Goal: Task Accomplishment & Management: Manage account settings

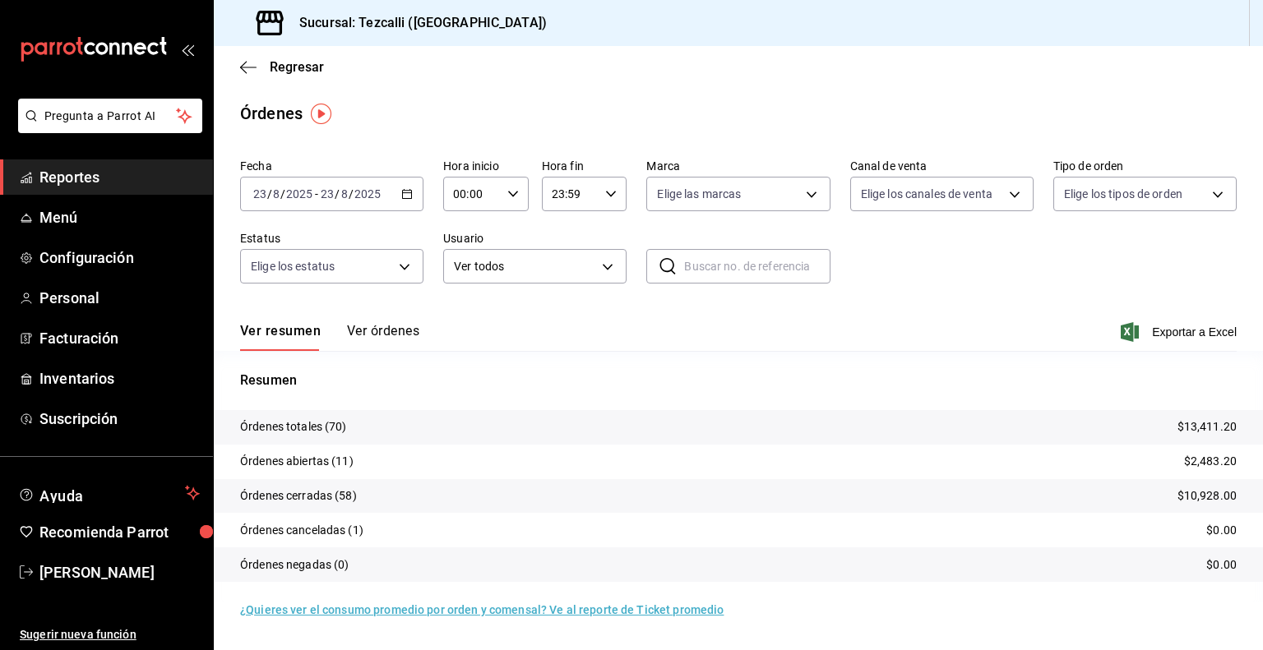
click at [398, 344] on button "Ver órdenes" at bounding box center [383, 337] width 72 height 28
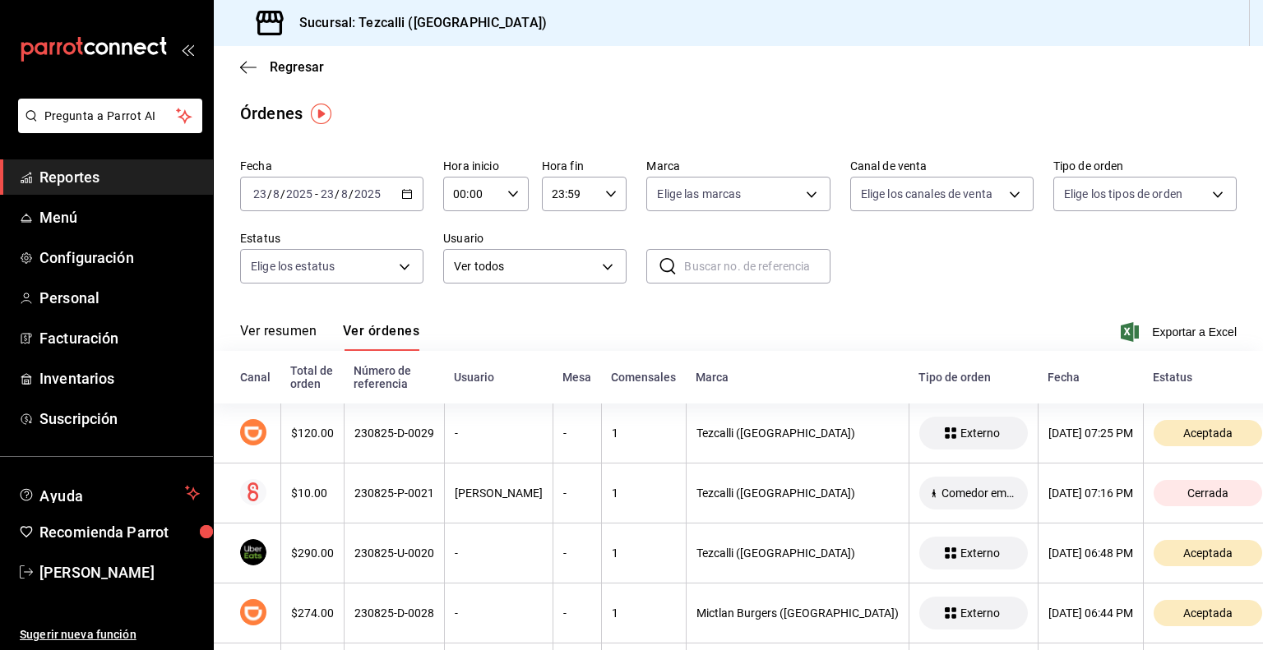
click at [297, 331] on button "Ver resumen" at bounding box center [278, 337] width 76 height 28
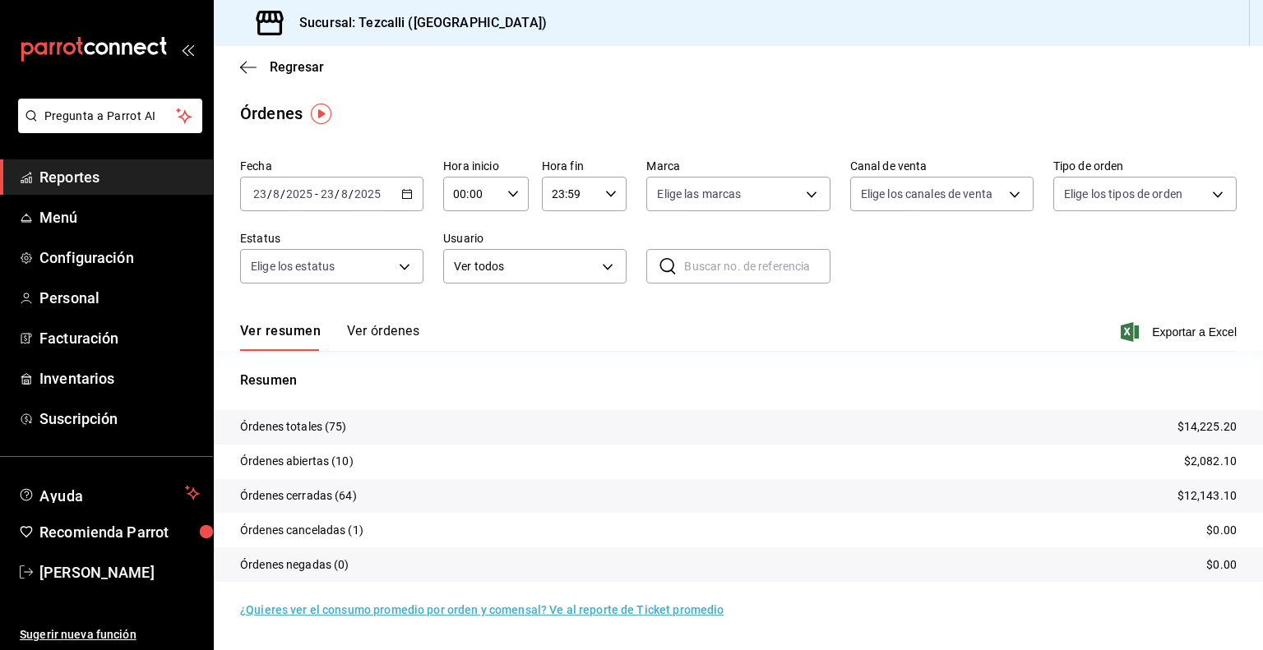
click at [349, 339] on button "Ver órdenes" at bounding box center [383, 337] width 72 height 28
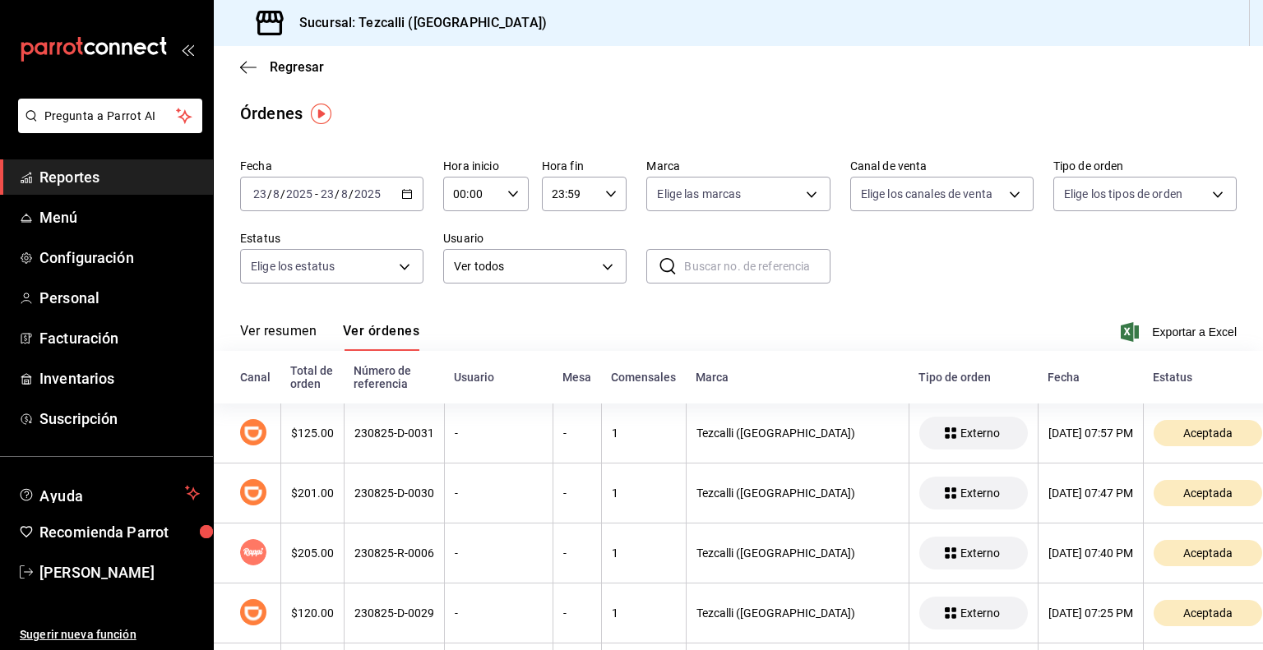
click at [293, 341] on button "Ver resumen" at bounding box center [278, 337] width 76 height 28
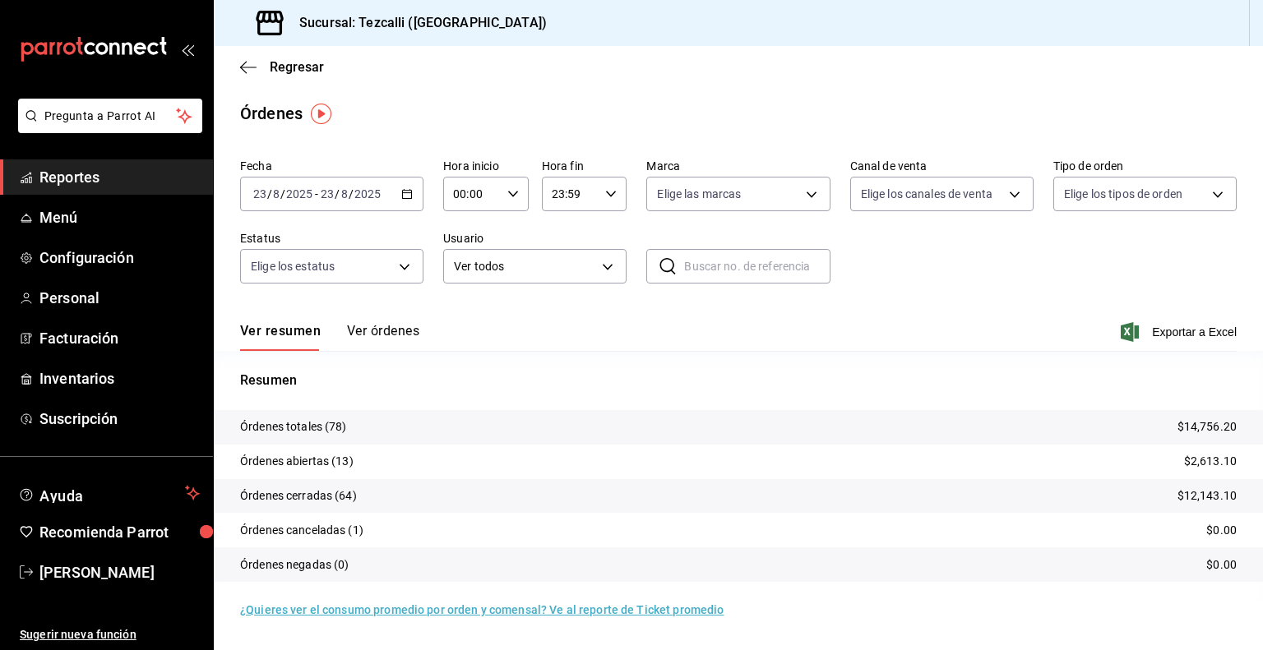
click at [376, 327] on button "Ver órdenes" at bounding box center [383, 337] width 72 height 28
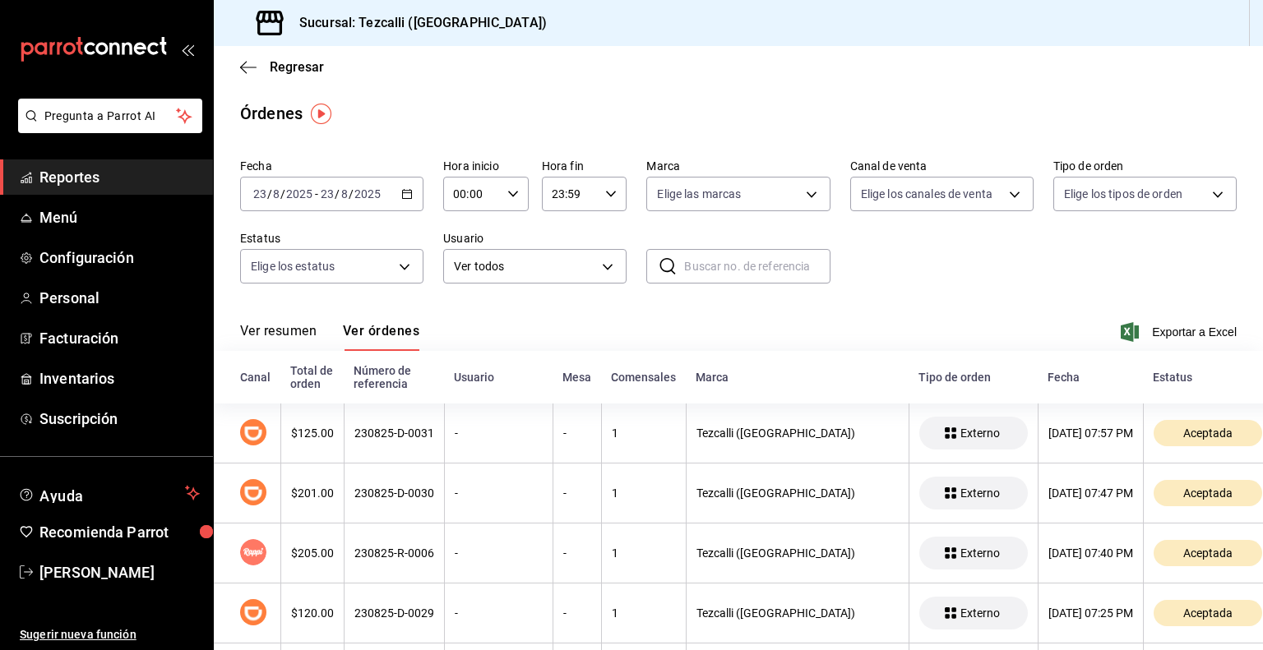
click at [293, 336] on button "Ver resumen" at bounding box center [278, 337] width 76 height 28
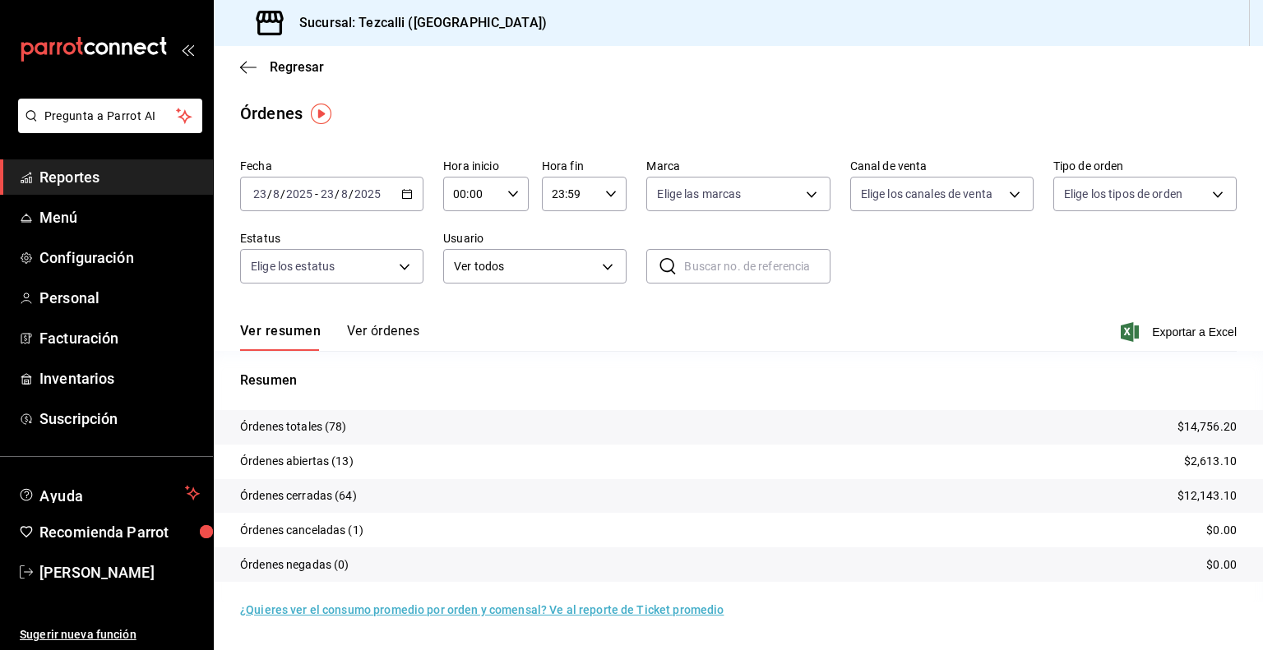
click at [509, 332] on div "Ver resumen Ver órdenes Exportar a Excel" at bounding box center [738, 327] width 996 height 48
click at [118, 216] on span "Menú" at bounding box center [119, 217] width 160 height 22
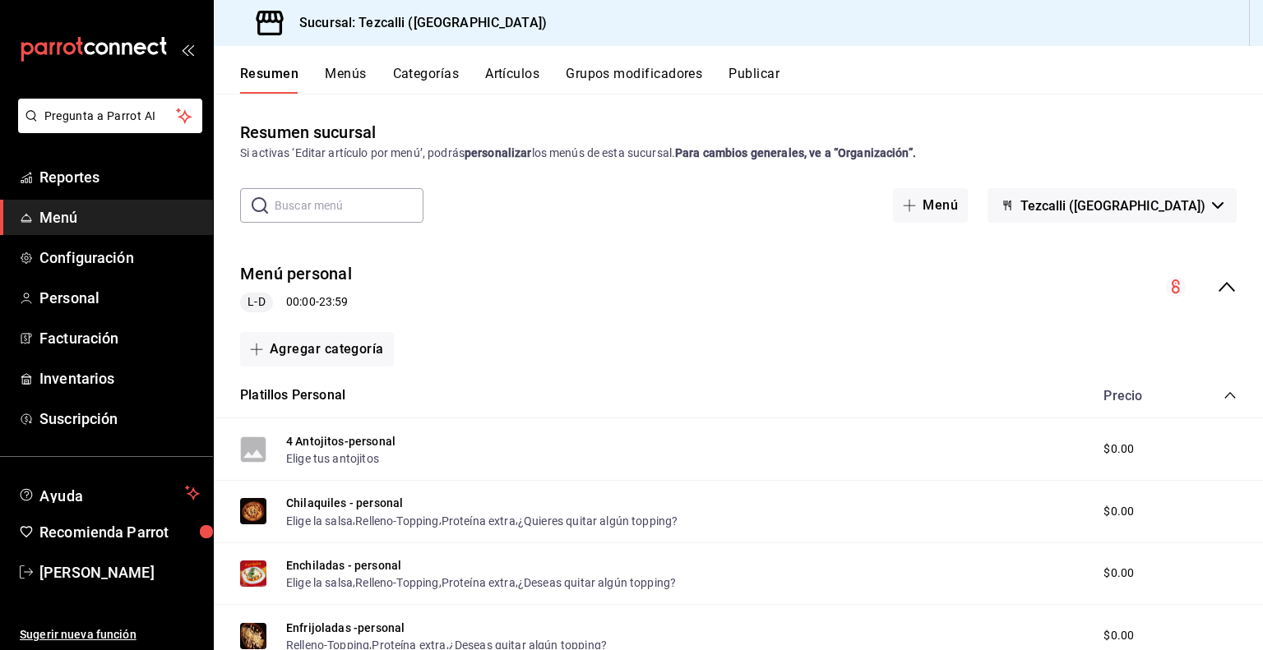
click at [501, 76] on button "Artículos" at bounding box center [512, 80] width 54 height 28
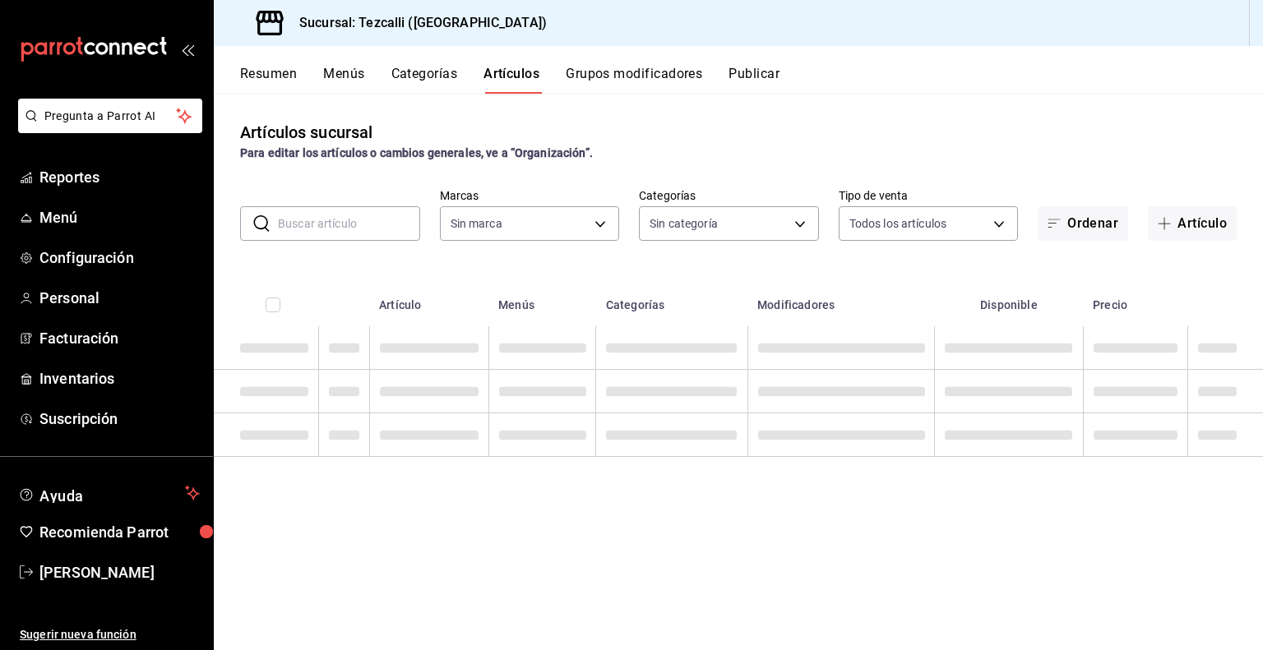
type input "18689ee2-ba4b-482e-b8cd-c8334c7db8ec,22f768fd-becd-4c31-a818-2407a4be0b08"
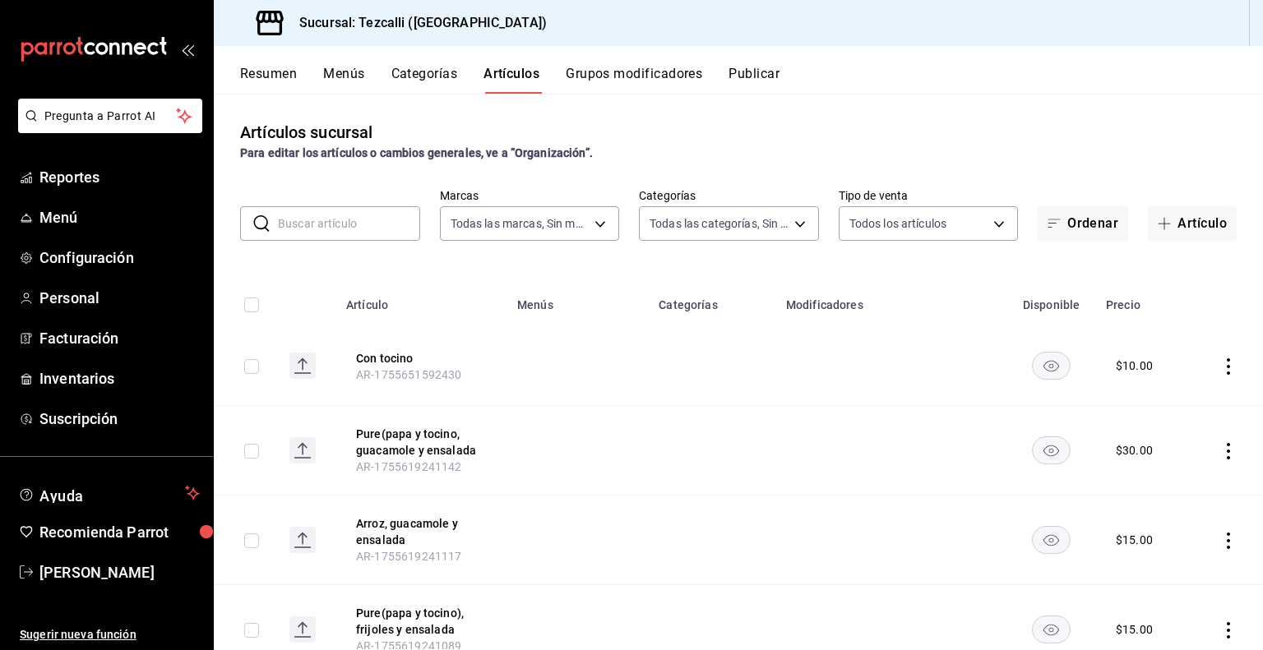
type input "a037816d-1762-4110-85fb-de6c64f56d36,ed31f90a-1473-4592-bc6b-c482666ba759,20878…"
click at [327, 210] on input "text" at bounding box center [349, 223] width 142 height 33
type input "flan"
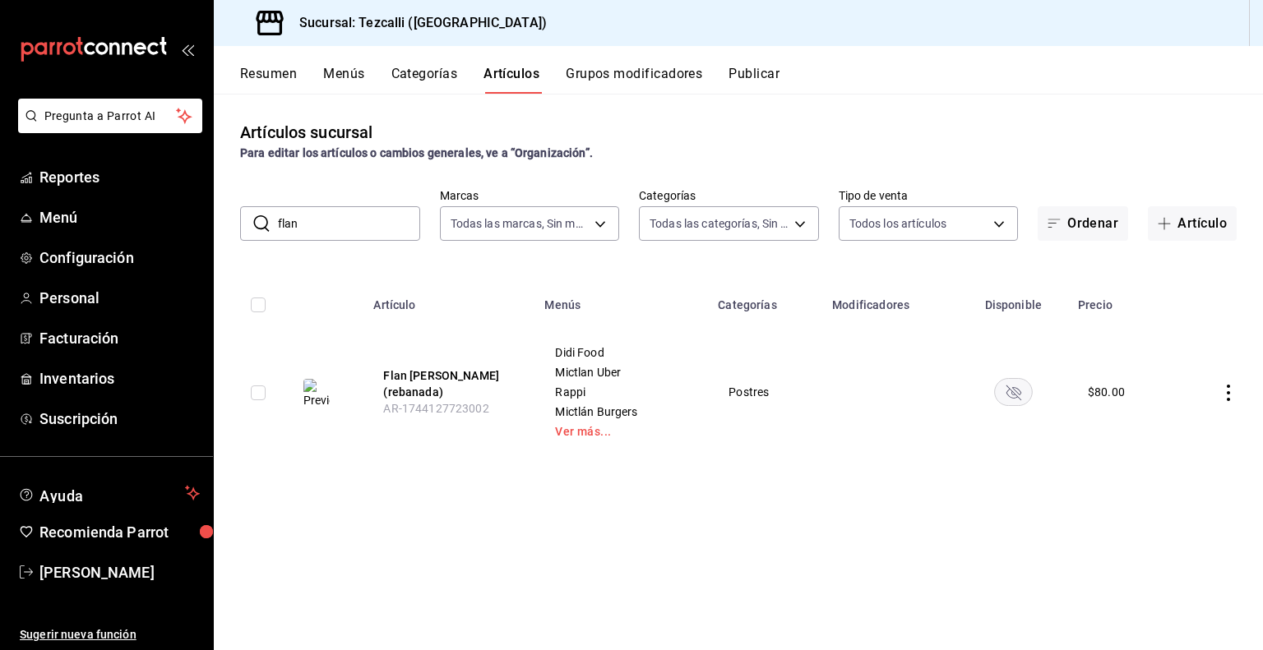
click at [544, 473] on div "Artículos sucursal Para editar los artículos o cambios generales, ve a “Organiz…" at bounding box center [738, 372] width 1049 height 556
click at [1014, 395] on rect "availability-product" at bounding box center [1013, 391] width 38 height 27
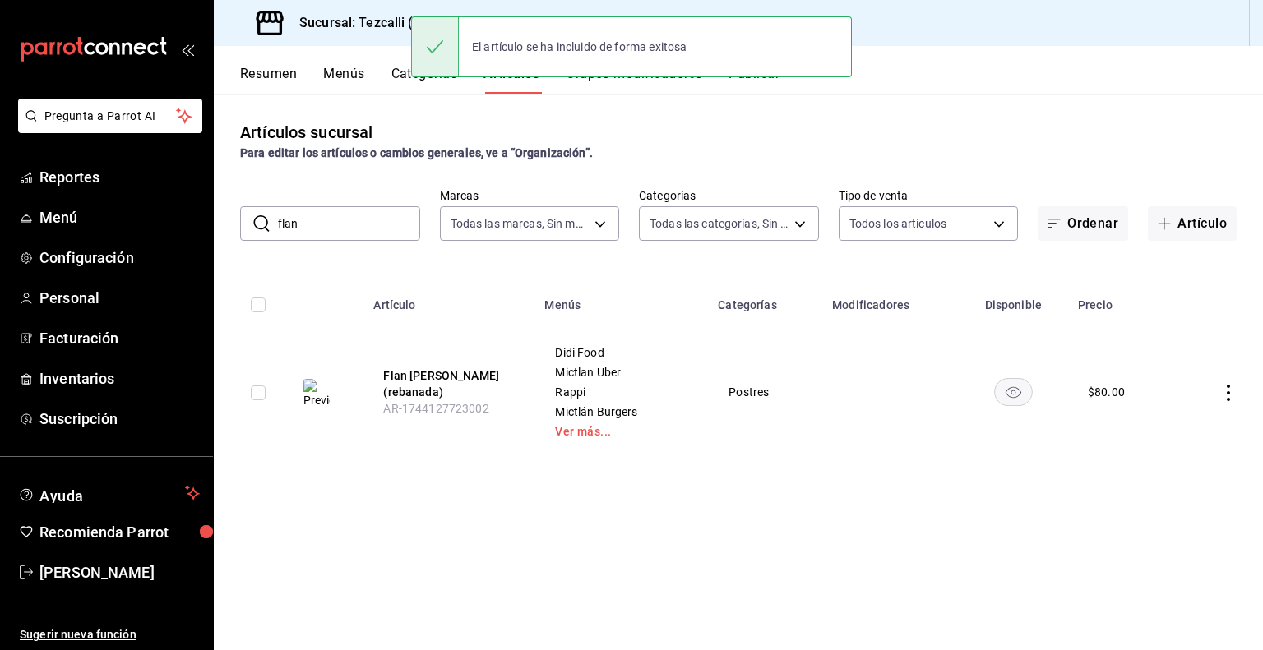
click at [276, 76] on button "Resumen" at bounding box center [268, 80] width 57 height 28
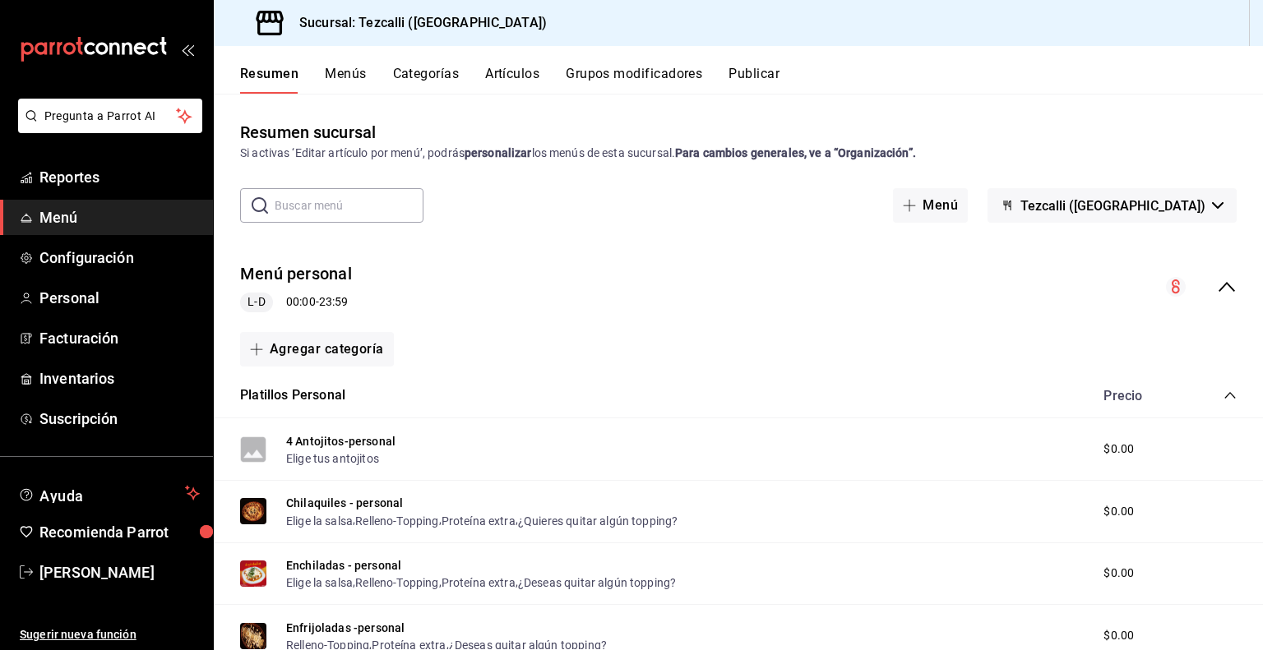
click at [1216, 291] on icon "collapse-menu-row" at bounding box center [1226, 287] width 20 height 20
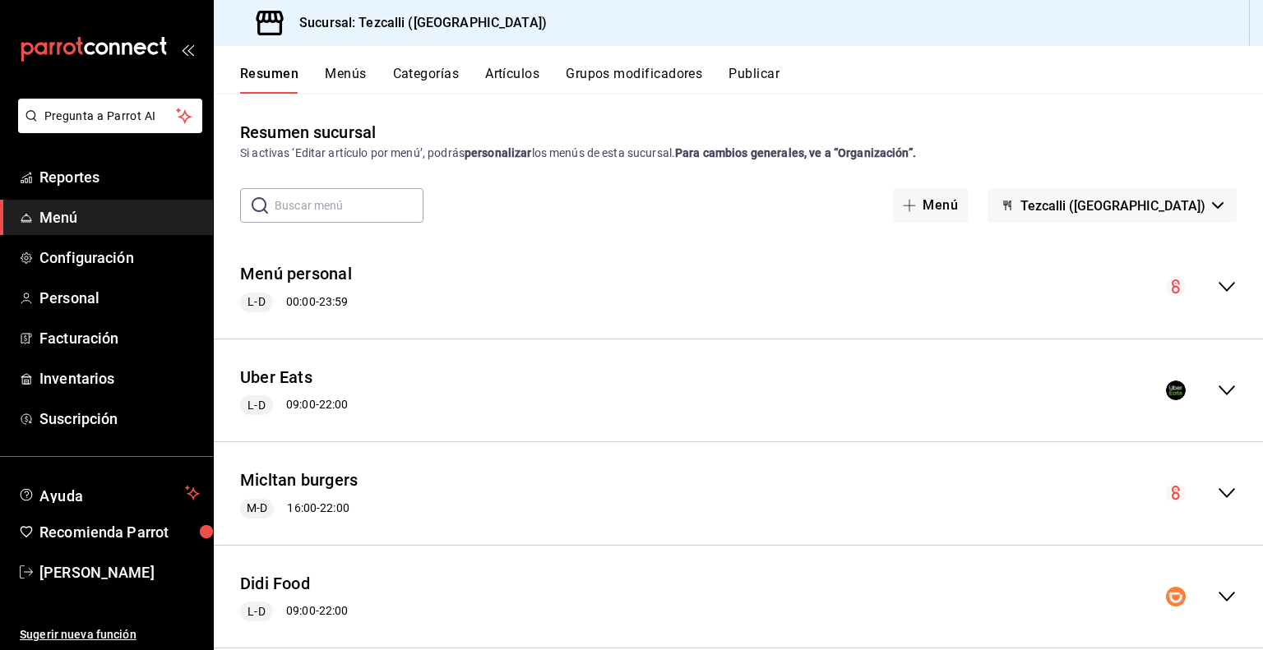
click at [1216, 390] on icon "collapse-menu-row" at bounding box center [1226, 391] width 20 height 20
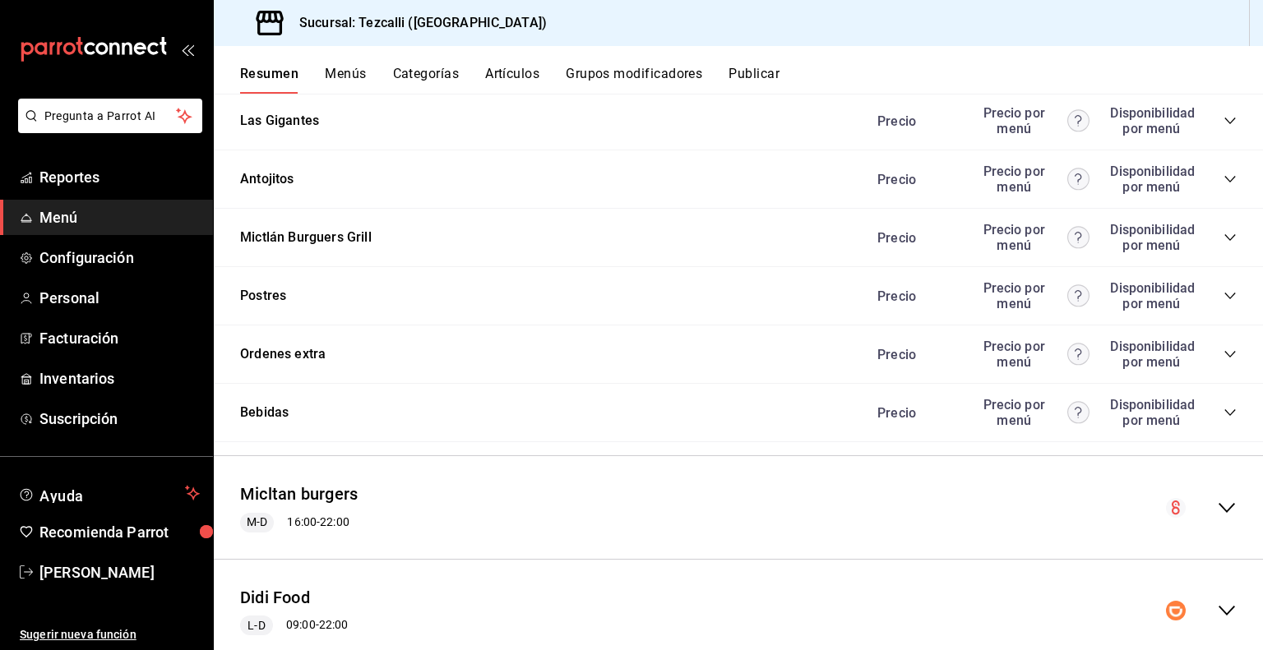
scroll to position [2348, 0]
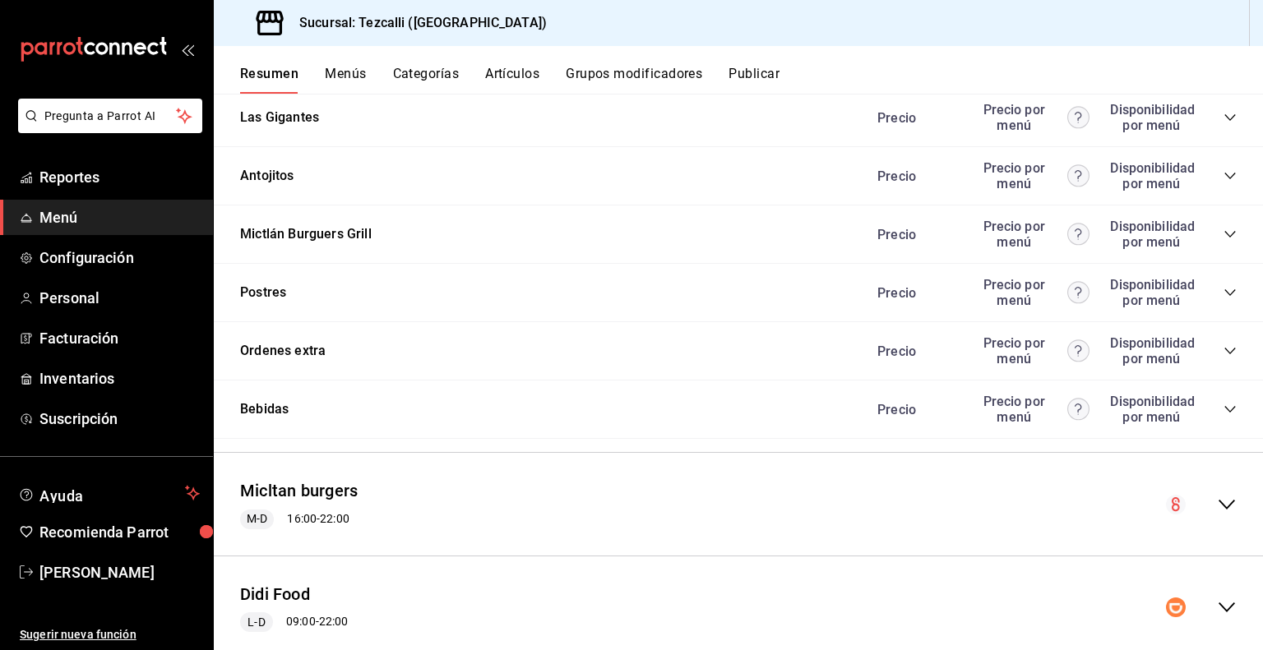
click at [1223, 299] on icon "collapse-category-row" at bounding box center [1229, 292] width 13 height 13
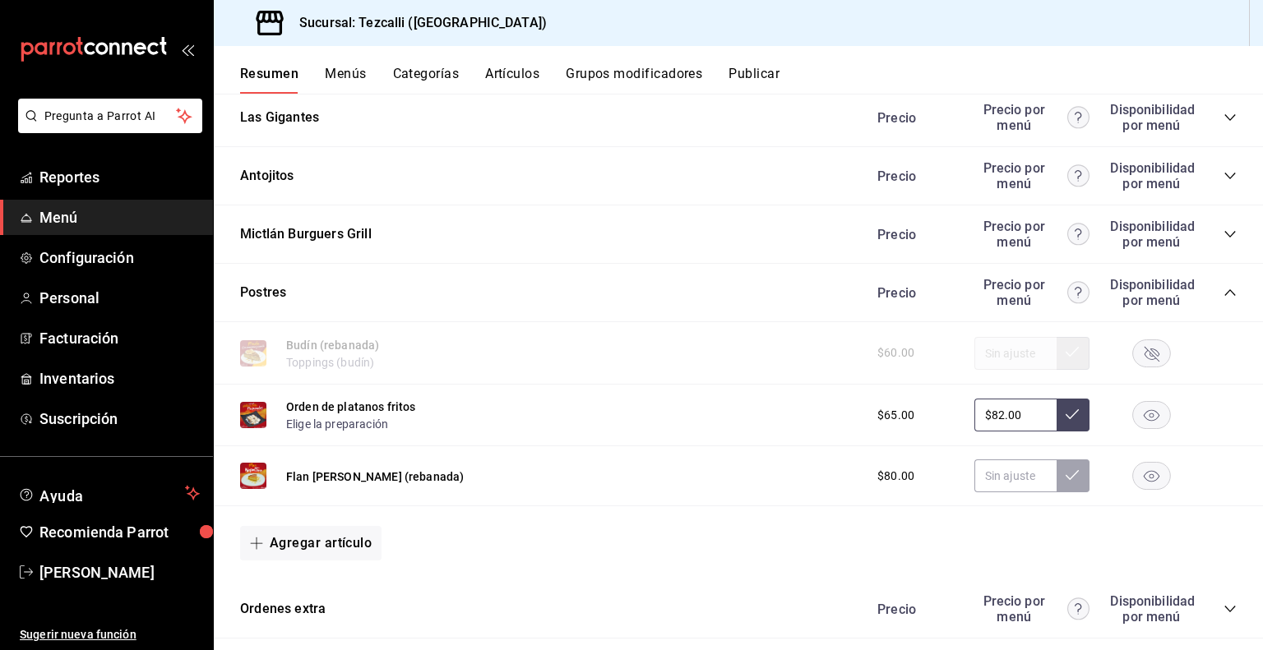
click at [1143, 490] on rect "button" at bounding box center [1152, 476] width 38 height 27
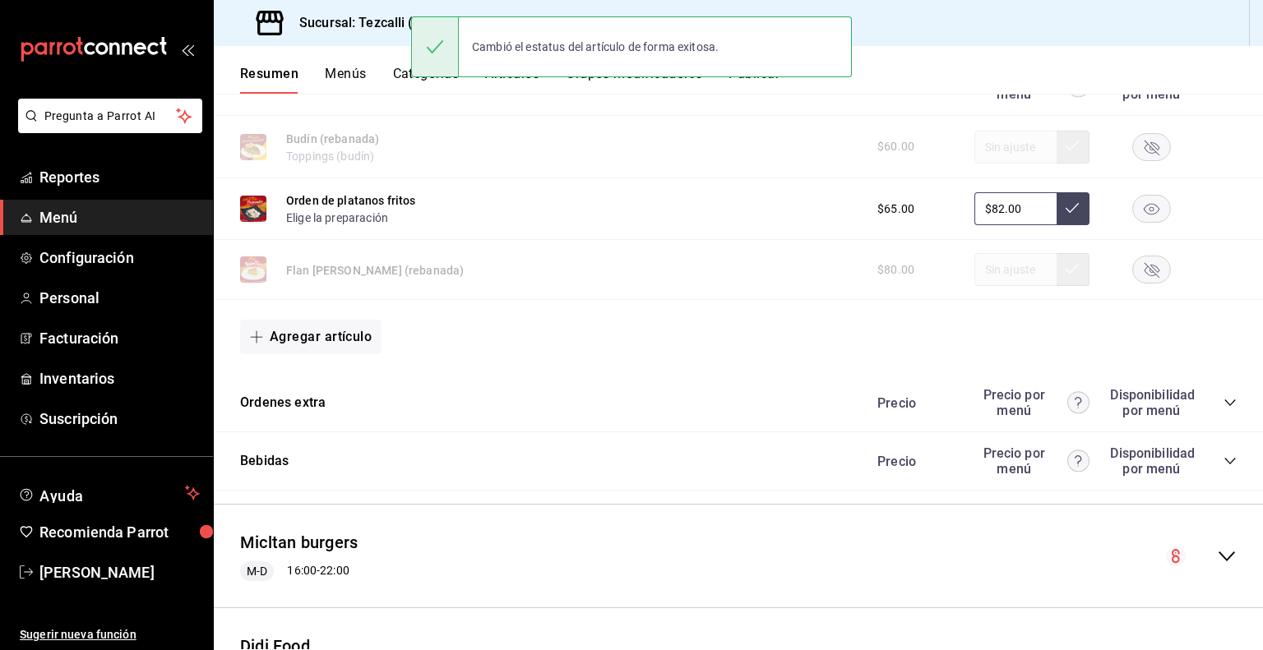
scroll to position [2823, 0]
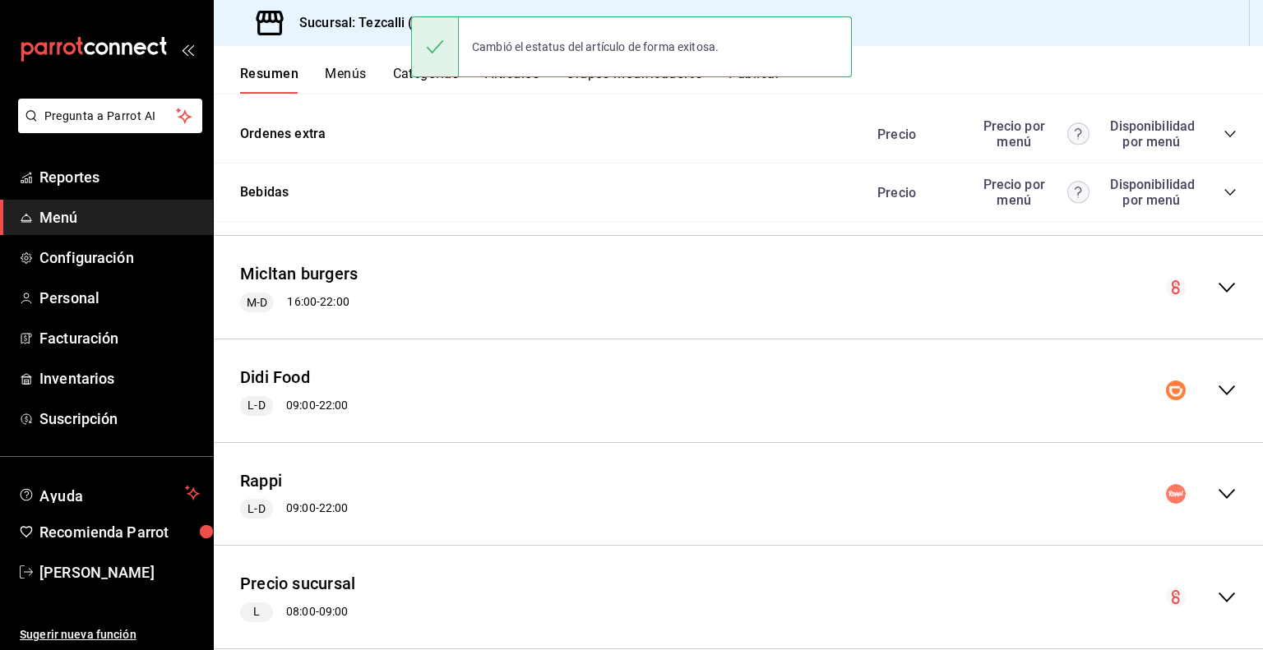
click at [1218, 400] on icon "collapse-menu-row" at bounding box center [1226, 391] width 20 height 20
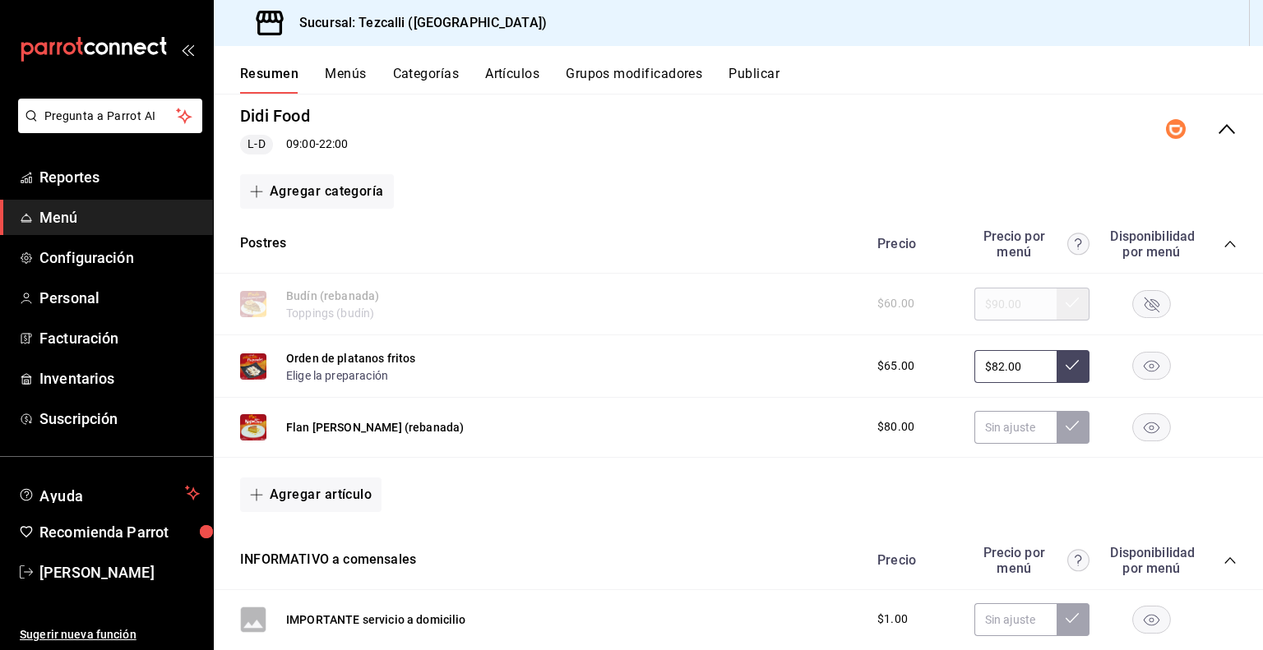
scroll to position [3084, 0]
click at [1151, 441] on rect "button" at bounding box center [1152, 426] width 38 height 27
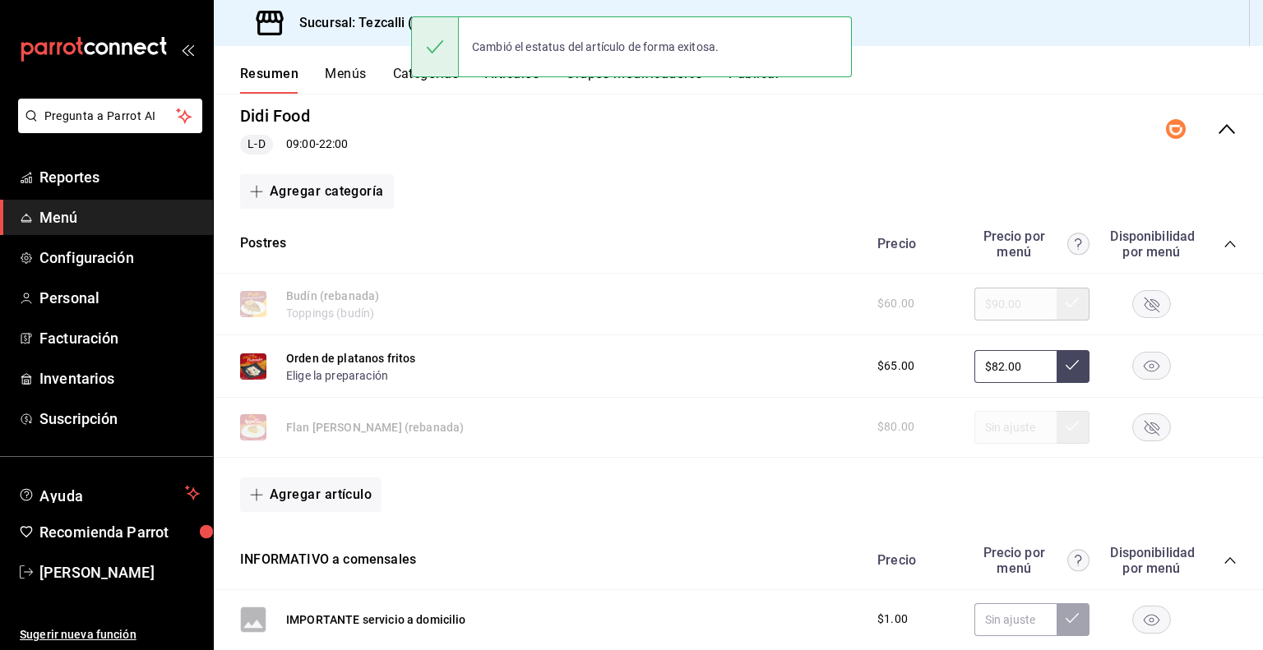
click at [1216, 139] on icon "collapse-menu-row" at bounding box center [1226, 129] width 20 height 20
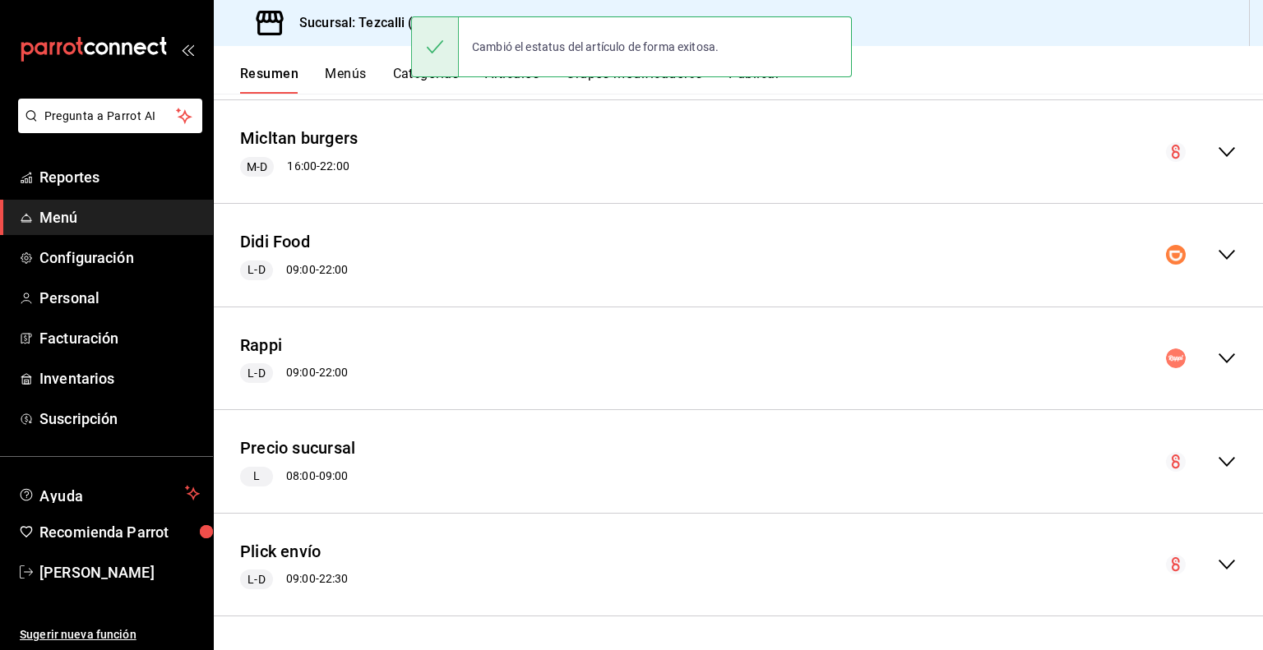
scroll to position [2999, 0]
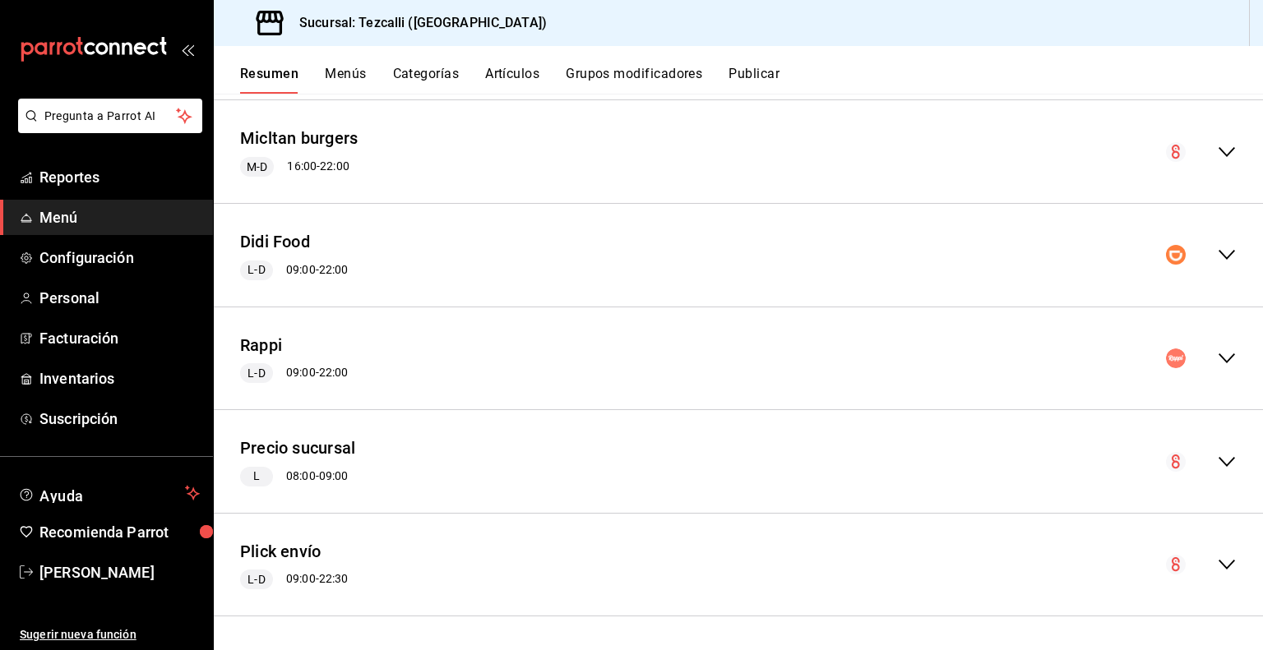
click at [1216, 362] on icon "collapse-menu-row" at bounding box center [1226, 359] width 20 height 20
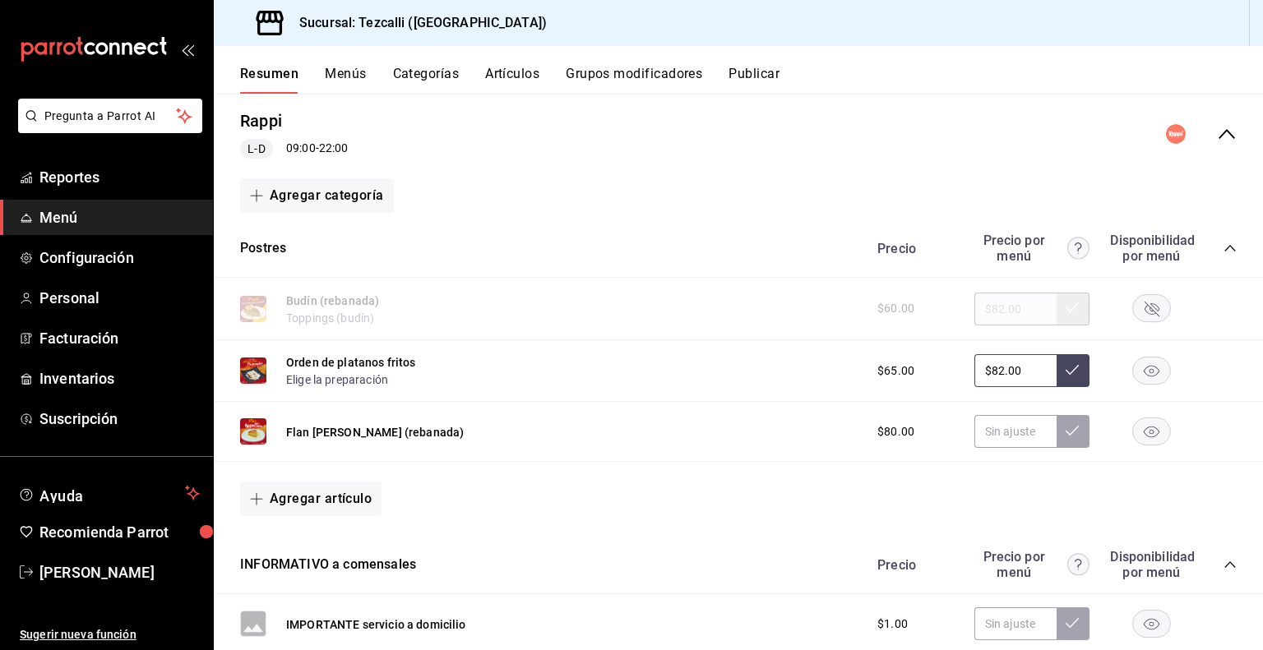
scroll to position [3215, 0]
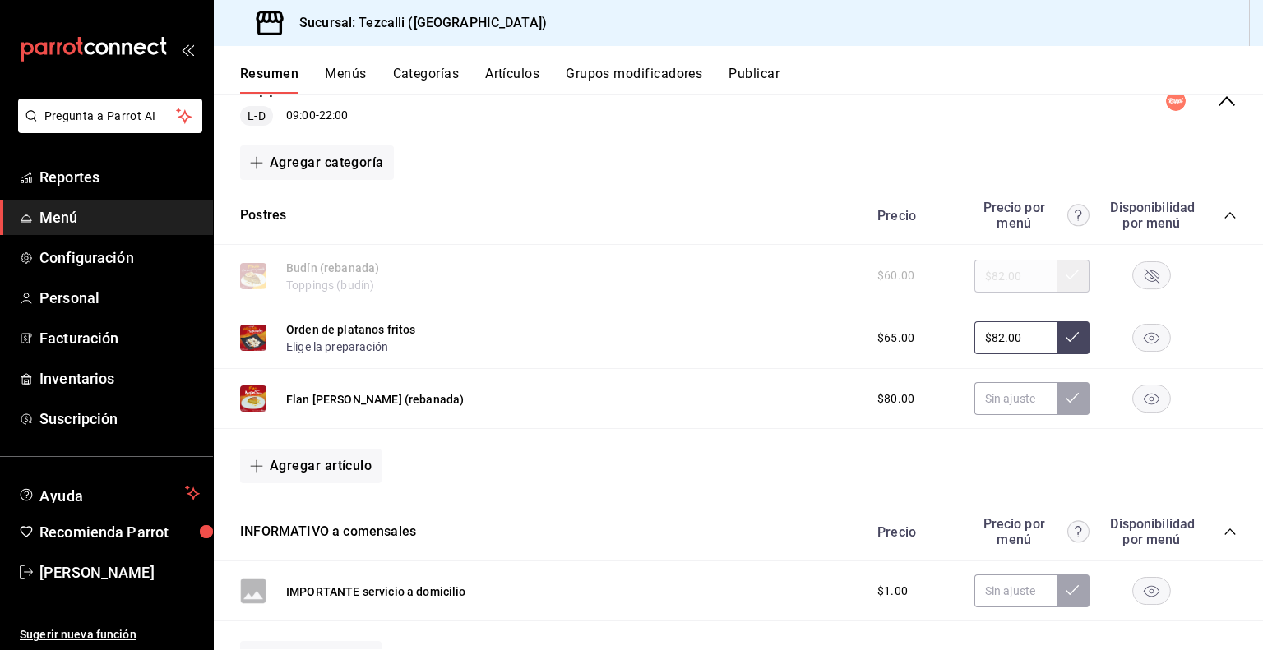
click at [1141, 413] on rect "button" at bounding box center [1152, 398] width 38 height 27
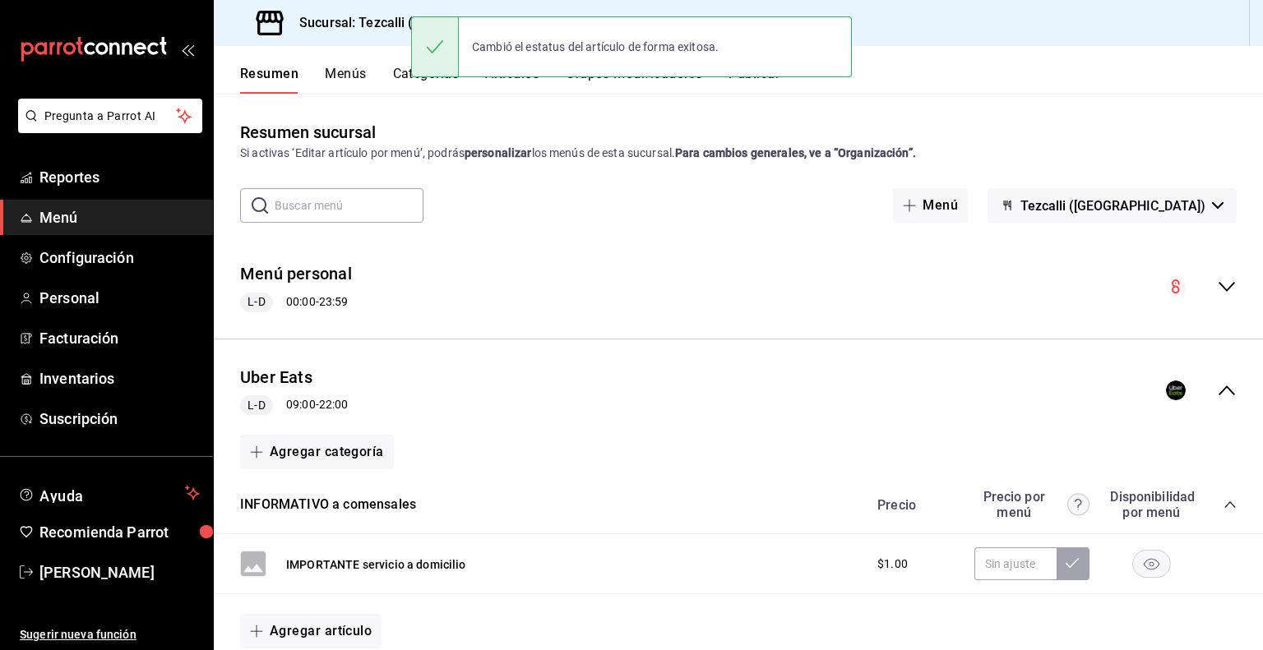
scroll to position [0, 0]
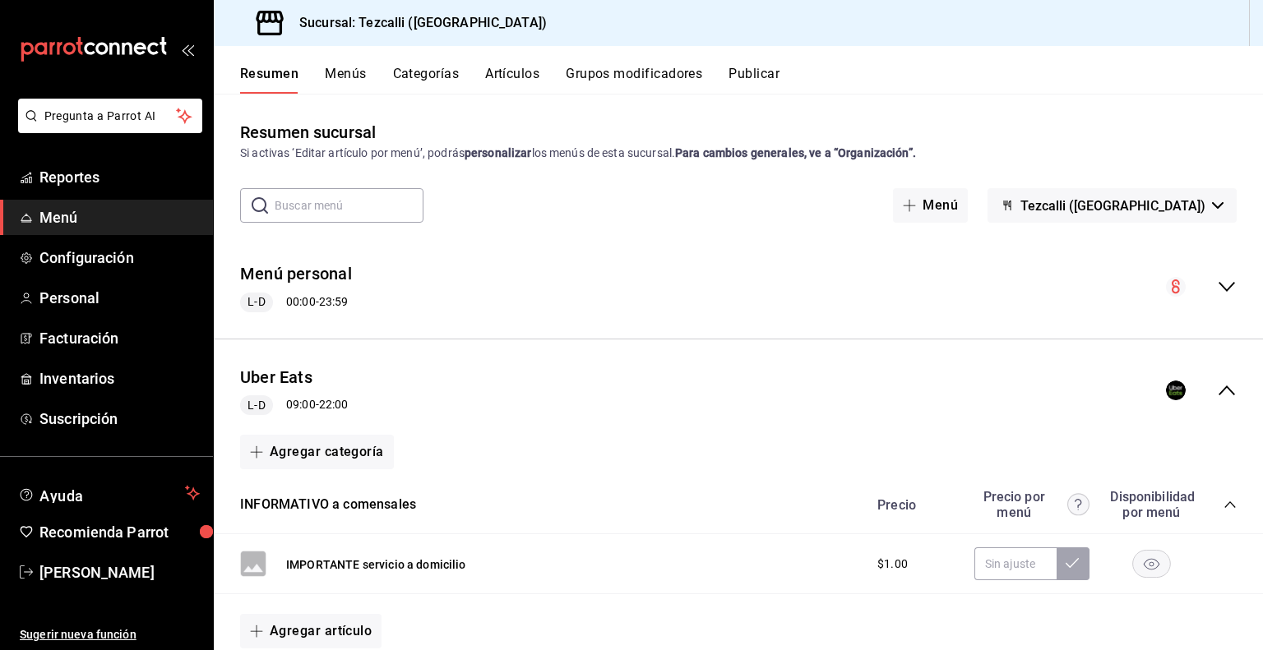
click at [1129, 210] on span "Tezcalli ([GEOGRAPHIC_DATA])" at bounding box center [1112, 206] width 185 height 16
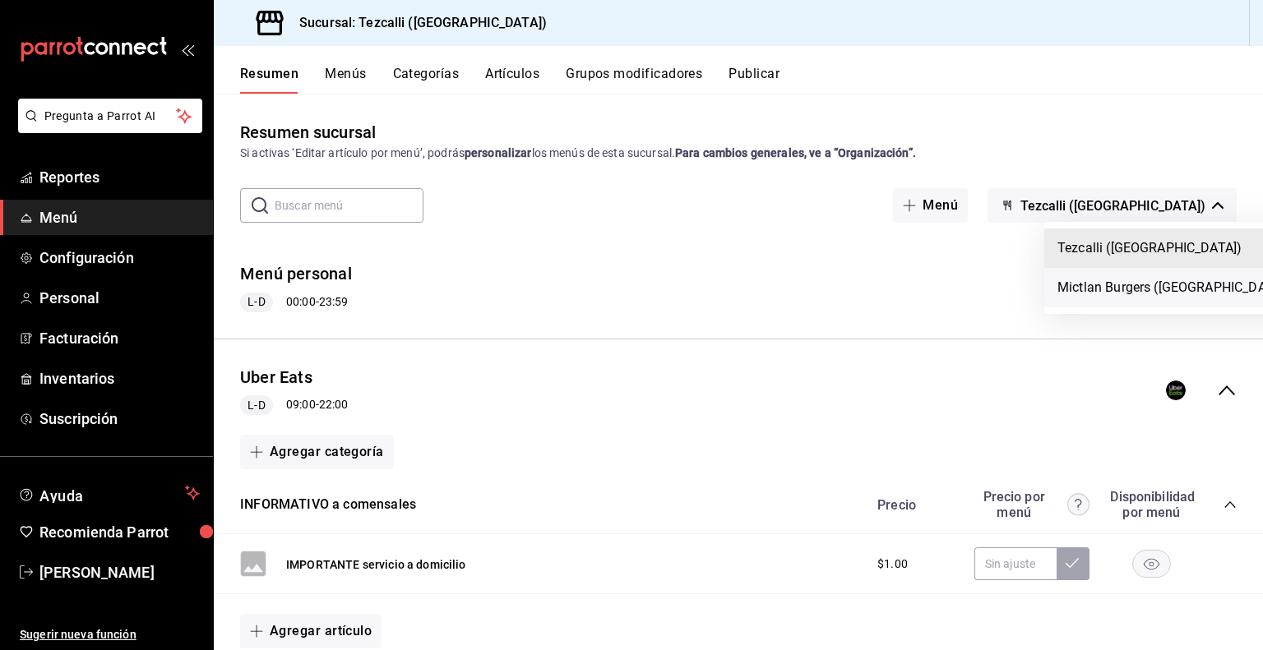
click at [1125, 291] on li "Mictlan Burgers ([GEOGRAPHIC_DATA])" at bounding box center [1173, 287] width 258 height 39
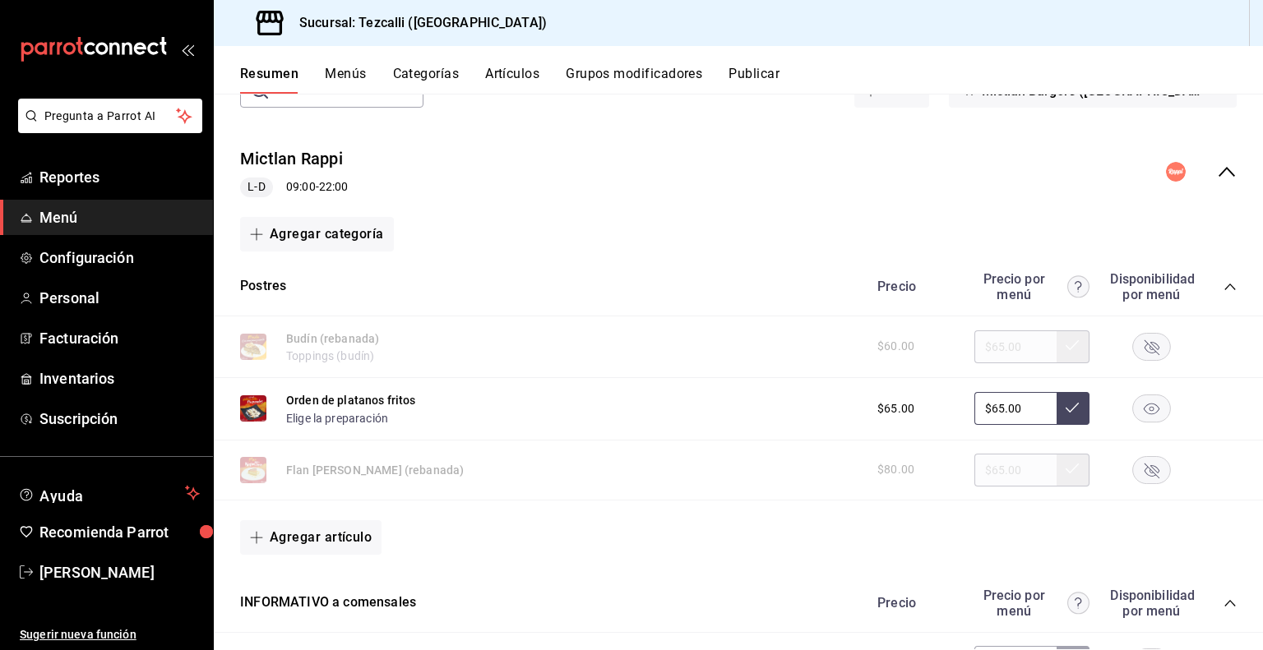
scroll to position [122, 0]
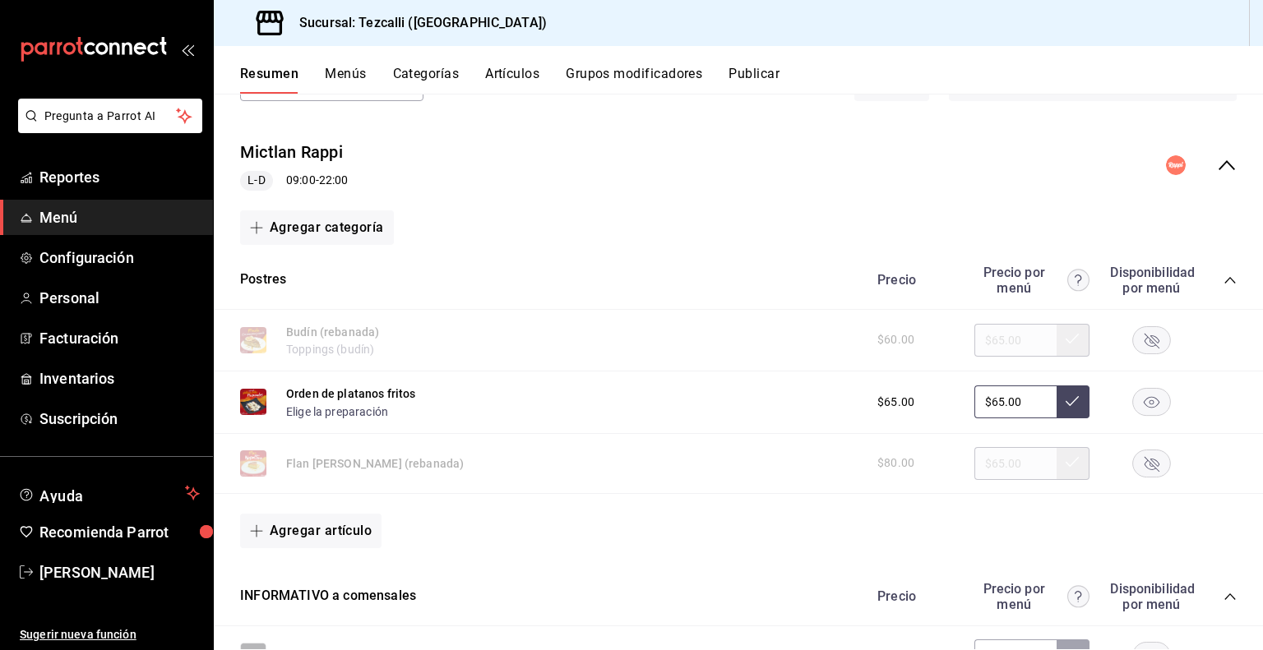
click at [1218, 160] on icon "collapse-menu-row" at bounding box center [1226, 165] width 16 height 10
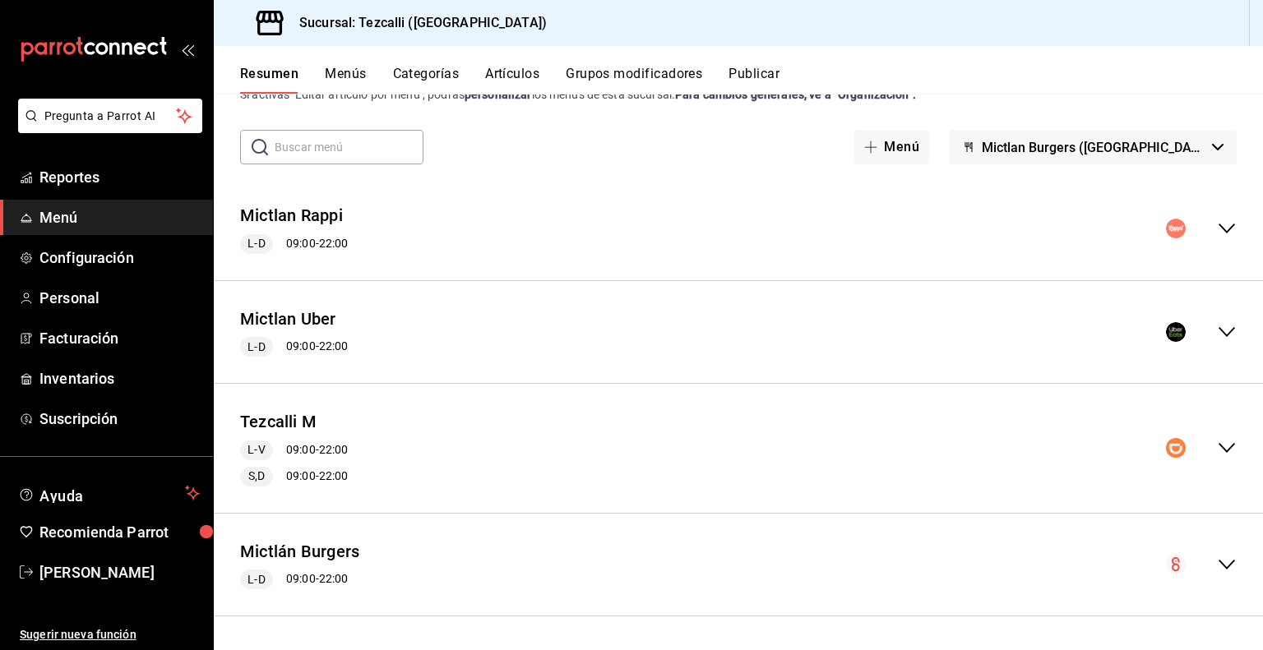
scroll to position [58, 0]
click at [1218, 334] on icon "collapse-menu-row" at bounding box center [1226, 333] width 16 height 10
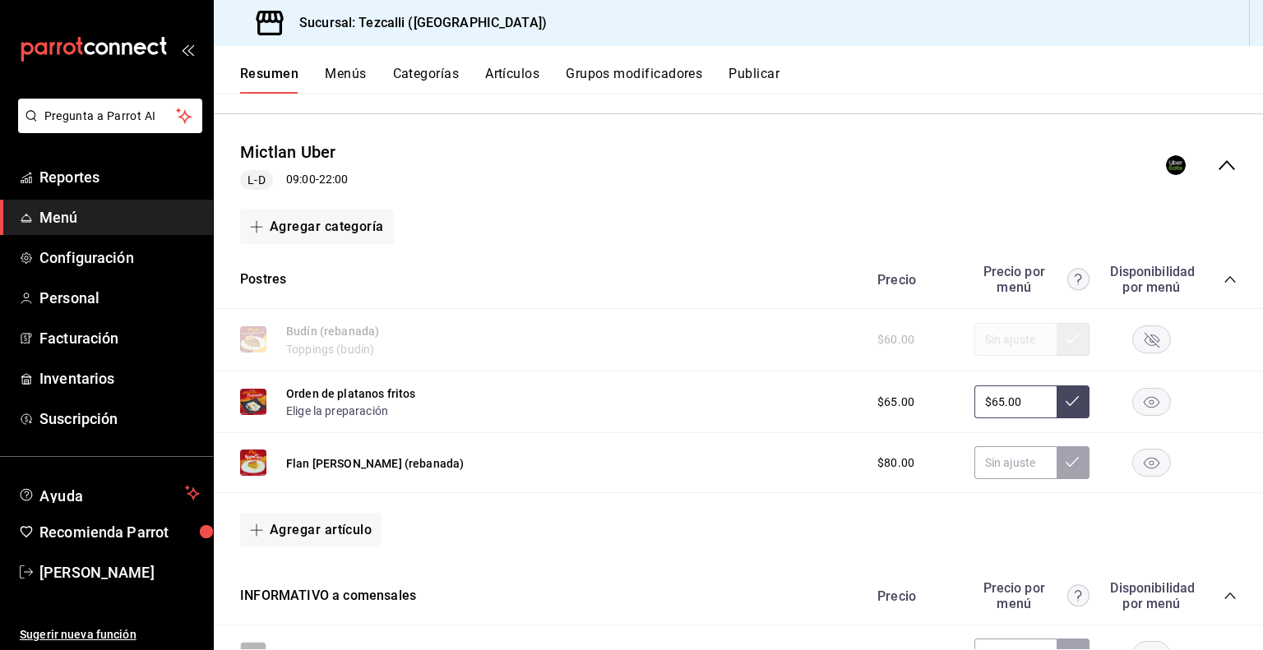
scroll to position [226, 0]
click at [1139, 463] on rect "button" at bounding box center [1152, 462] width 38 height 27
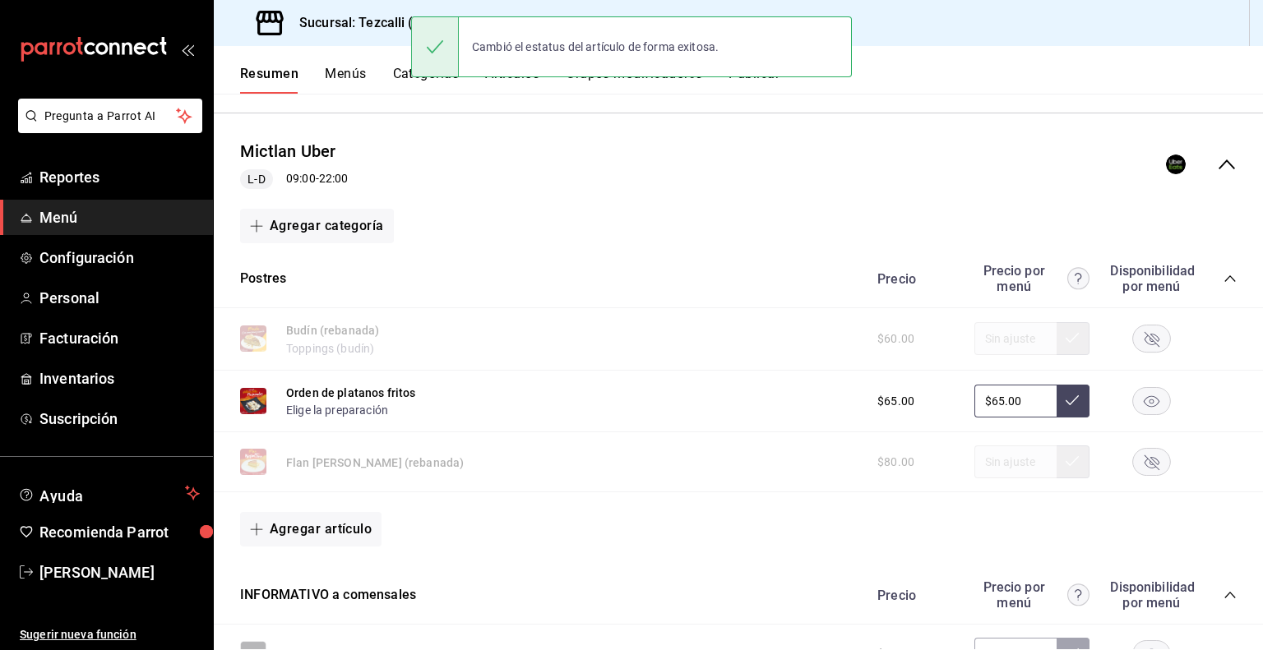
click at [1218, 162] on icon "collapse-menu-row" at bounding box center [1226, 165] width 20 height 20
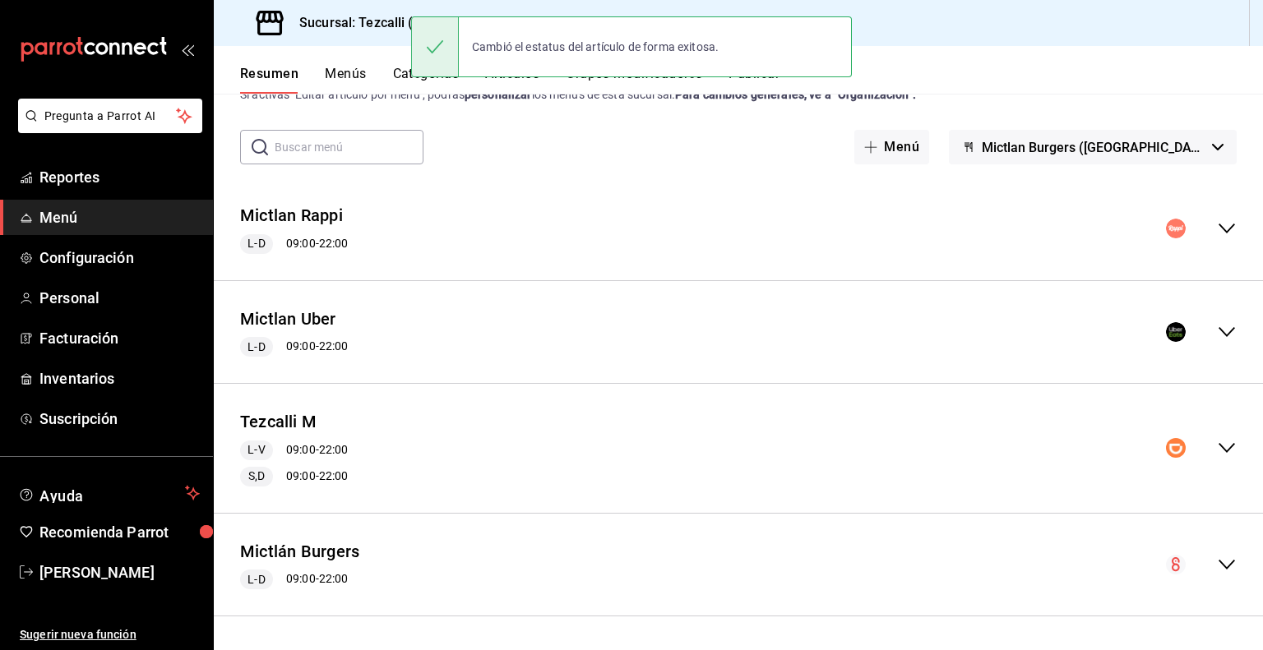
scroll to position [58, 0]
click at [1216, 442] on icon "collapse-menu-row" at bounding box center [1226, 449] width 20 height 20
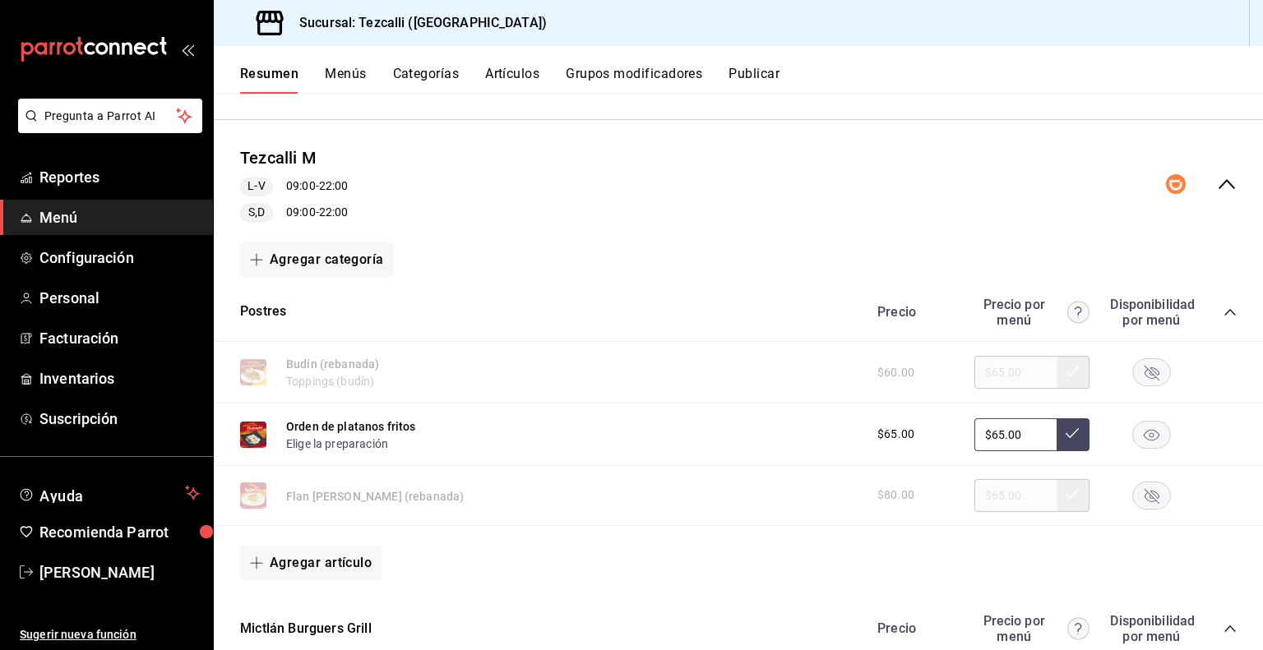
scroll to position [0, 0]
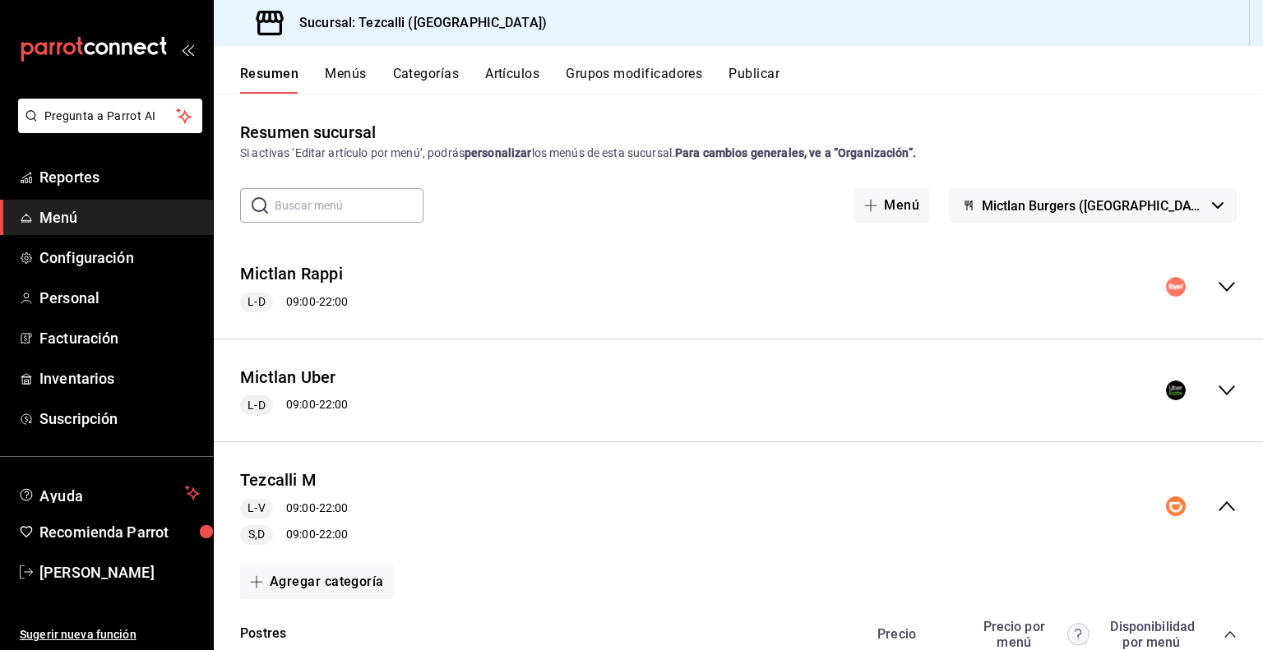
click at [752, 72] on button "Publicar" at bounding box center [753, 80] width 51 height 28
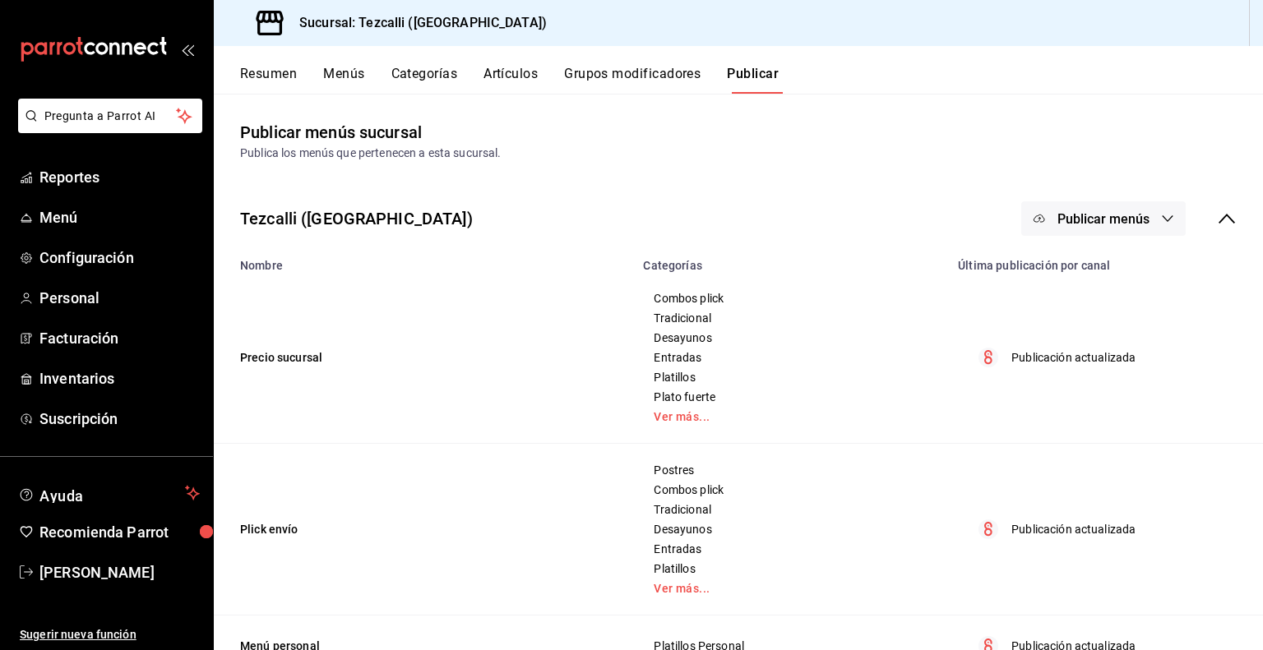
click at [1129, 223] on span "Publicar menús" at bounding box center [1103, 219] width 92 height 16
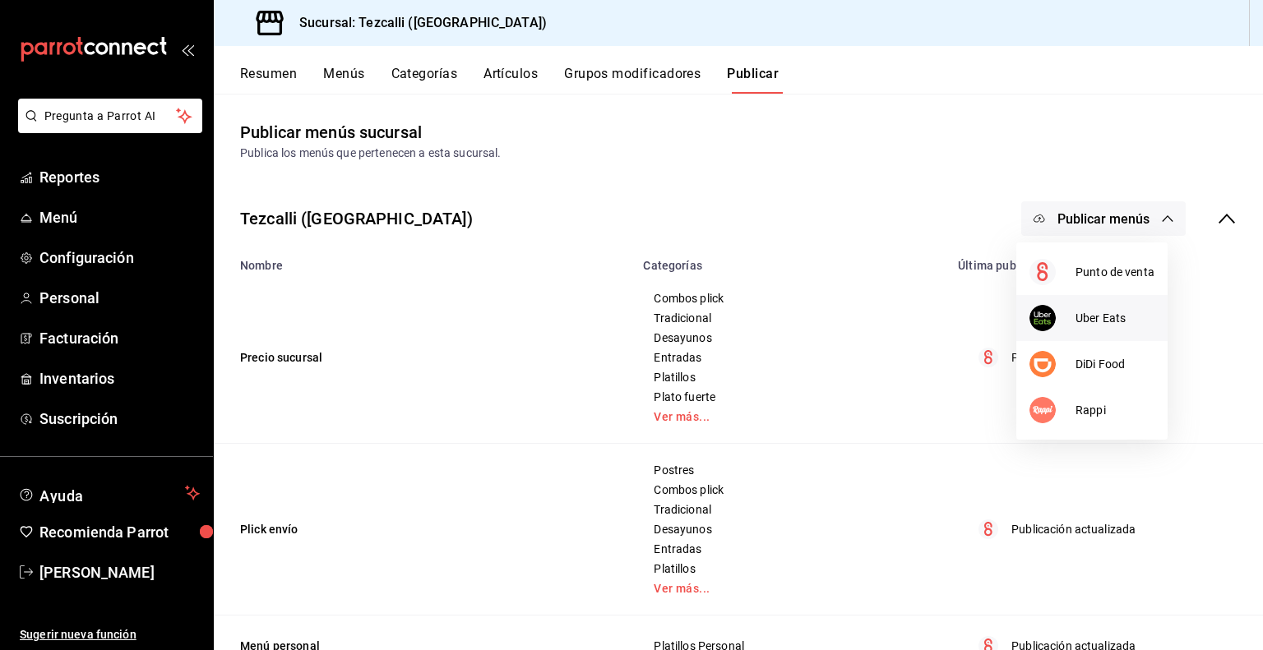
click at [1098, 310] on span "Uber Eats" at bounding box center [1114, 318] width 79 height 17
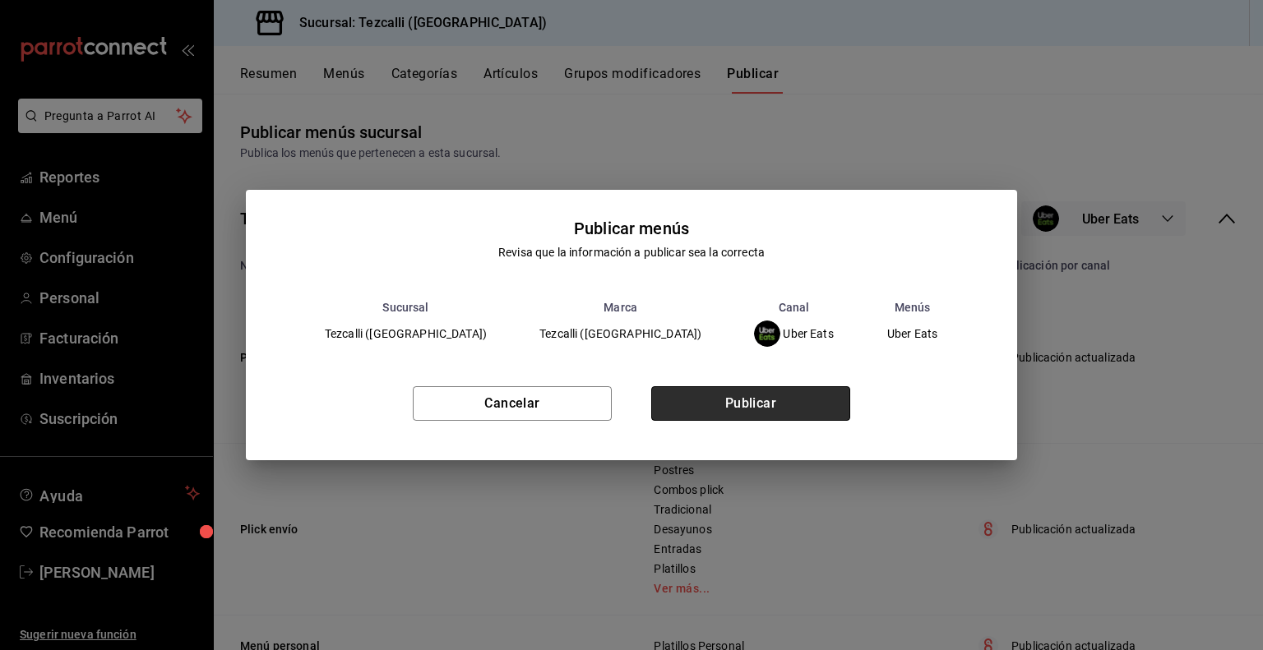
click at [792, 410] on button "Publicar" at bounding box center [750, 403] width 199 height 35
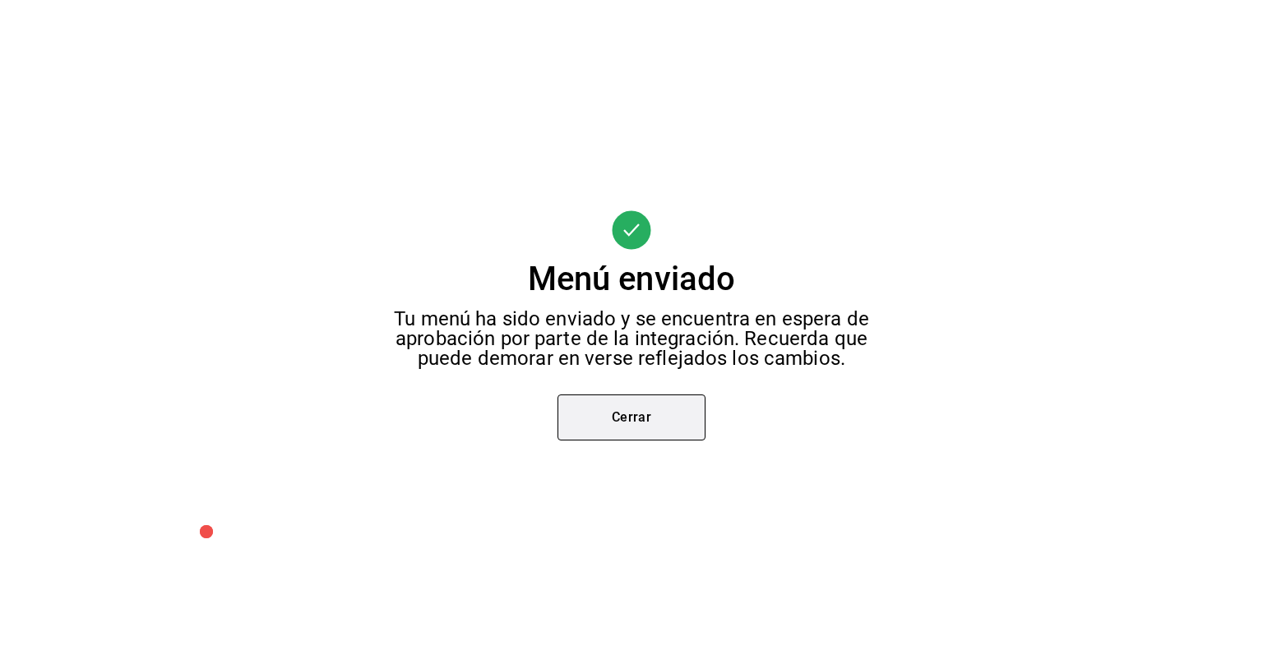
click at [638, 401] on button "Cerrar" at bounding box center [631, 418] width 148 height 46
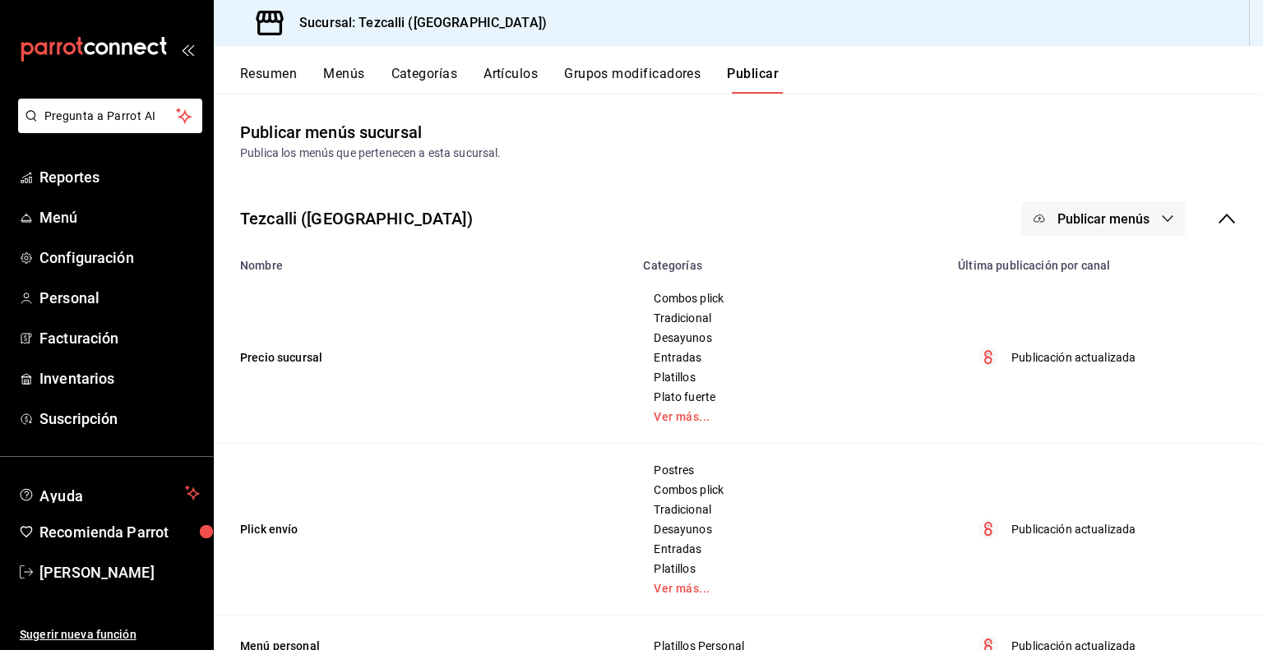
click at [1098, 219] on span "Publicar menús" at bounding box center [1103, 219] width 92 height 16
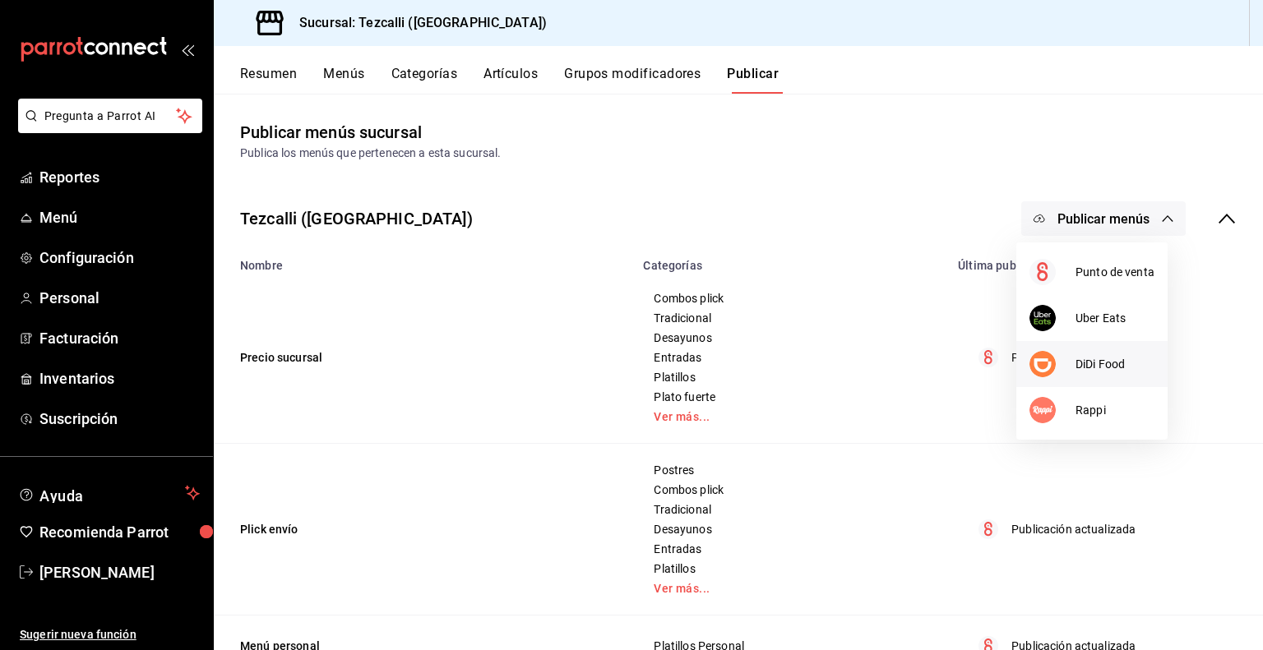
click at [1114, 362] on span "DiDi Food" at bounding box center [1114, 364] width 79 height 17
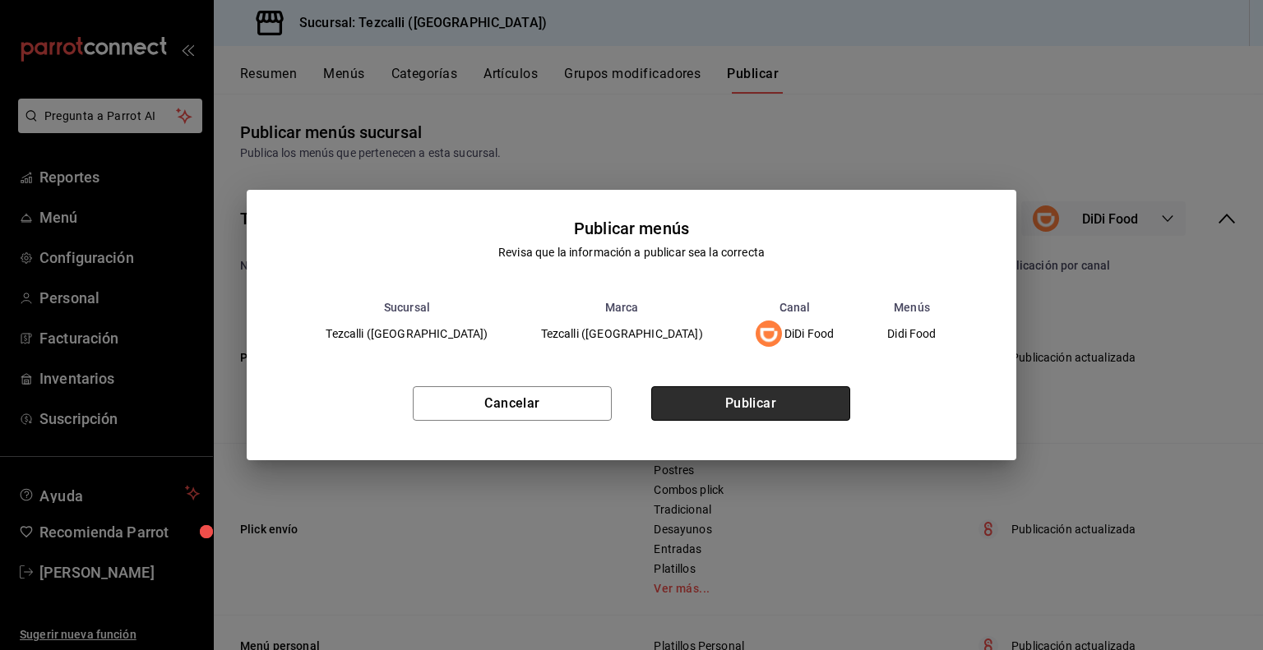
click at [766, 401] on button "Publicar" at bounding box center [750, 403] width 199 height 35
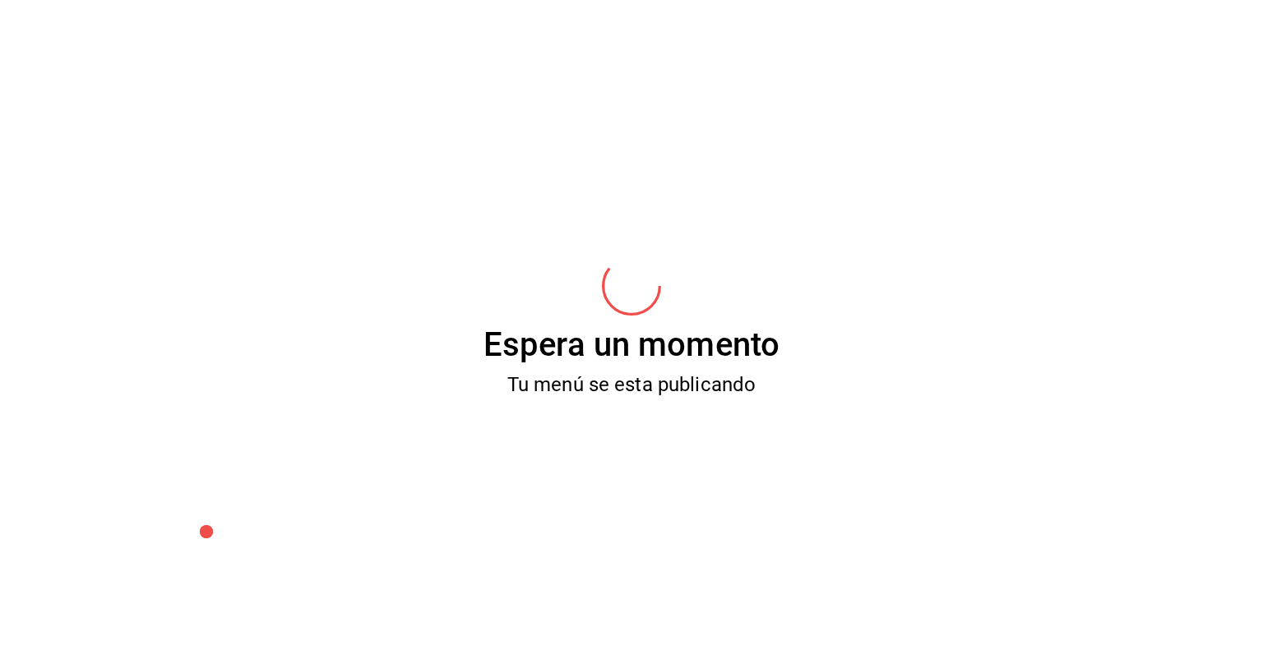
click at [766, 401] on div "Espera un momento Tu menú se esta publicando" at bounding box center [631, 325] width 1263 height 650
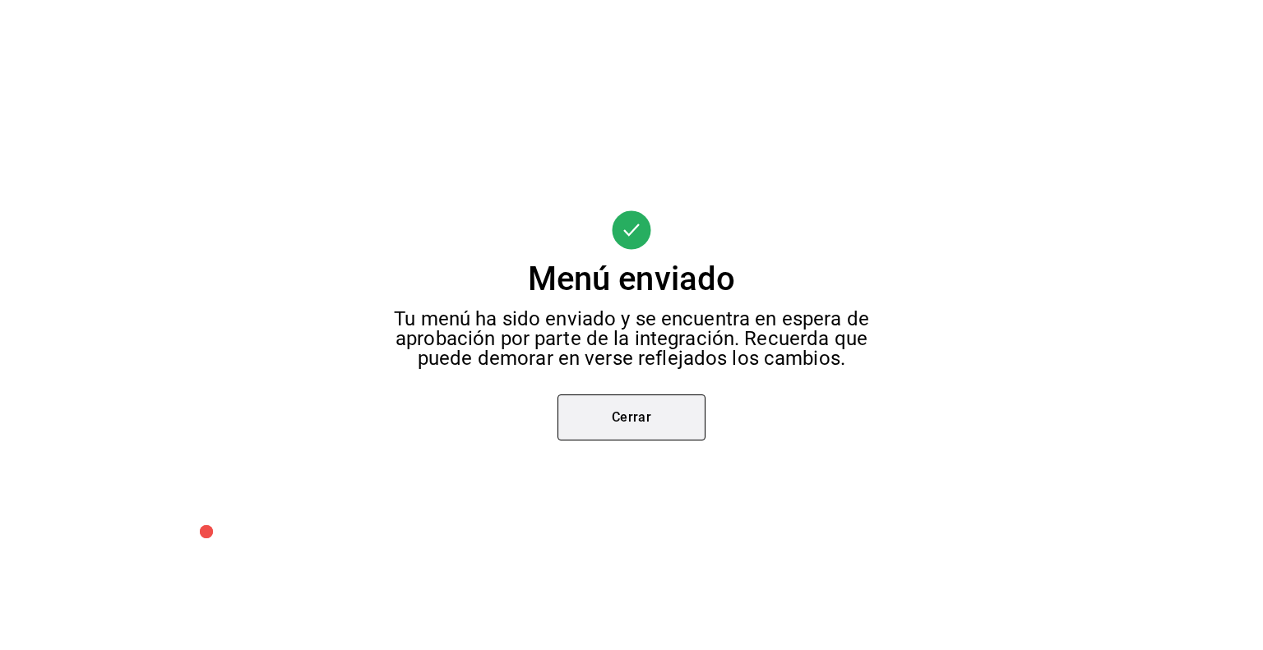
click at [667, 414] on button "Cerrar" at bounding box center [631, 418] width 148 height 46
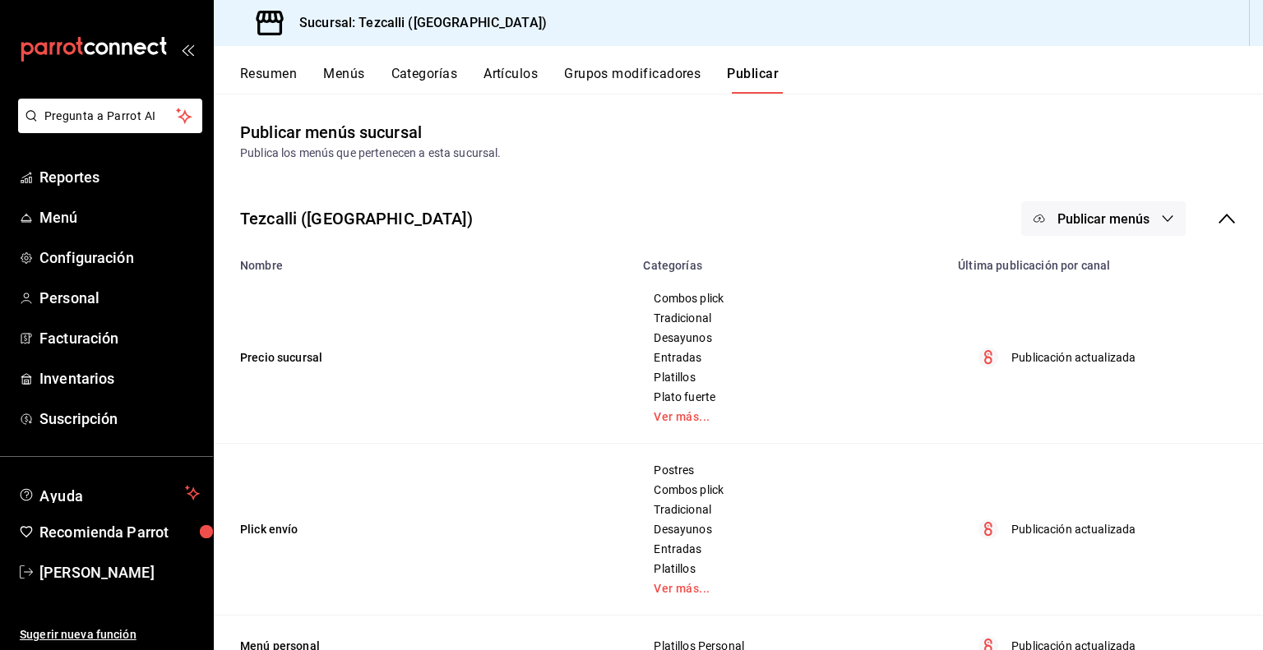
click at [1138, 226] on button "Publicar menús" at bounding box center [1103, 218] width 164 height 35
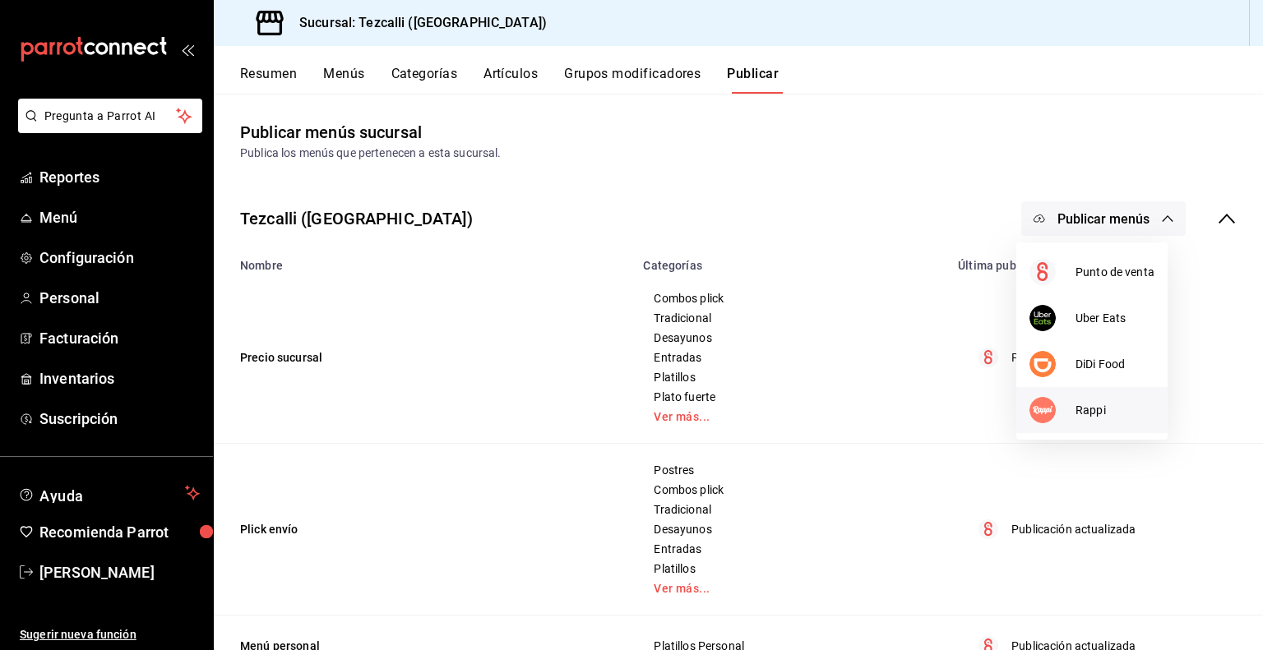
click at [1101, 414] on span "Rappi" at bounding box center [1114, 410] width 79 height 17
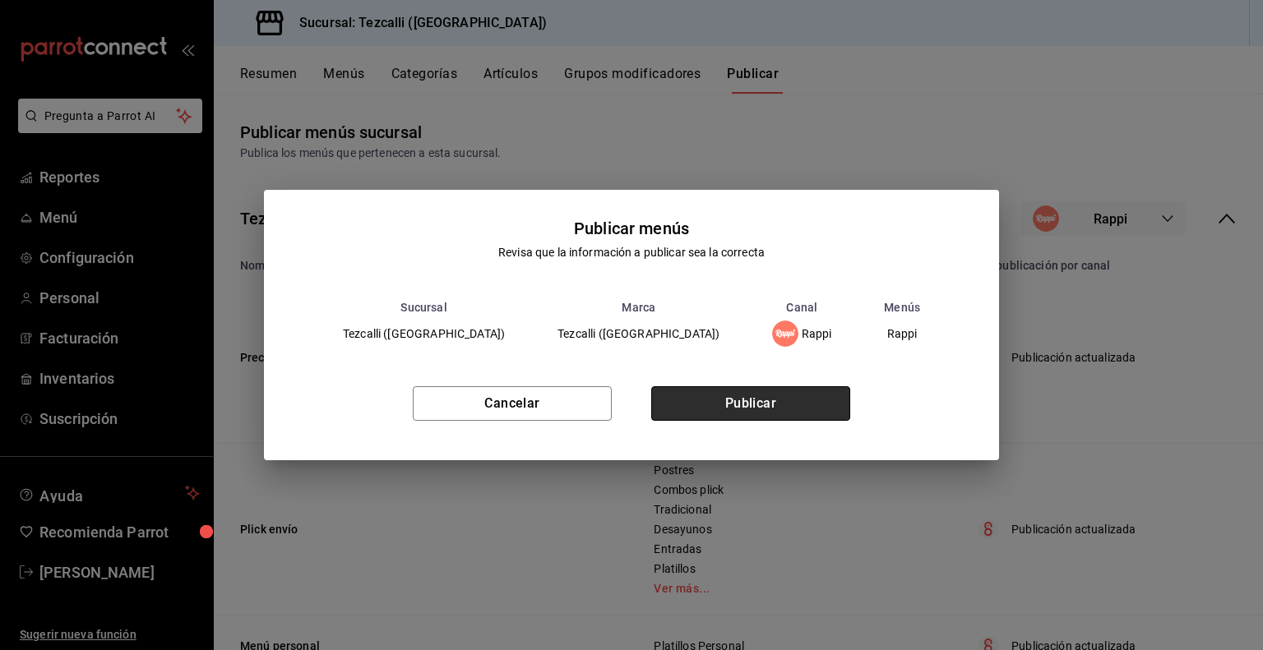
click at [765, 413] on button "Publicar" at bounding box center [750, 403] width 199 height 35
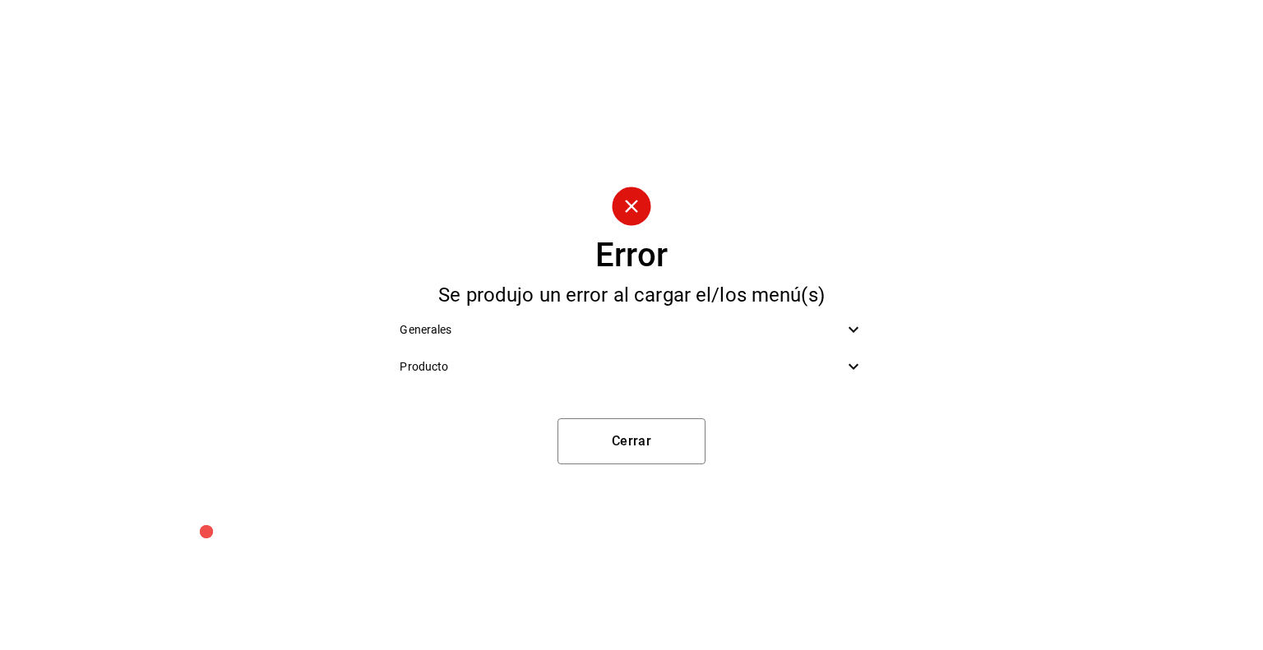
click at [717, 367] on span "Producto" at bounding box center [620, 366] width 443 height 17
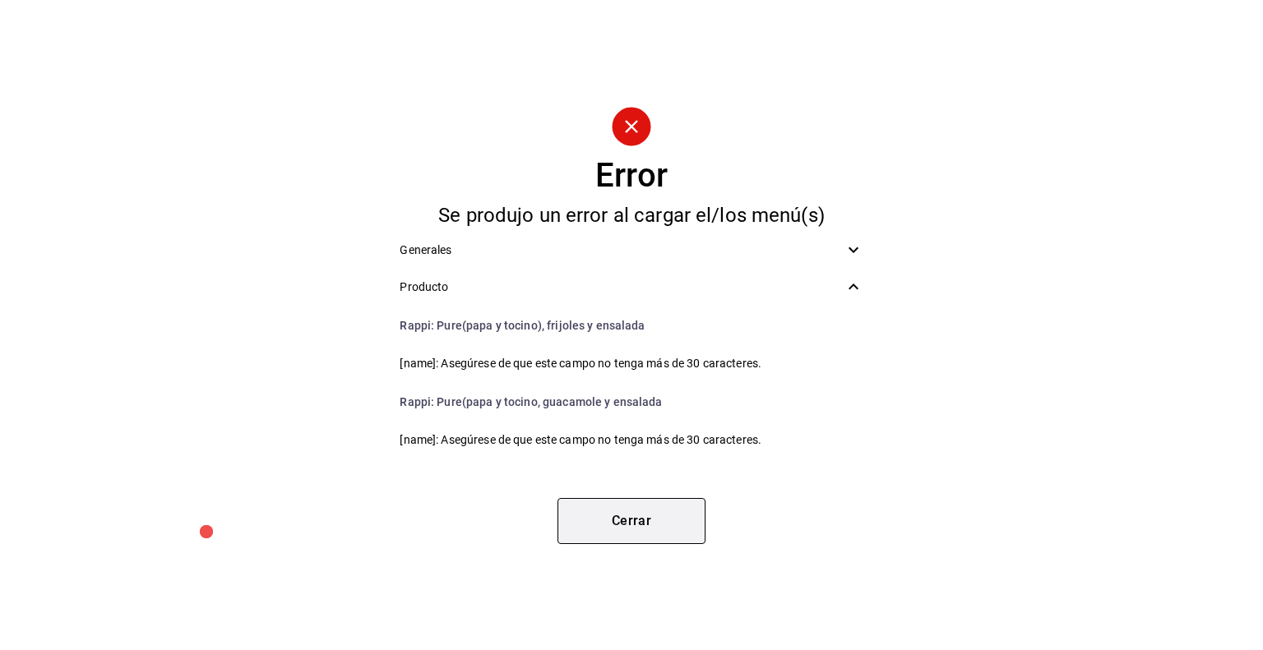
click at [635, 533] on button "Cerrar" at bounding box center [631, 521] width 148 height 46
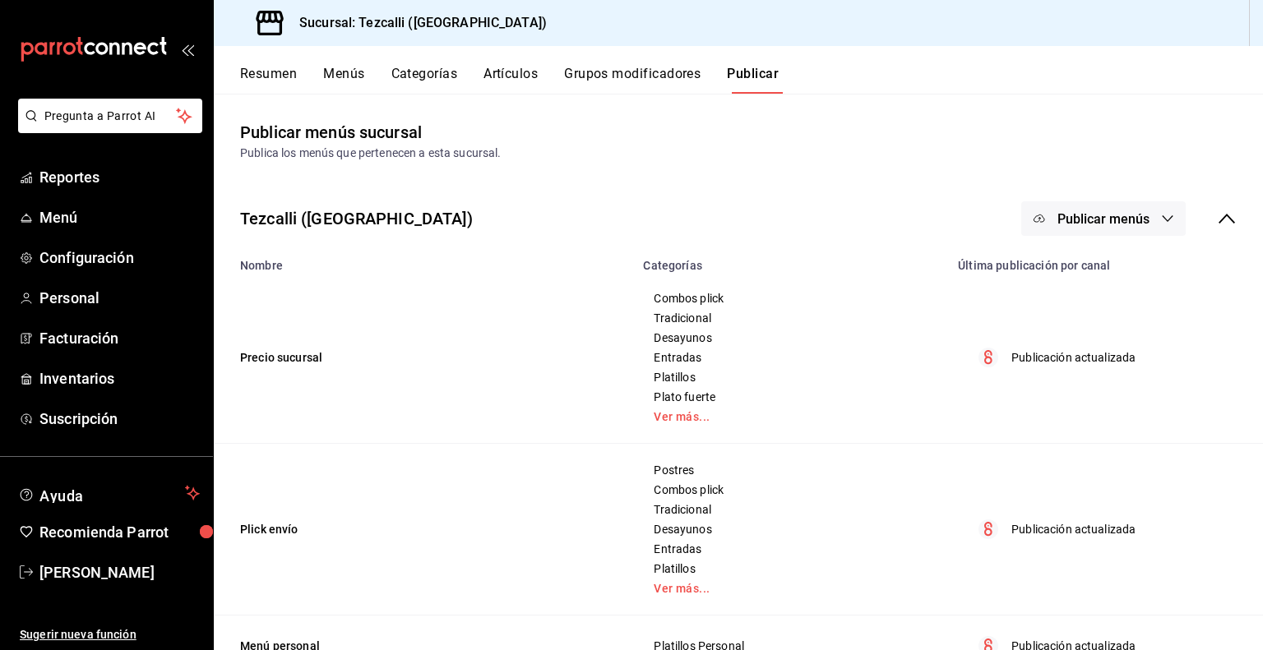
click at [529, 89] on button "Artículos" at bounding box center [510, 80] width 54 height 28
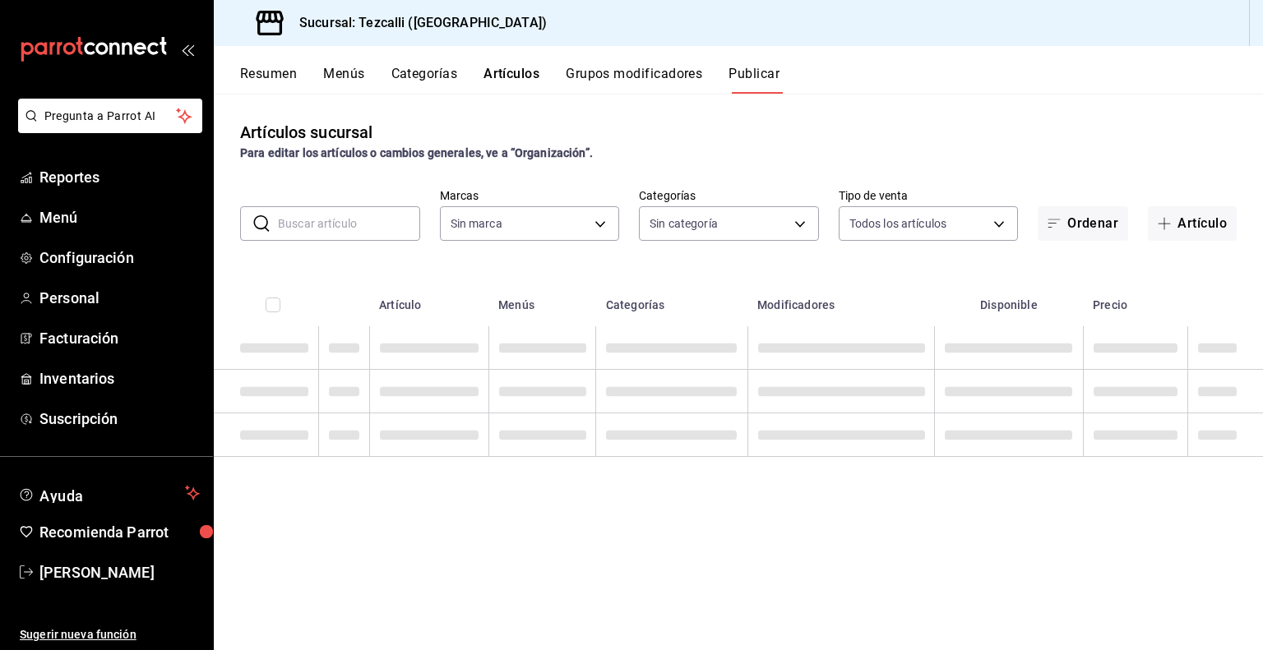
type input "18689ee2-ba4b-482e-b8cd-c8334c7db8ec,22f768fd-becd-4c31-a818-2407a4be0b08"
click at [330, 224] on input "text" at bounding box center [349, 223] width 142 height 33
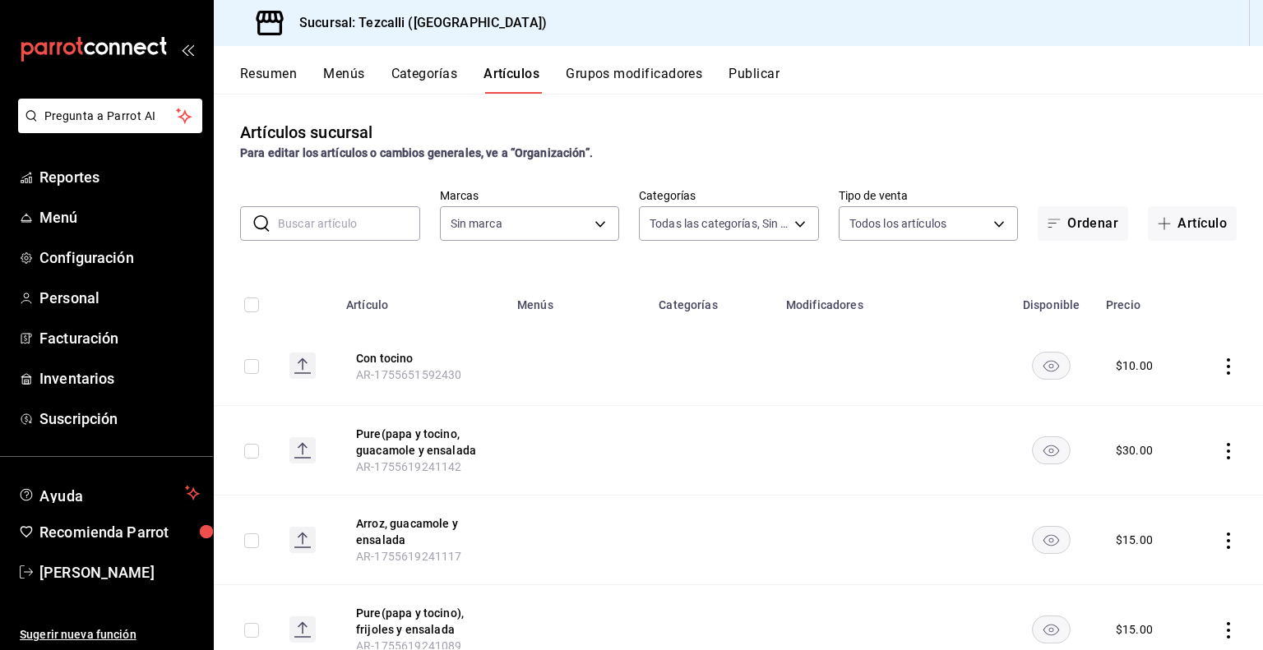
type input "a037816d-1762-4110-85fb-de6c64f56d36,ed31f90a-1473-4592-bc6b-c482666ba759,20878…"
type input "p"
type input "18689ee2-ba4b-482e-b8cd-c8334c7db8ec,22f768fd-becd-4c31-a818-2407a4be0b08"
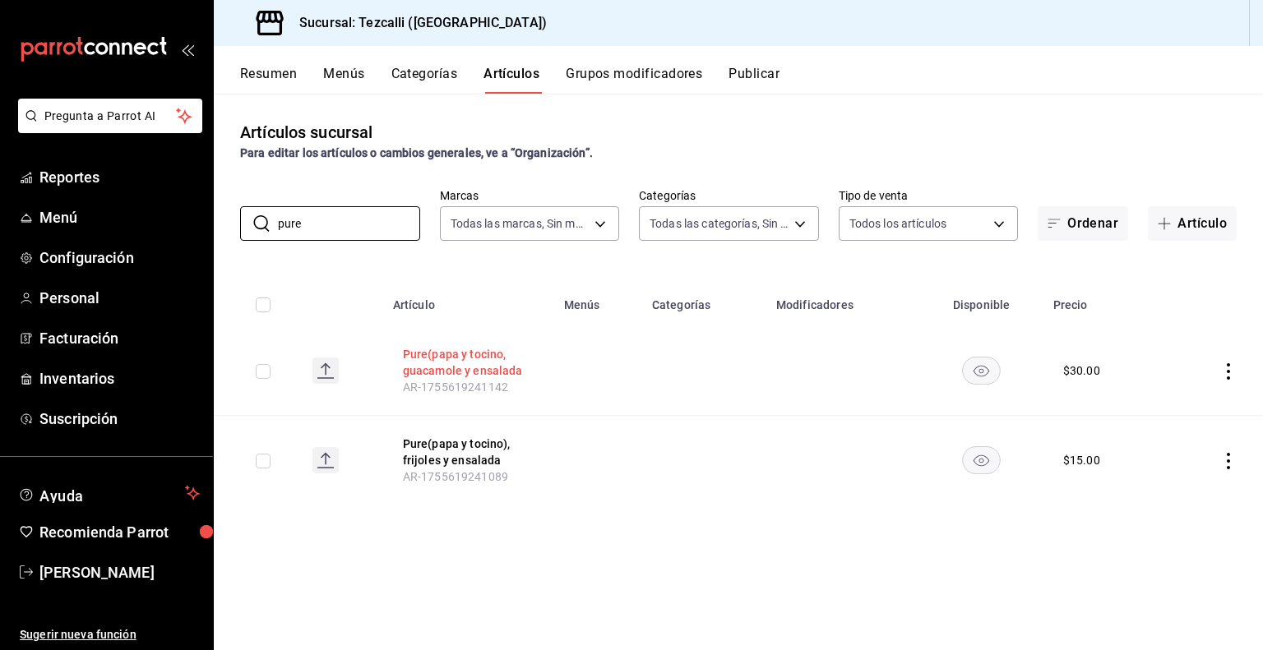
type input "pure"
click at [450, 351] on button "Pure(papa y tocino, guacamole y ensalada" at bounding box center [469, 362] width 132 height 33
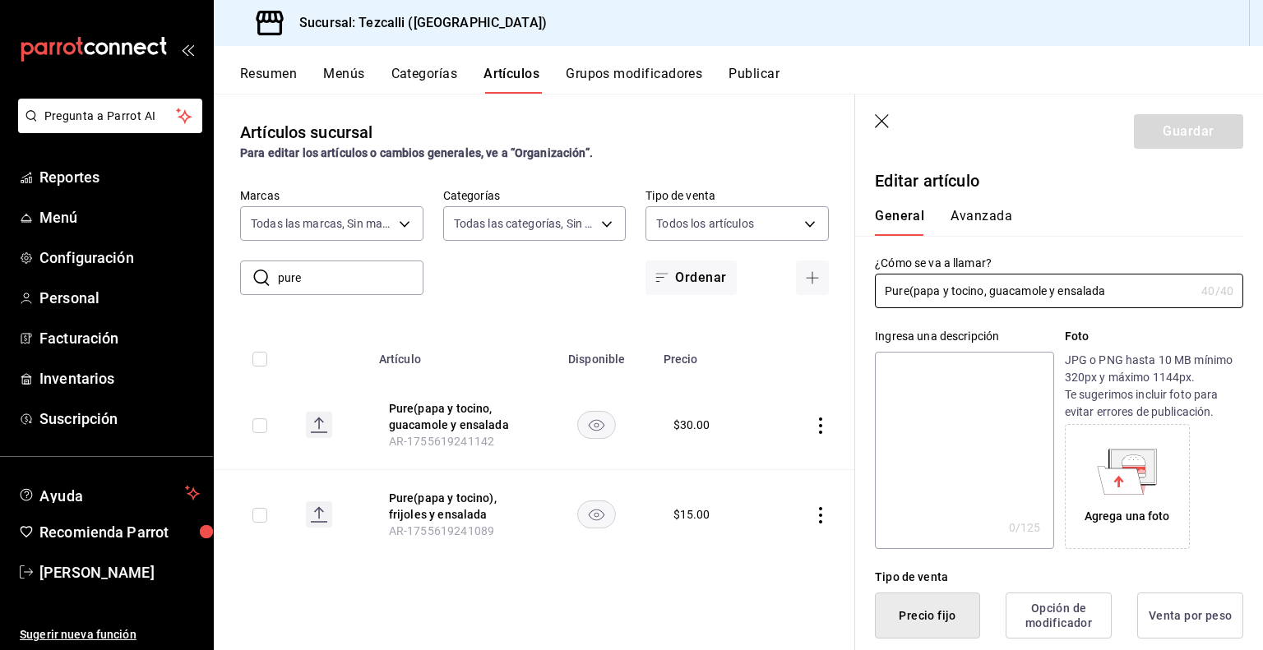
type input "$30.00"
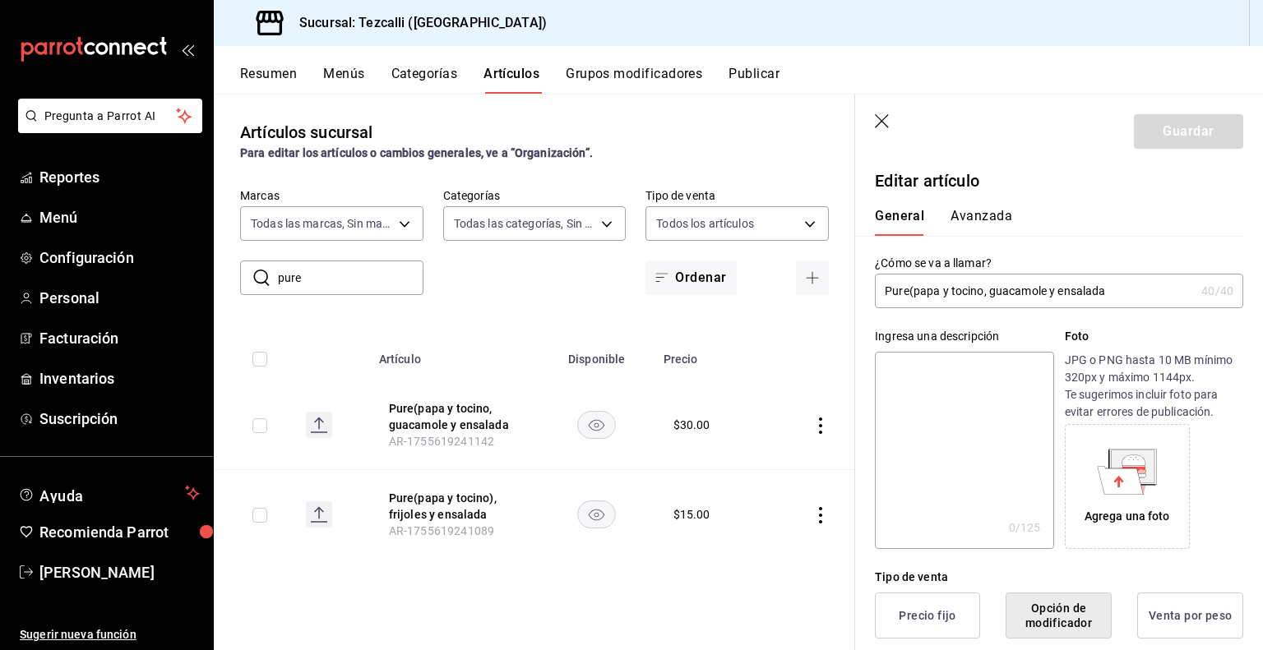
click at [986, 282] on input "Pure(papa y tocino, guacamole y ensalada" at bounding box center [1035, 291] width 320 height 33
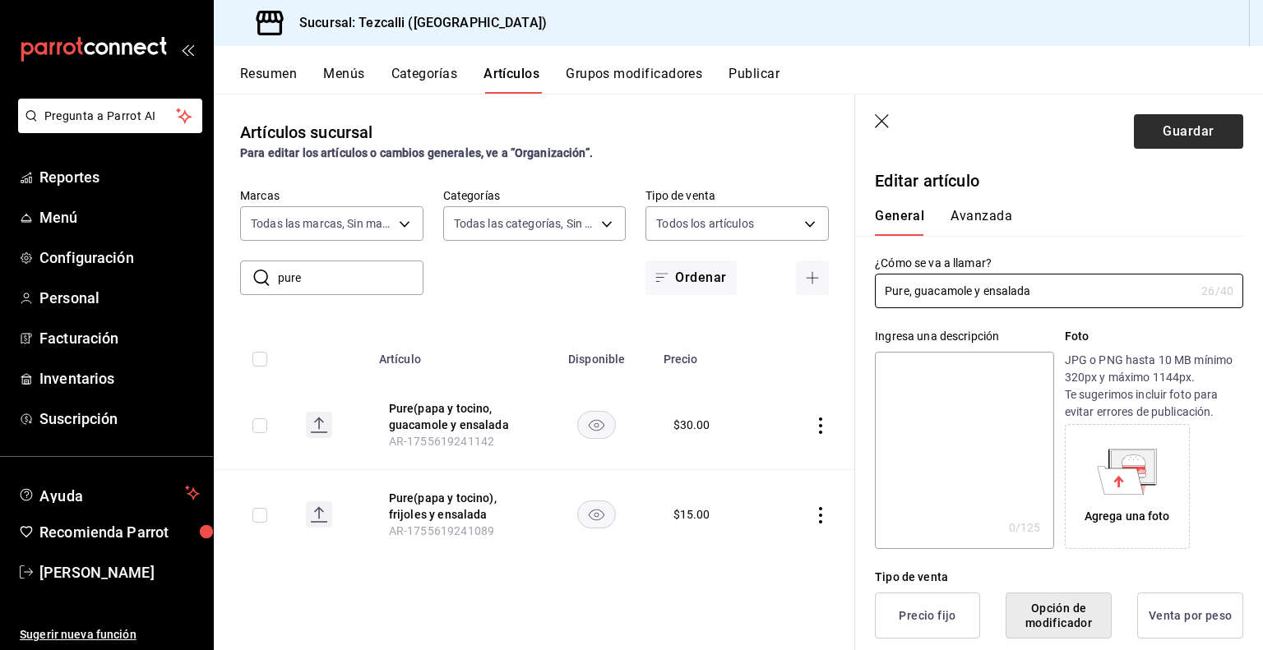
type input "Pure, guacamole y ensalada"
click at [1174, 140] on button "Guardar" at bounding box center [1187, 131] width 109 height 35
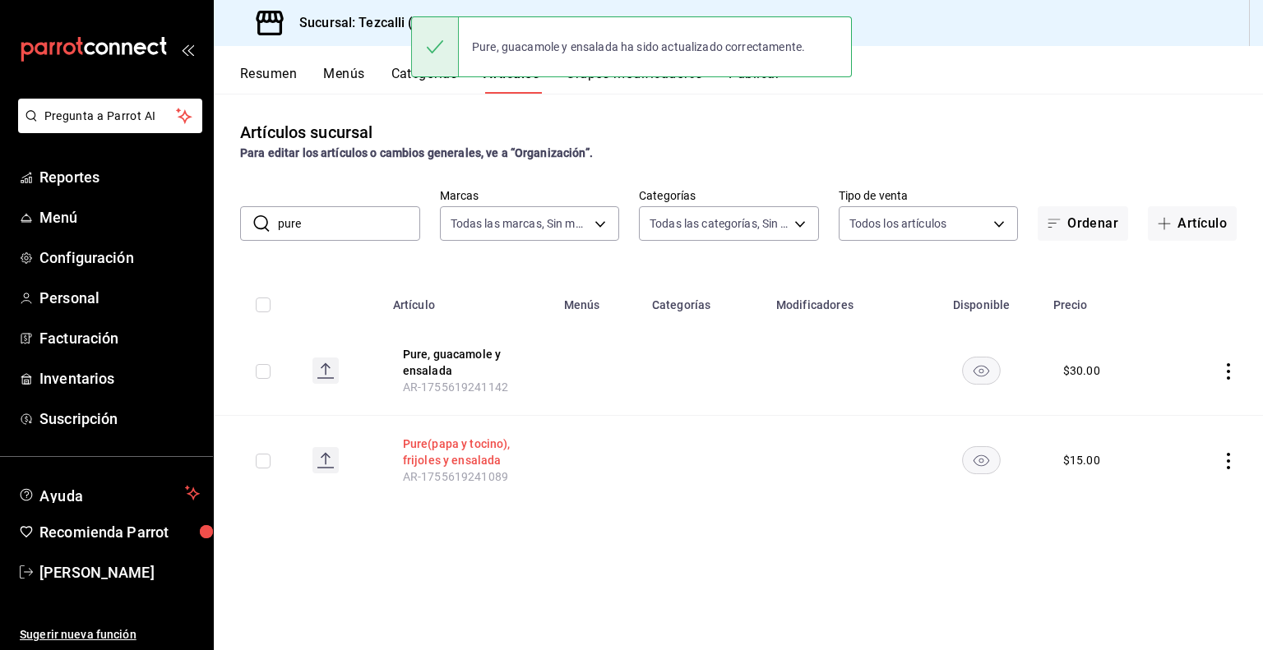
click at [465, 437] on button "Pure(papa y tocino), frijoles y ensalada" at bounding box center [469, 452] width 132 height 33
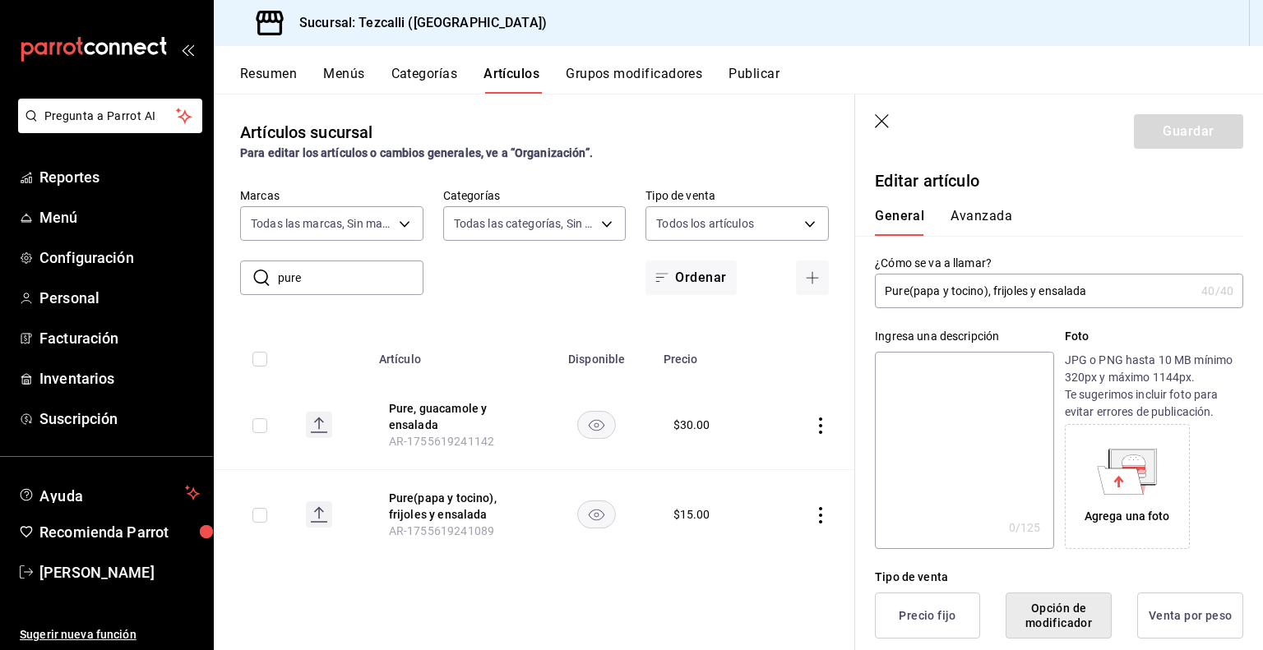
click at [986, 296] on input "Pure(papa y tocino), frijoles y ensalada" at bounding box center [1035, 291] width 320 height 33
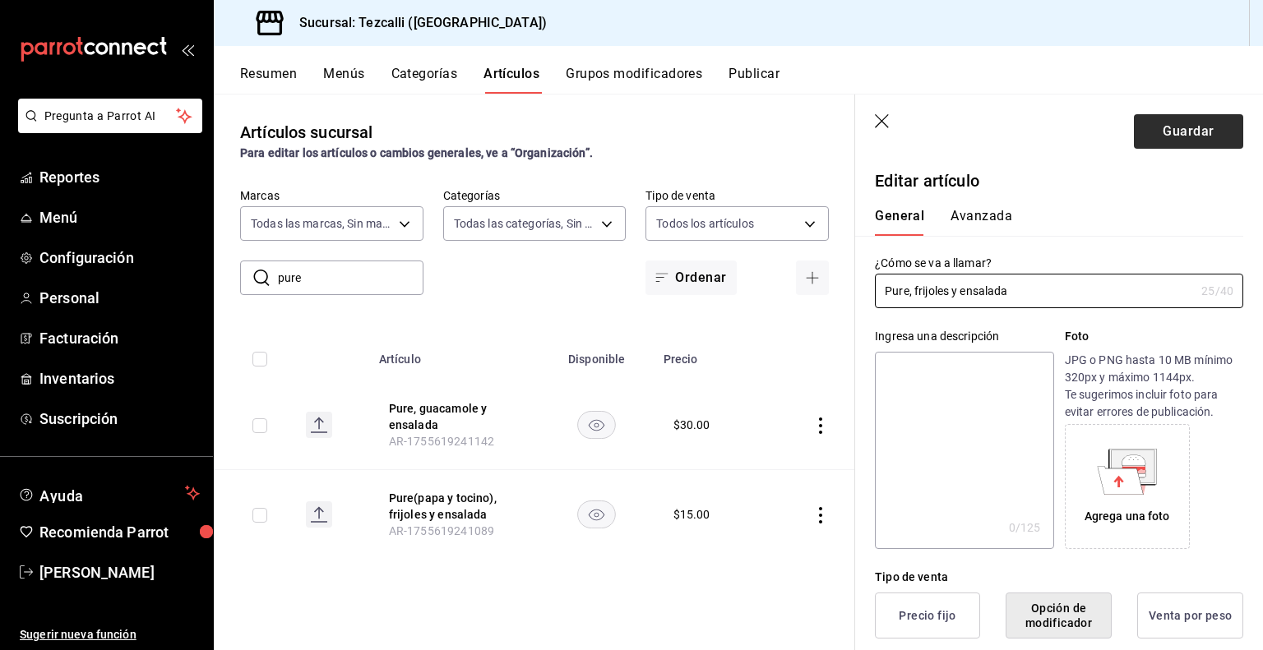
type input "Pure, frijoles y ensalada"
click at [1149, 127] on button "Guardar" at bounding box center [1187, 131] width 109 height 35
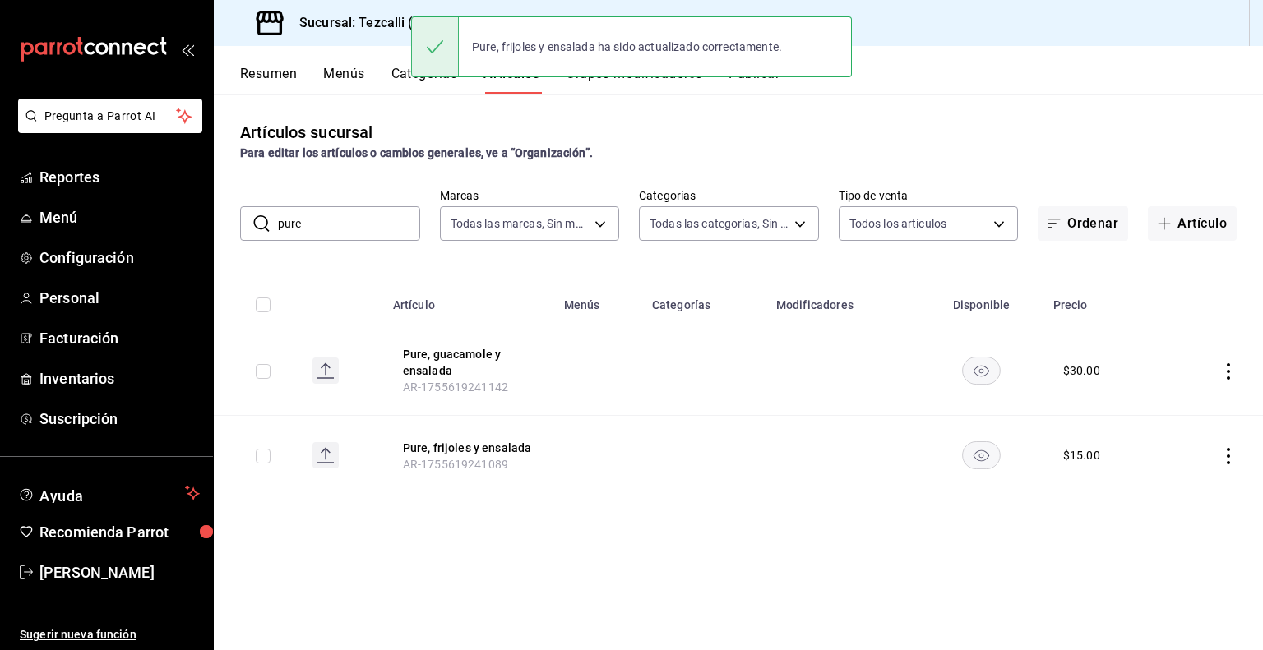
click at [764, 81] on div "Pure, frijoles y ensalada ha sido actualizado correctamente." at bounding box center [631, 47] width 441 height 71
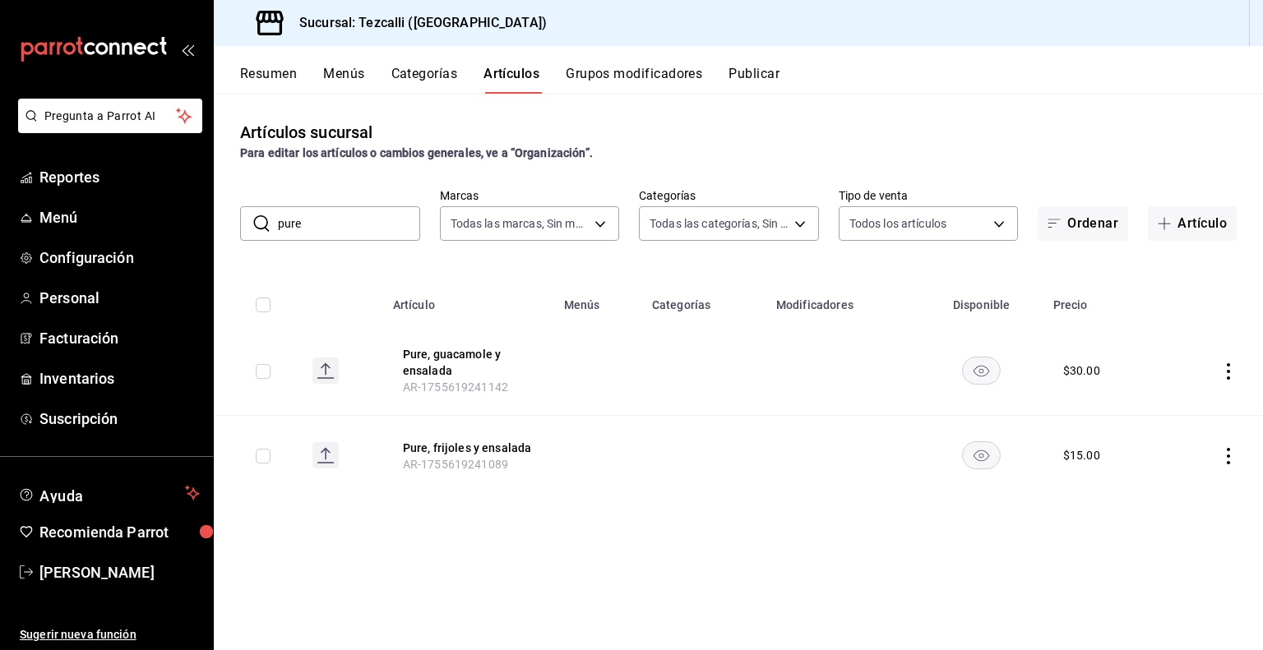
click at [763, 71] on button "Publicar" at bounding box center [753, 80] width 51 height 28
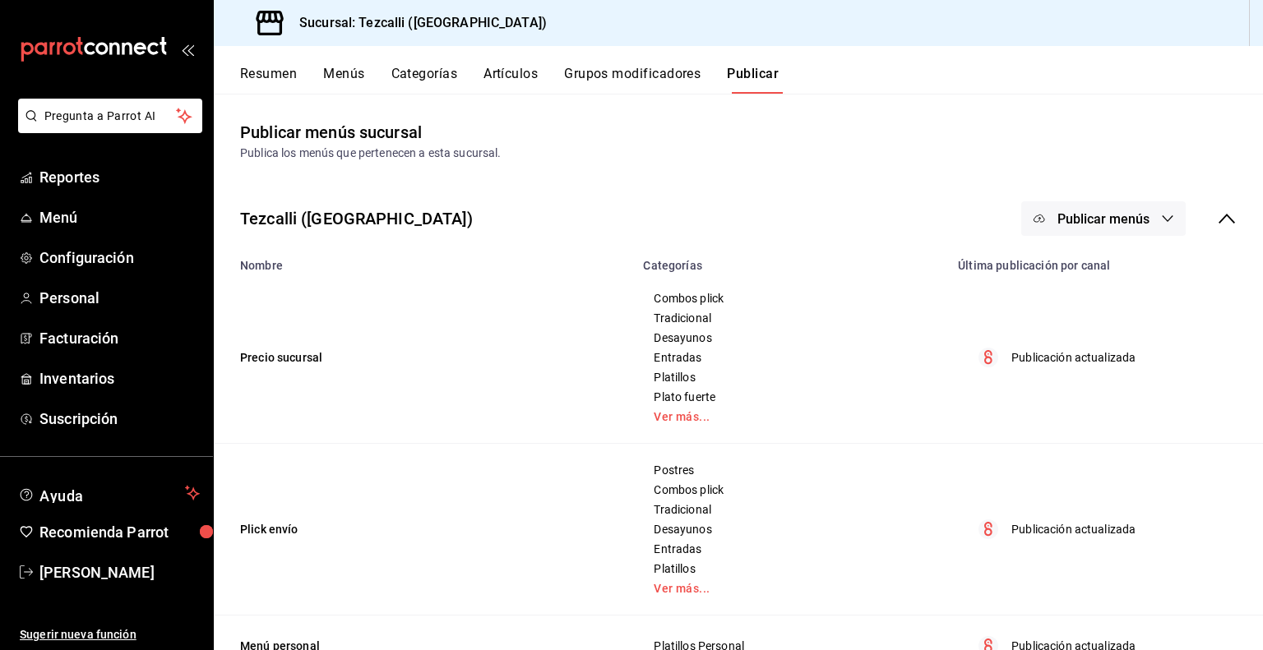
click at [1109, 216] on span "Publicar menús" at bounding box center [1103, 219] width 92 height 16
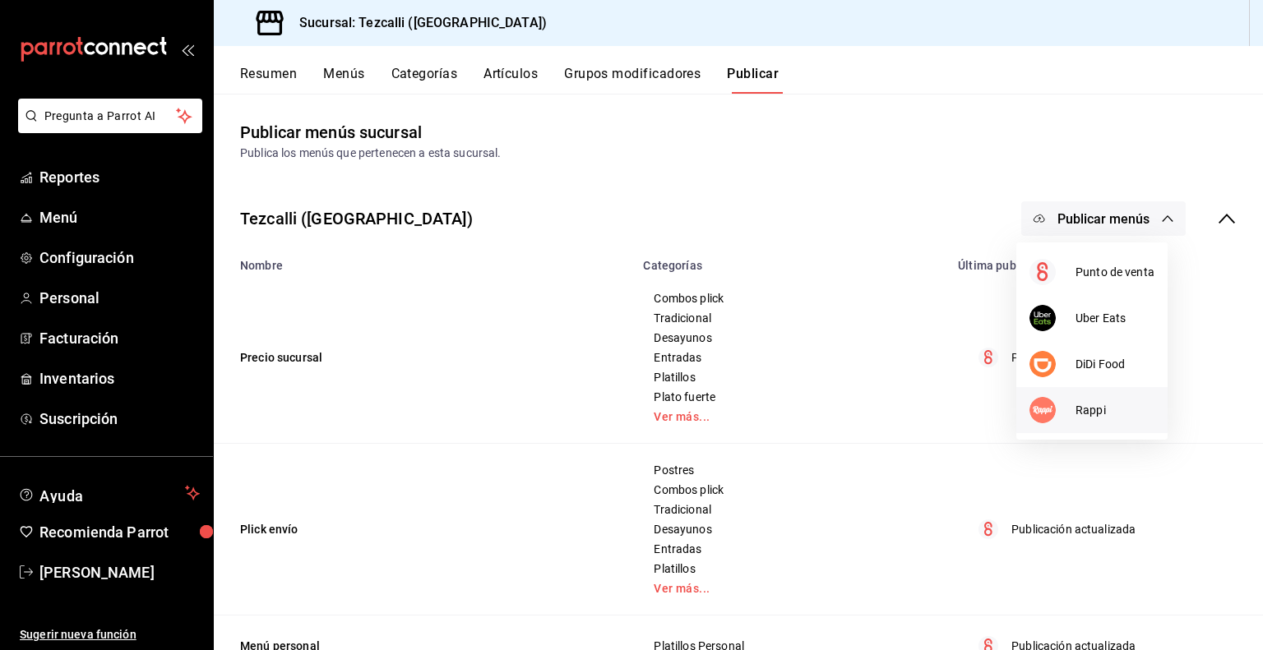
click at [1072, 404] on div at bounding box center [1052, 410] width 46 height 26
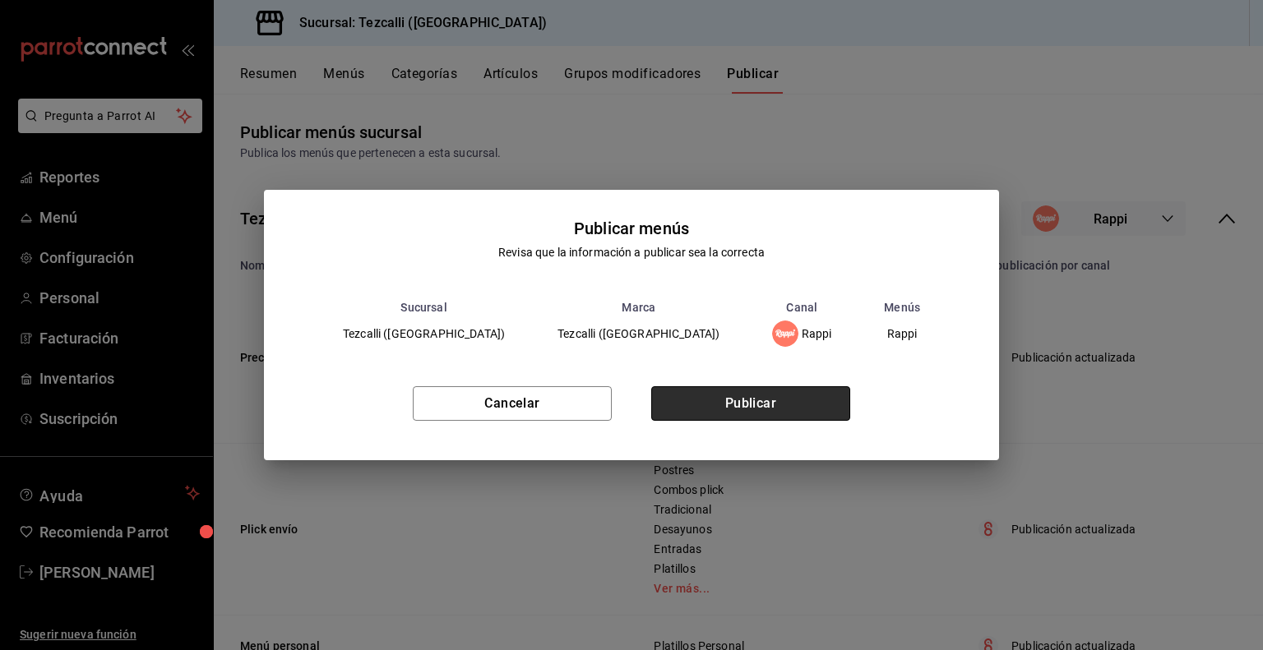
click at [735, 399] on button "Publicar" at bounding box center [750, 403] width 199 height 35
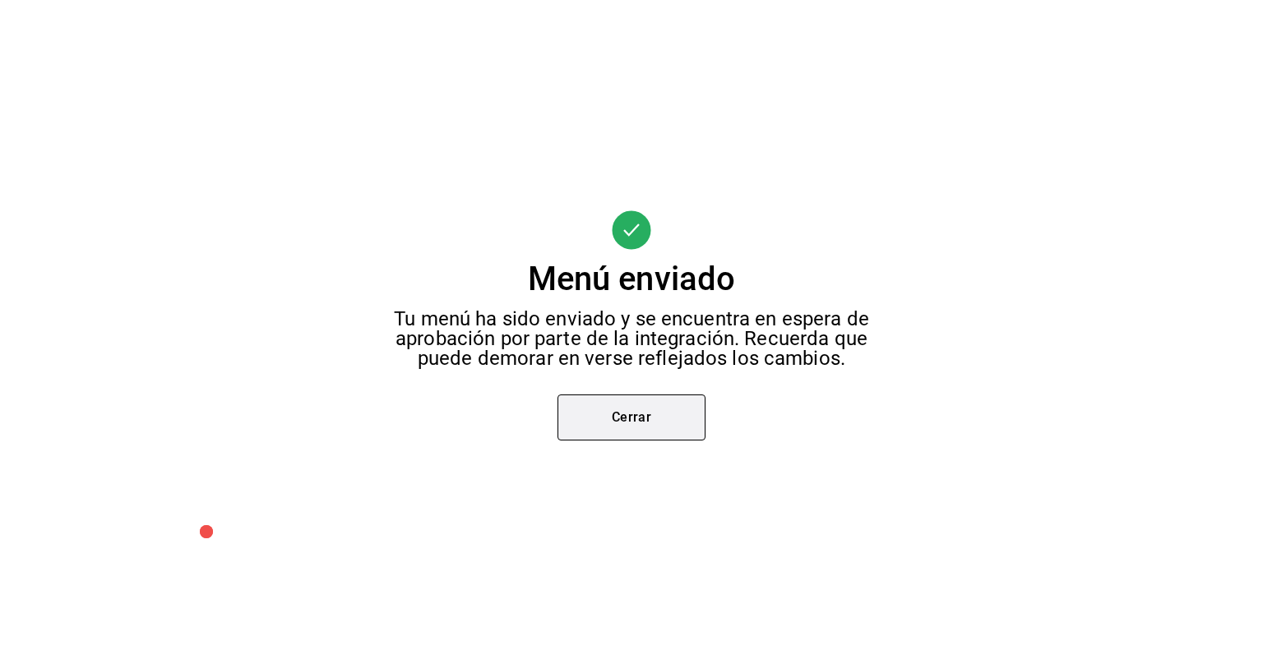
click at [645, 409] on button "Cerrar" at bounding box center [631, 418] width 148 height 46
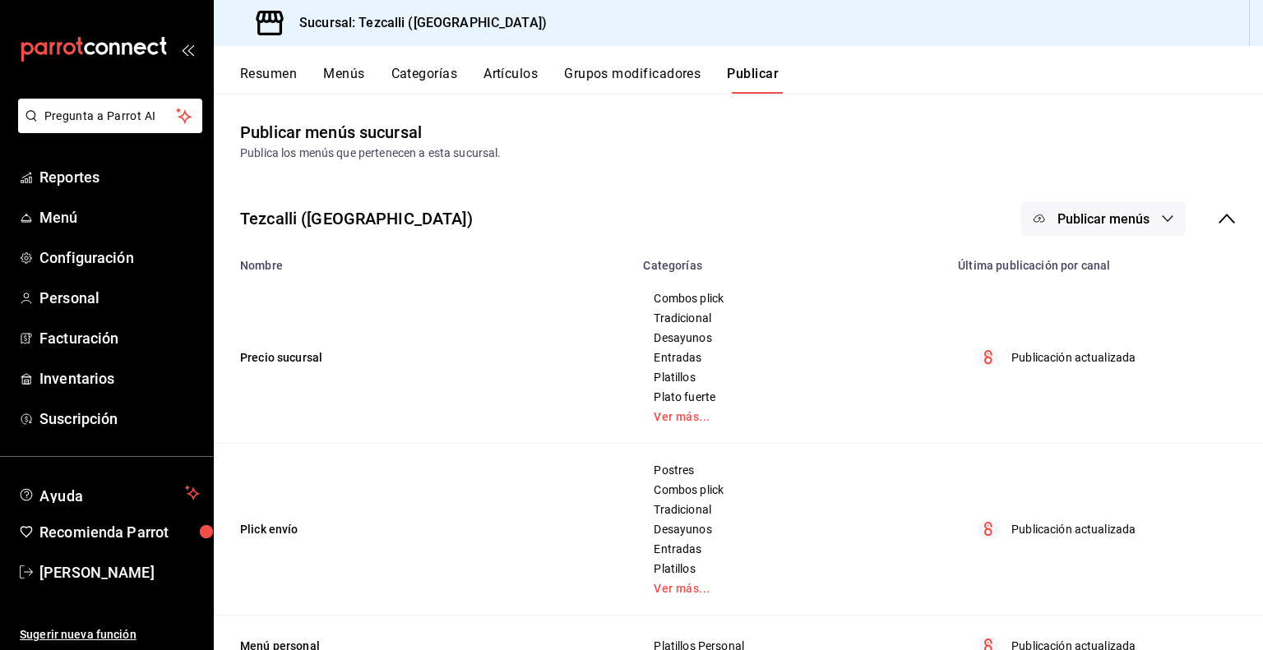
click at [520, 66] on button "Artículos" at bounding box center [510, 80] width 54 height 28
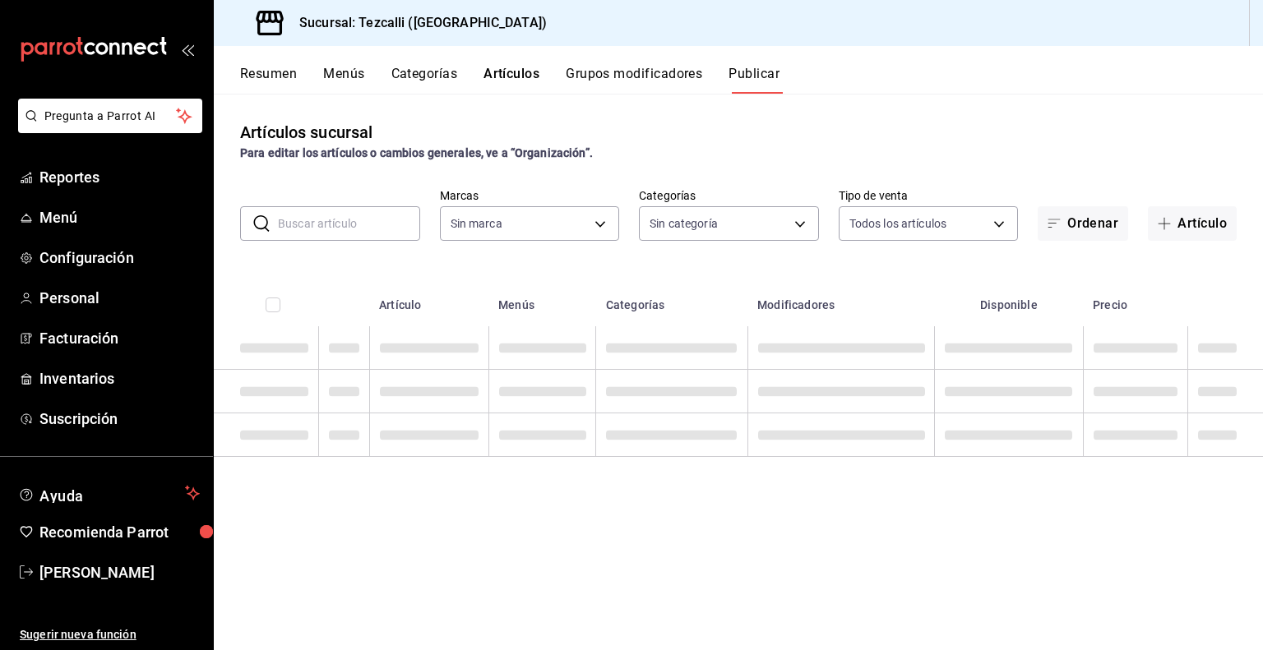
type input "18689ee2-ba4b-482e-b8cd-c8334c7db8ec,22f768fd-becd-4c31-a818-2407a4be0b08"
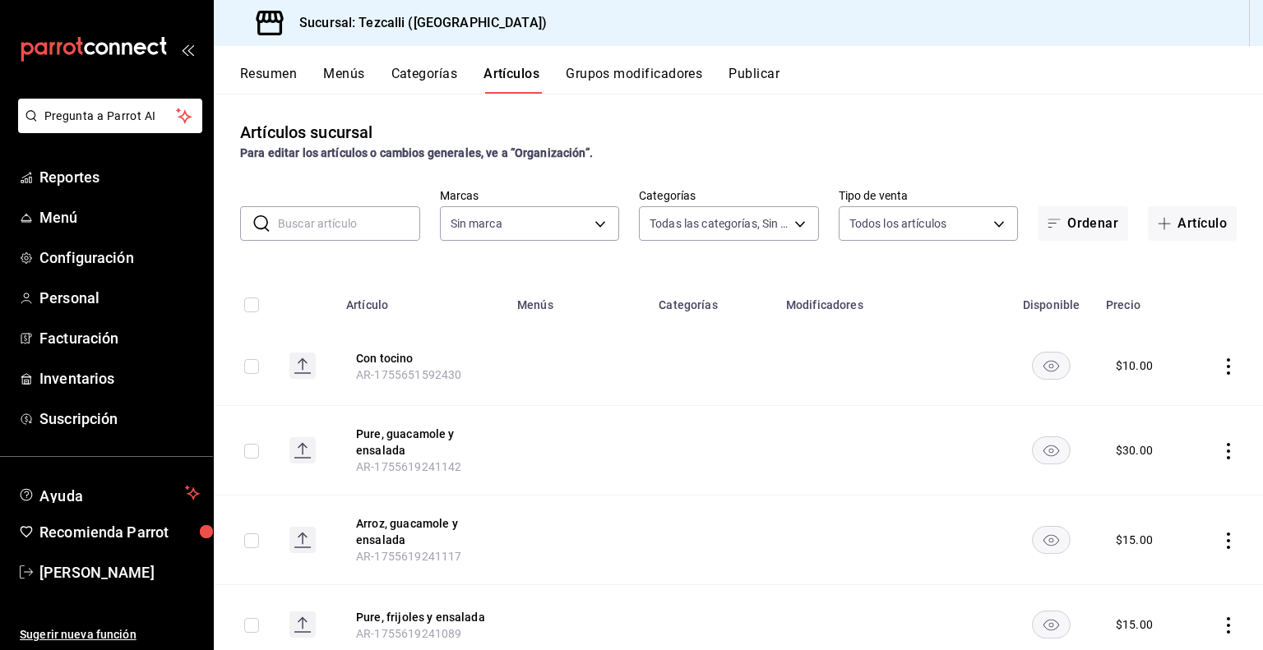
type input "a037816d-1762-4110-85fb-de6c64f56d36,ed31f90a-1473-4592-bc6b-c482666ba759,20878…"
type input "18689ee2-ba4b-482e-b8cd-c8334c7db8ec,22f768fd-becd-4c31-a818-2407a4be0b08"
click at [756, 76] on button "Publicar" at bounding box center [753, 80] width 51 height 28
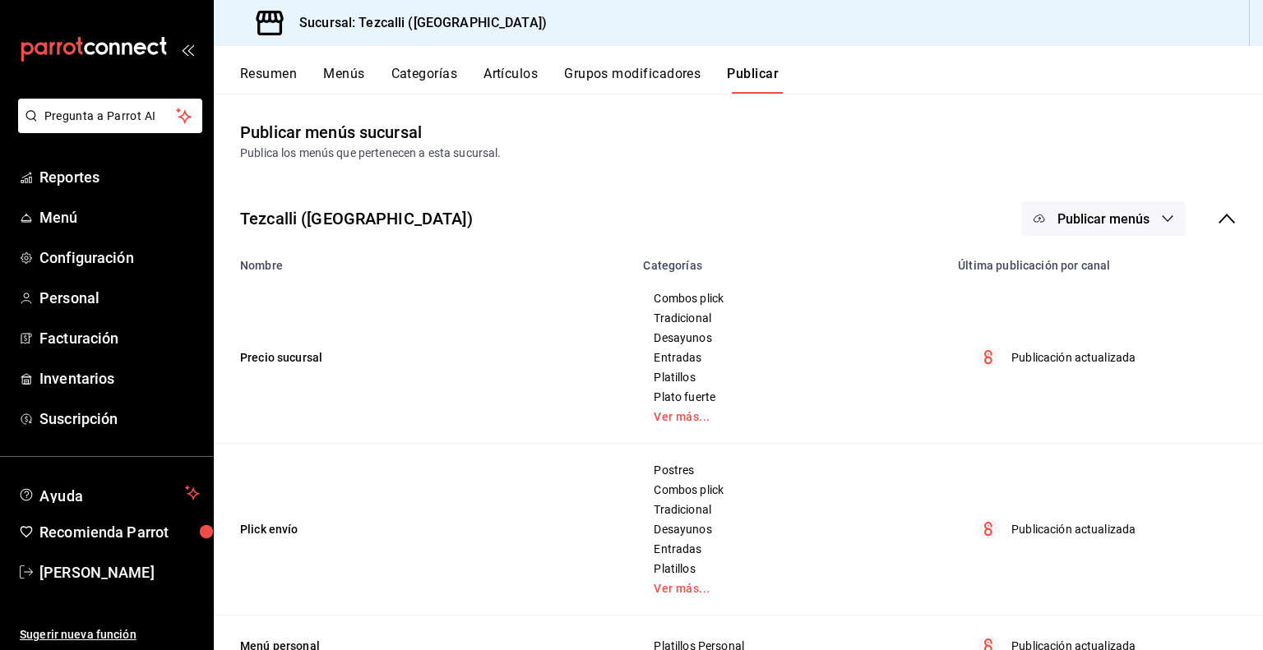
click at [515, 68] on button "Artículos" at bounding box center [510, 80] width 54 height 28
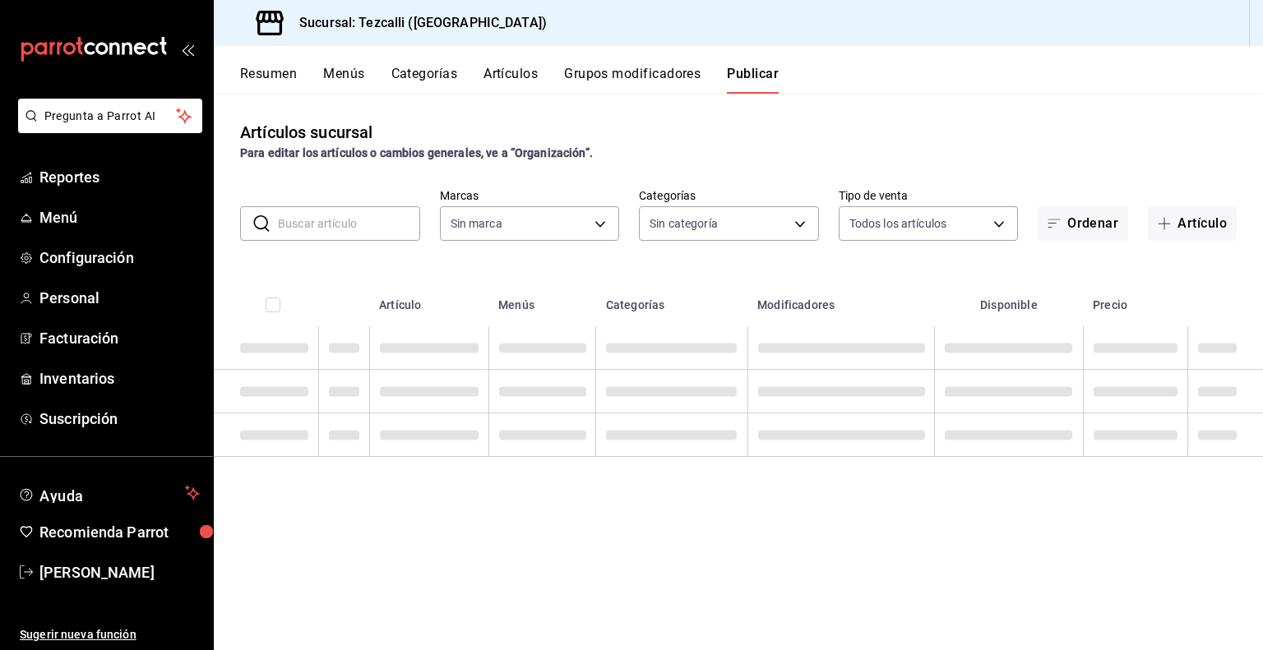
type input "18689ee2-ba4b-482e-b8cd-c8334c7db8ec,22f768fd-becd-4c31-a818-2407a4be0b08"
click at [510, 85] on button "Artículos" at bounding box center [511, 80] width 56 height 28
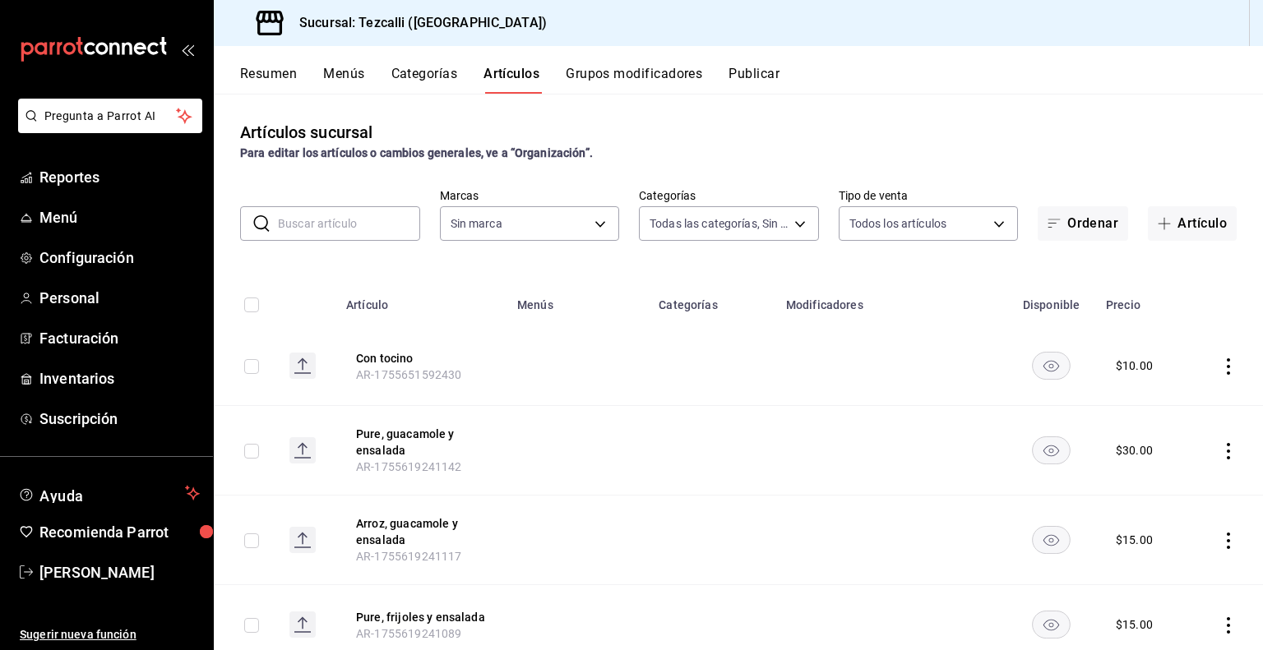
type input "a037816d-1762-4110-85fb-de6c64f56d36,ed31f90a-1473-4592-bc6b-c482666ba759,20878…"
click at [374, 216] on input "text" at bounding box center [349, 223] width 142 height 33
type input "18689ee2-ba4b-482e-b8cd-c8334c7db8ec,22f768fd-becd-4c31-a818-2407a4be0b08"
paste input "(papa y [PERSON_NAME]"
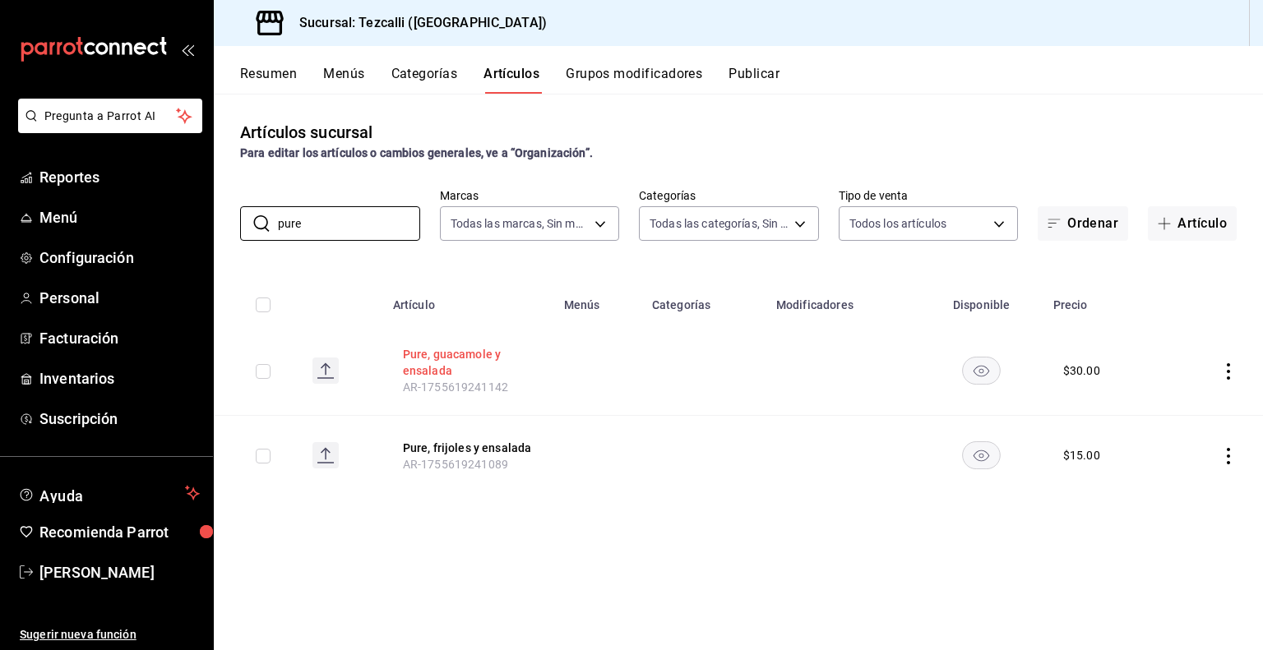
type input "pure"
click at [417, 354] on button "Pure, guacamole y ensalada" at bounding box center [469, 362] width 132 height 33
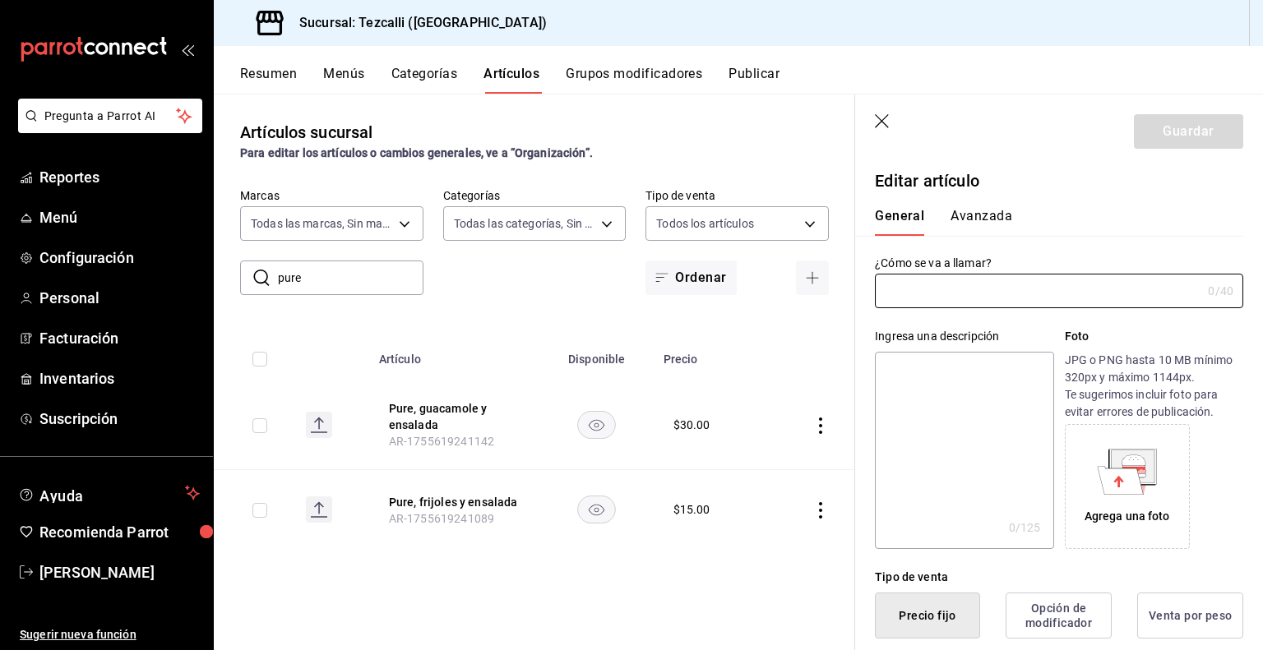
type input "Pure, guacamole y ensalada"
type input "AR-1755619241142"
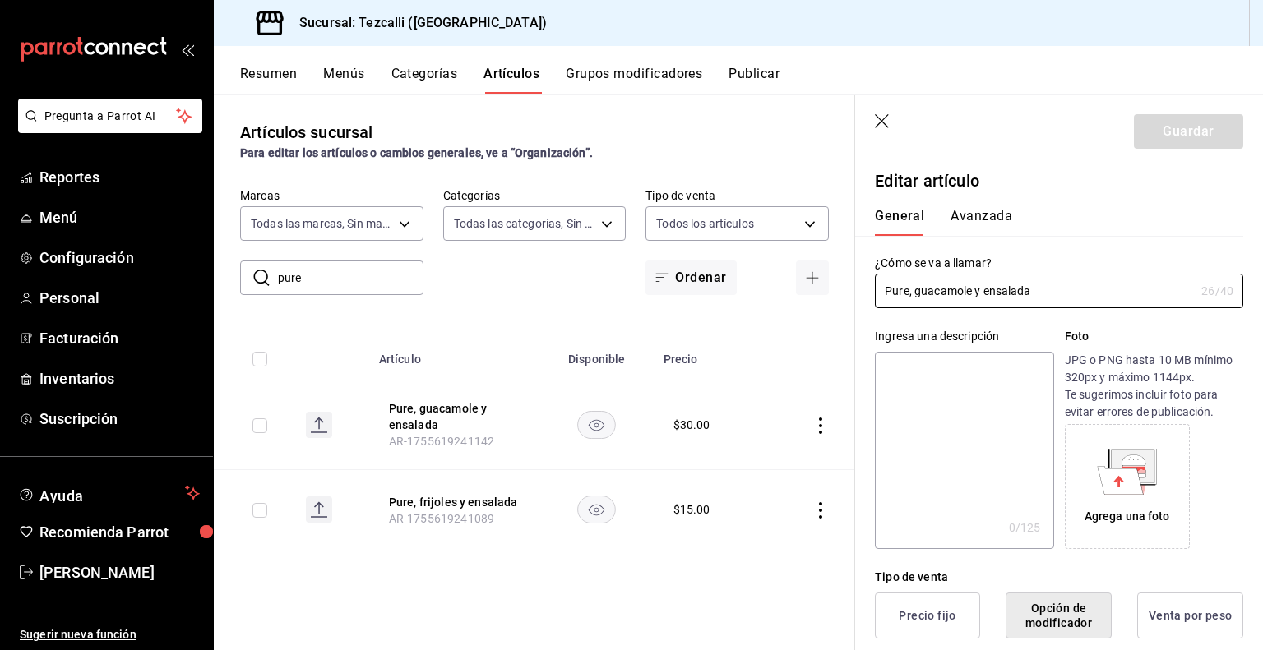
type input "$30.00"
click at [907, 289] on input "Pure, guacamole y ensalada" at bounding box center [1035, 291] width 320 height 33
type input "Pure(papa y tocino, guacamole y ensalada"
click at [1186, 131] on button "Guardar" at bounding box center [1187, 131] width 109 height 35
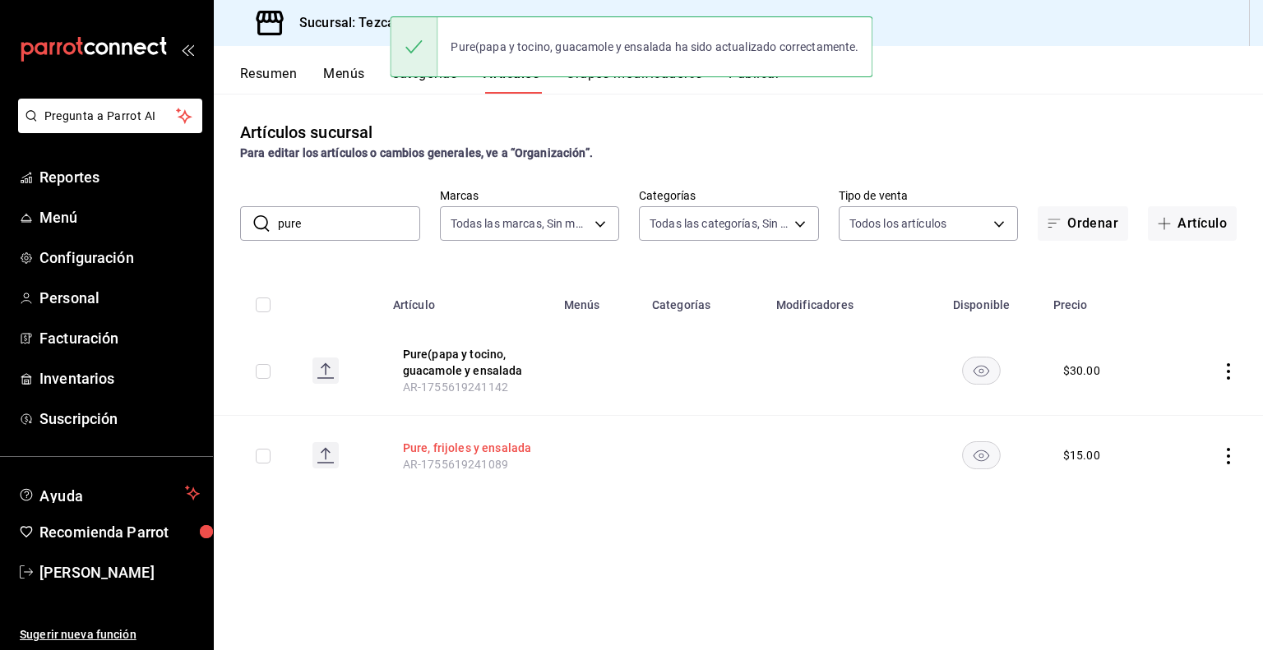
click at [447, 446] on button "Pure, frijoles y ensalada" at bounding box center [469, 448] width 132 height 16
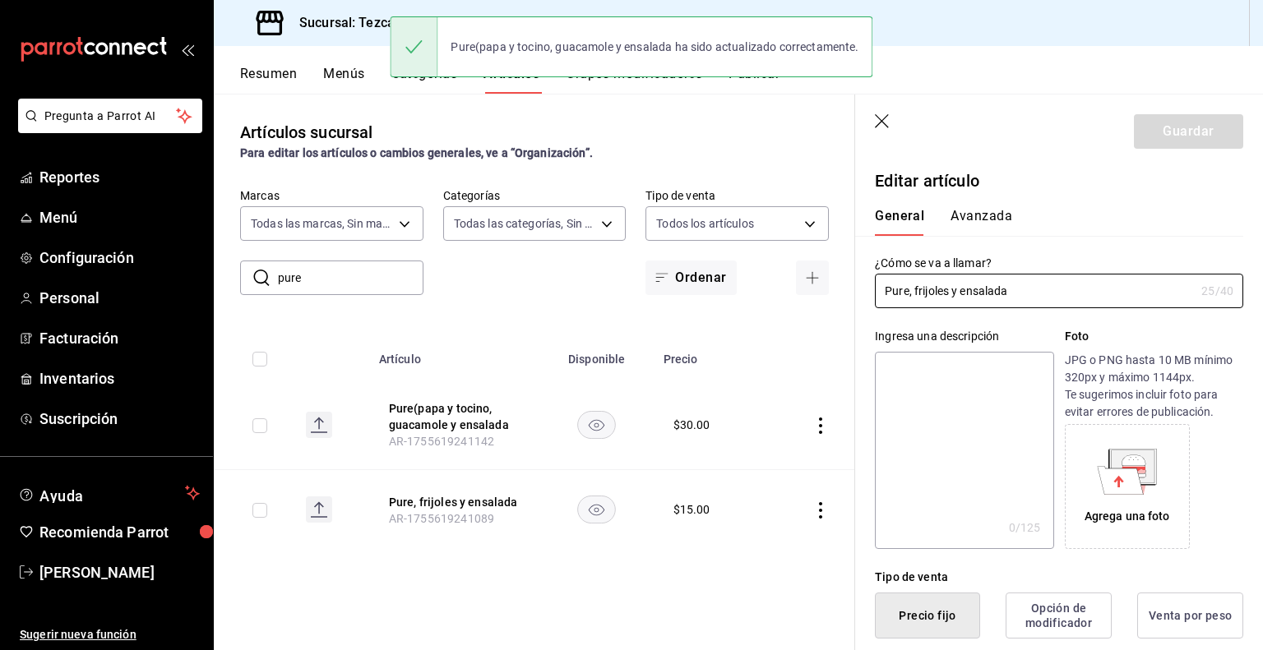
type input "$15.00"
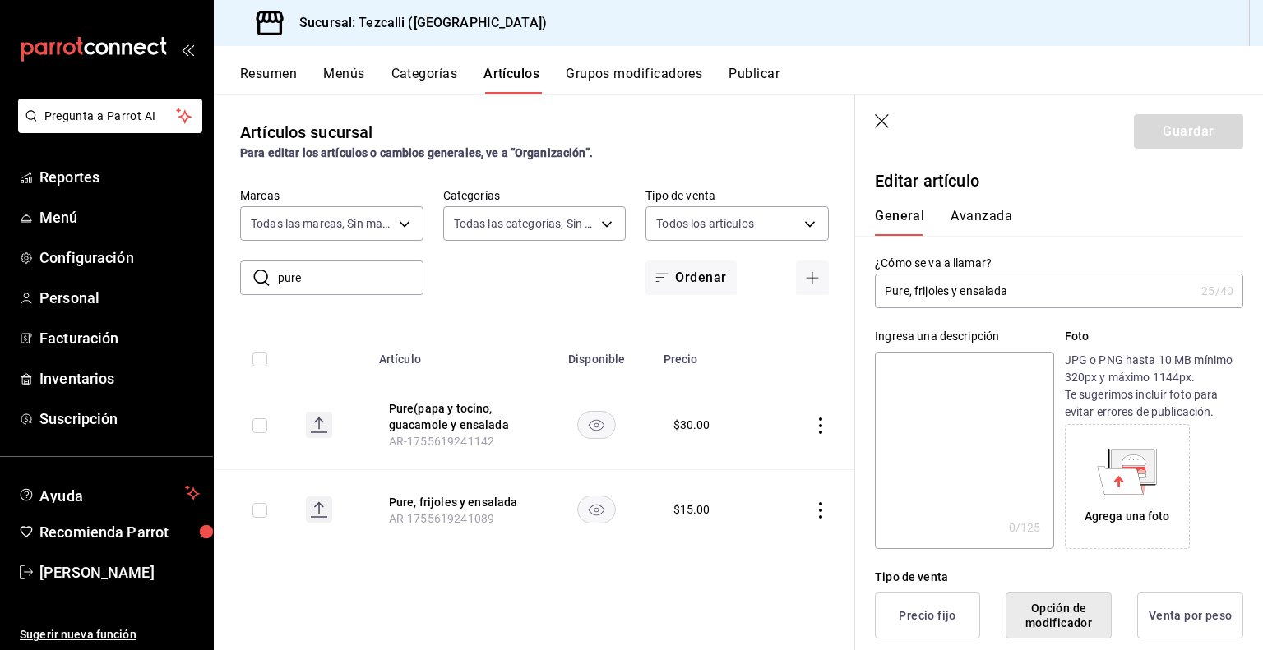
click at [905, 292] on input "Pure, frijoles y ensalada" at bounding box center [1035, 291] width 320 height 33
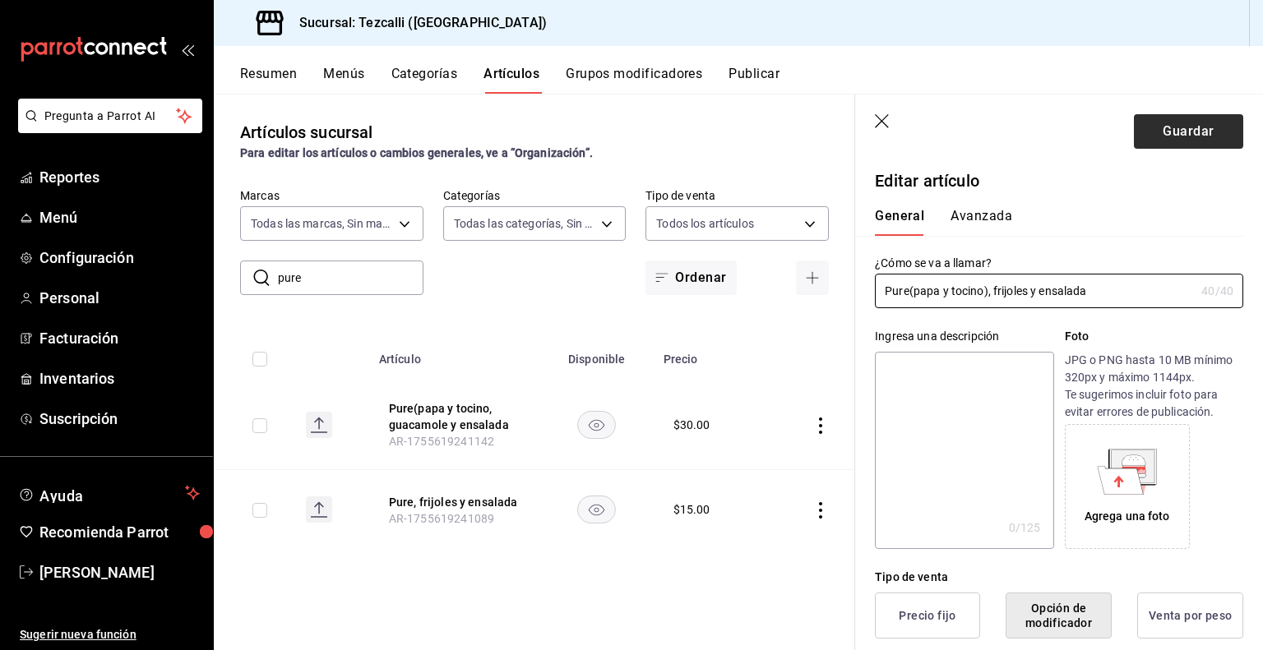
type input "Pure(papa y tocino), frijoles y ensalada"
click at [1164, 133] on button "Guardar" at bounding box center [1187, 131] width 109 height 35
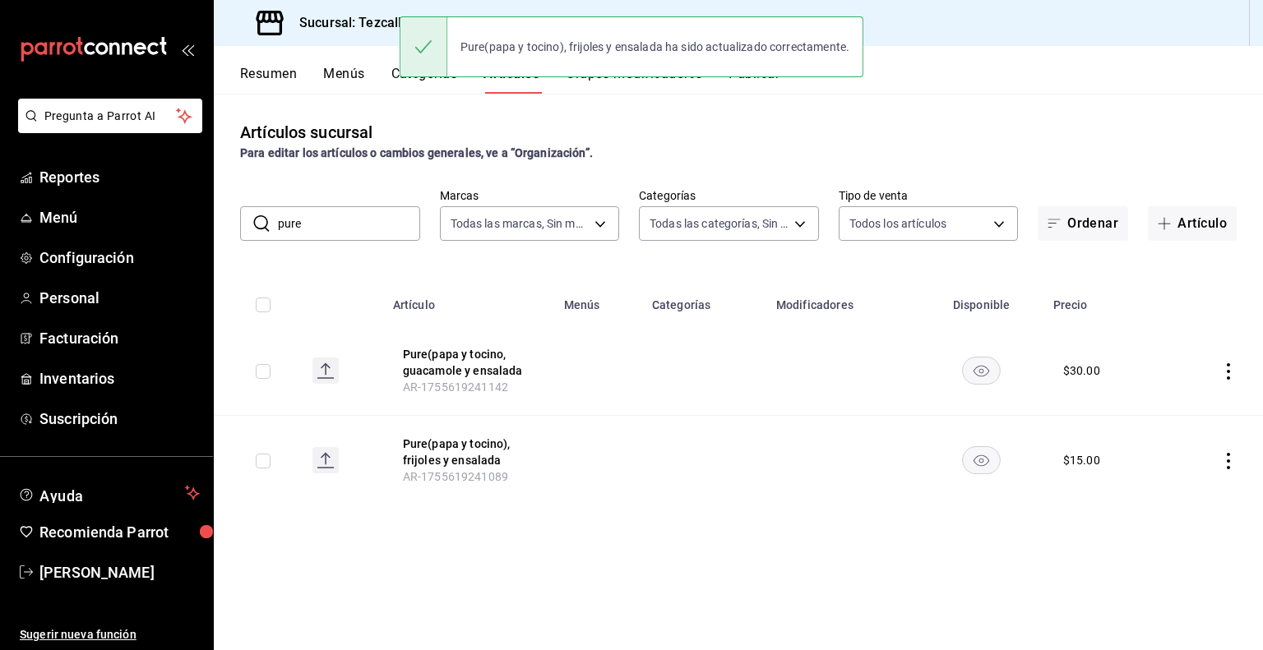
click at [275, 81] on button "Resumen" at bounding box center [268, 80] width 57 height 28
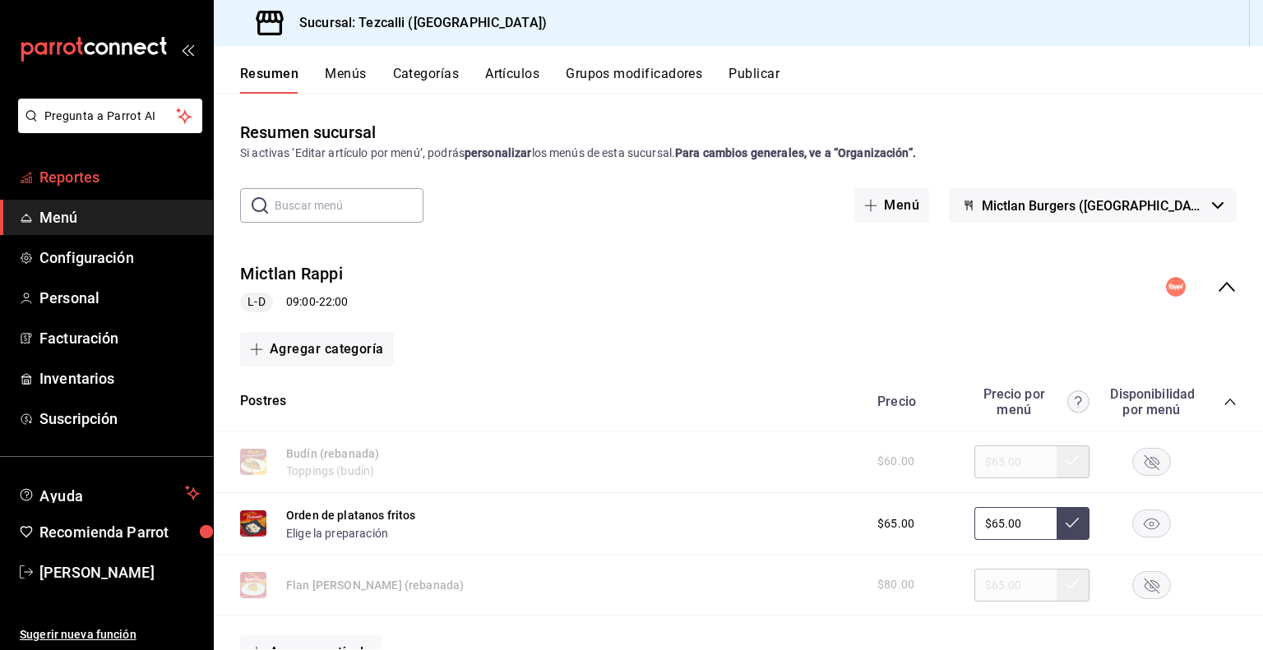
click at [144, 172] on span "Reportes" at bounding box center [119, 177] width 160 height 22
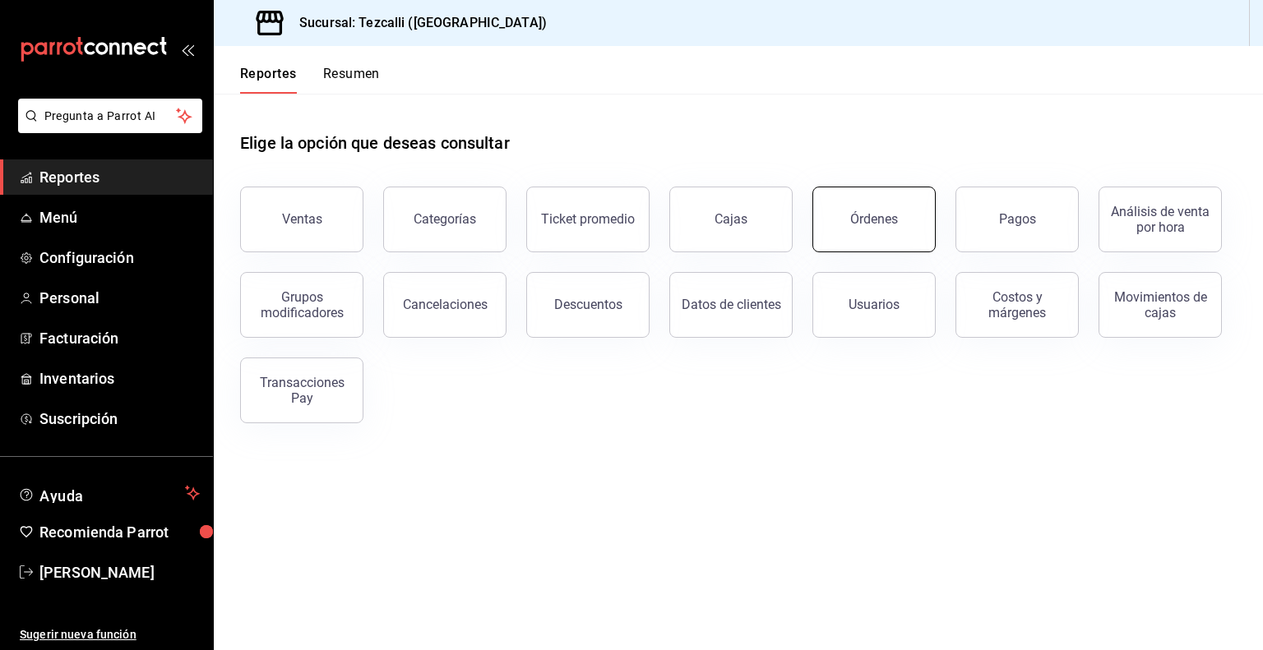
click at [853, 238] on button "Órdenes" at bounding box center [873, 220] width 123 height 66
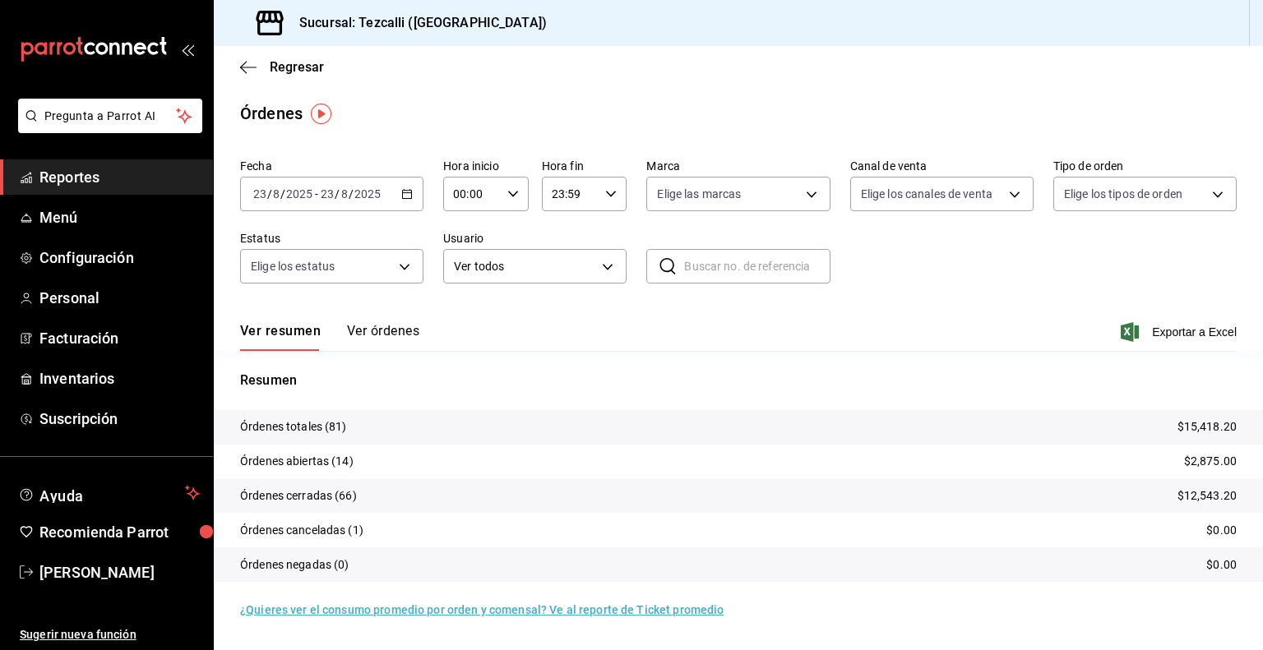
click at [359, 331] on button "Ver órdenes" at bounding box center [383, 337] width 72 height 28
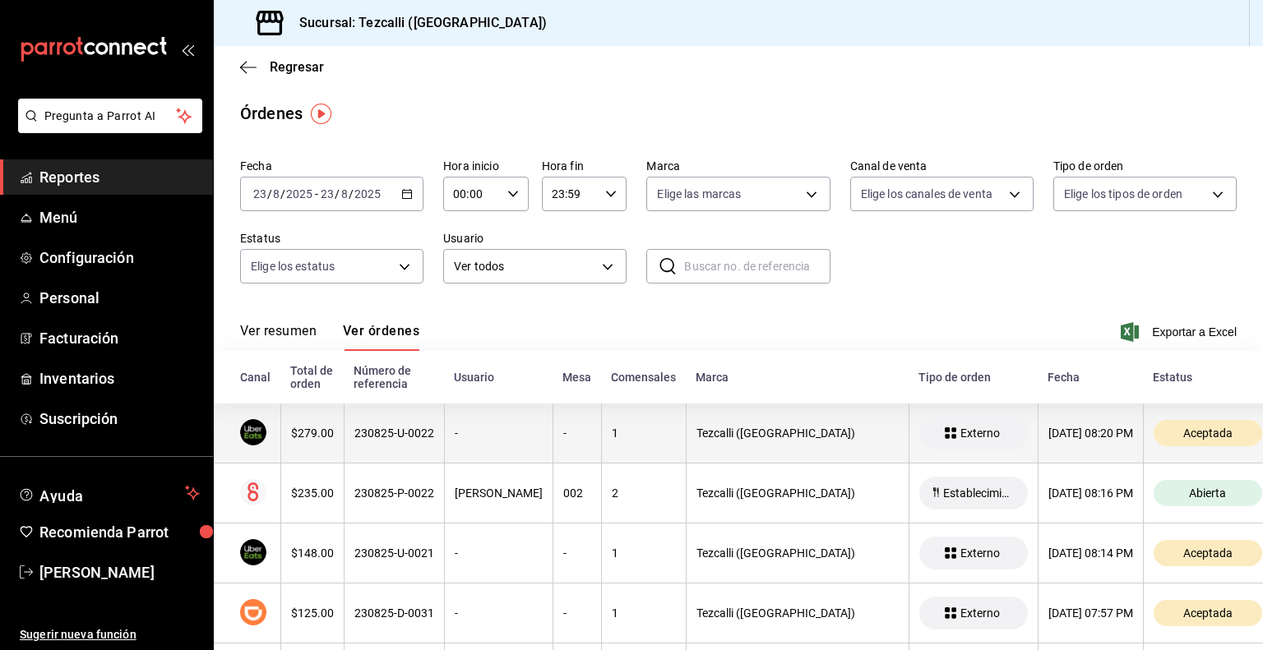
click at [316, 435] on div "$279.00" at bounding box center [312, 433] width 43 height 13
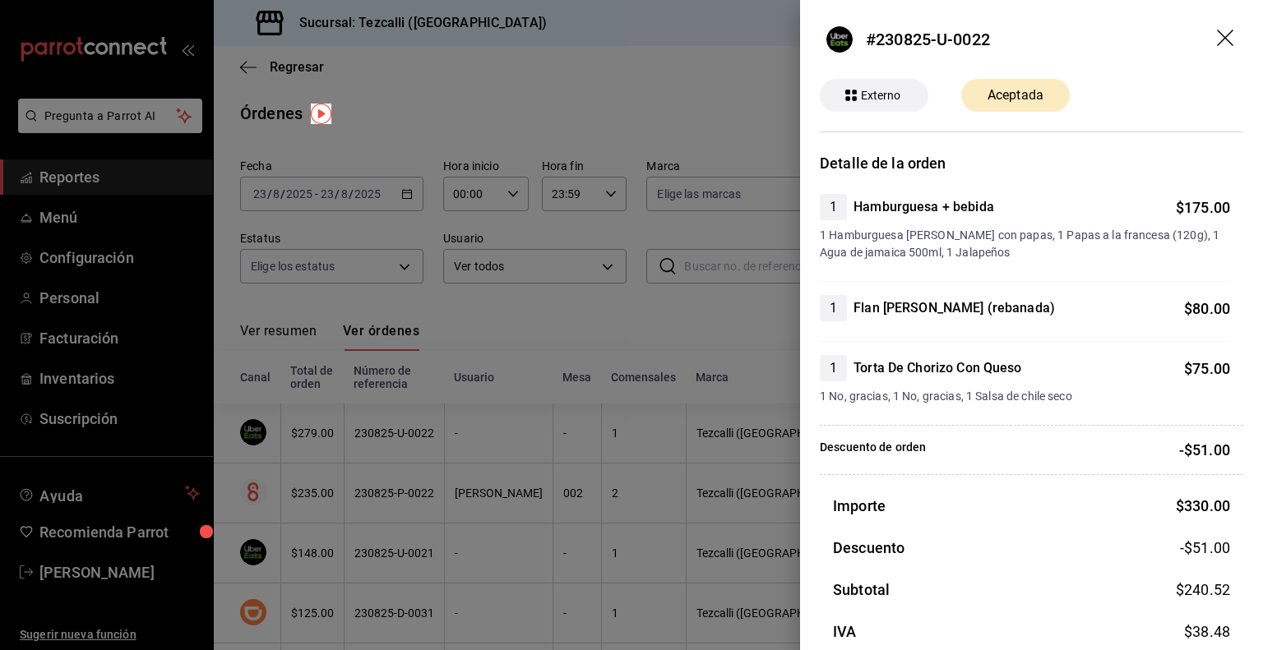
click at [529, 487] on div at bounding box center [631, 325] width 1263 height 650
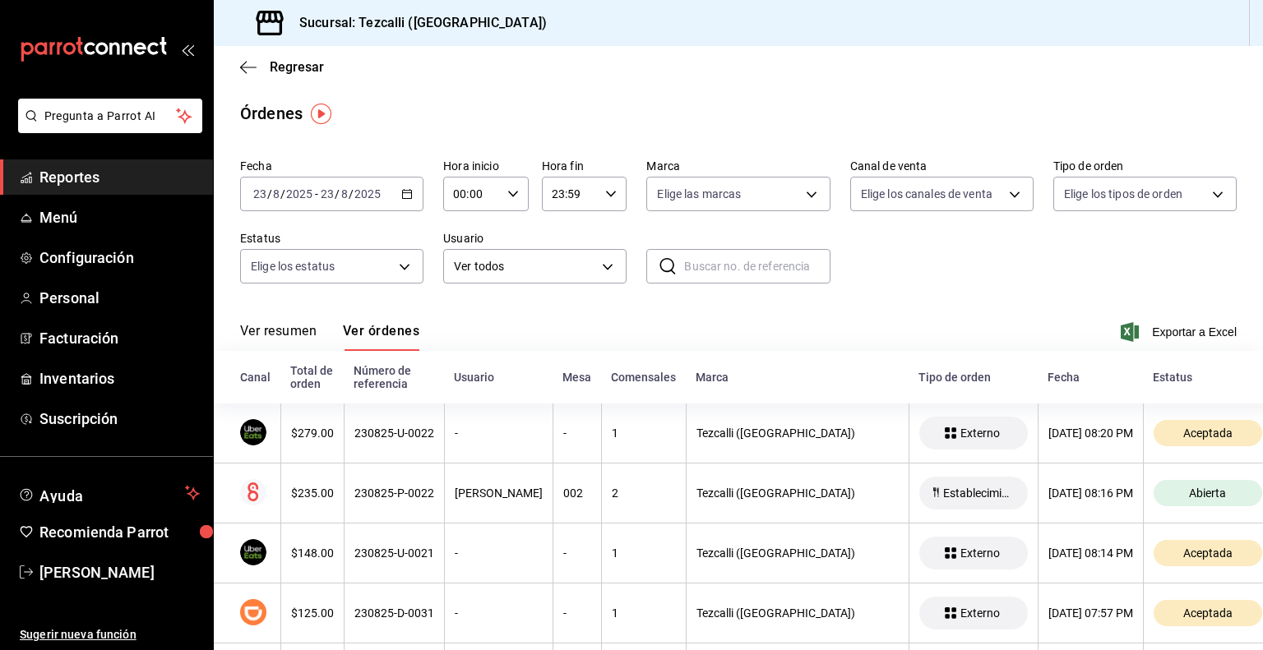
click at [293, 331] on button "Ver resumen" at bounding box center [278, 337] width 76 height 28
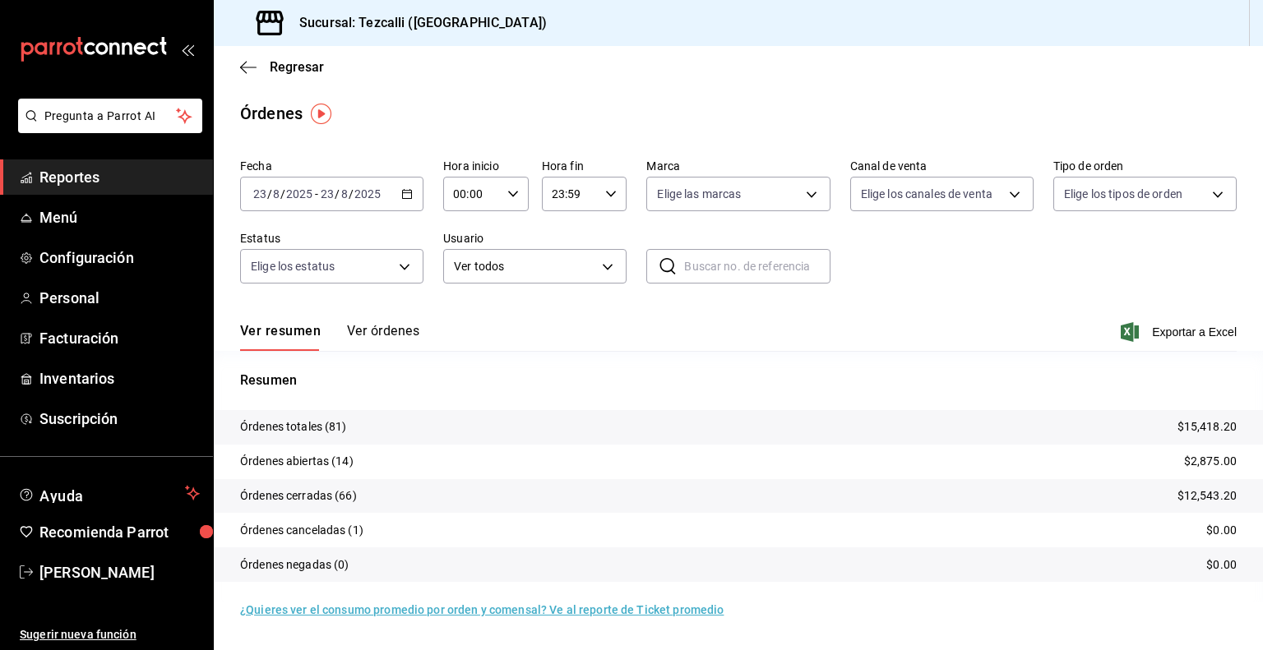
click at [378, 335] on button "Ver órdenes" at bounding box center [383, 337] width 72 height 28
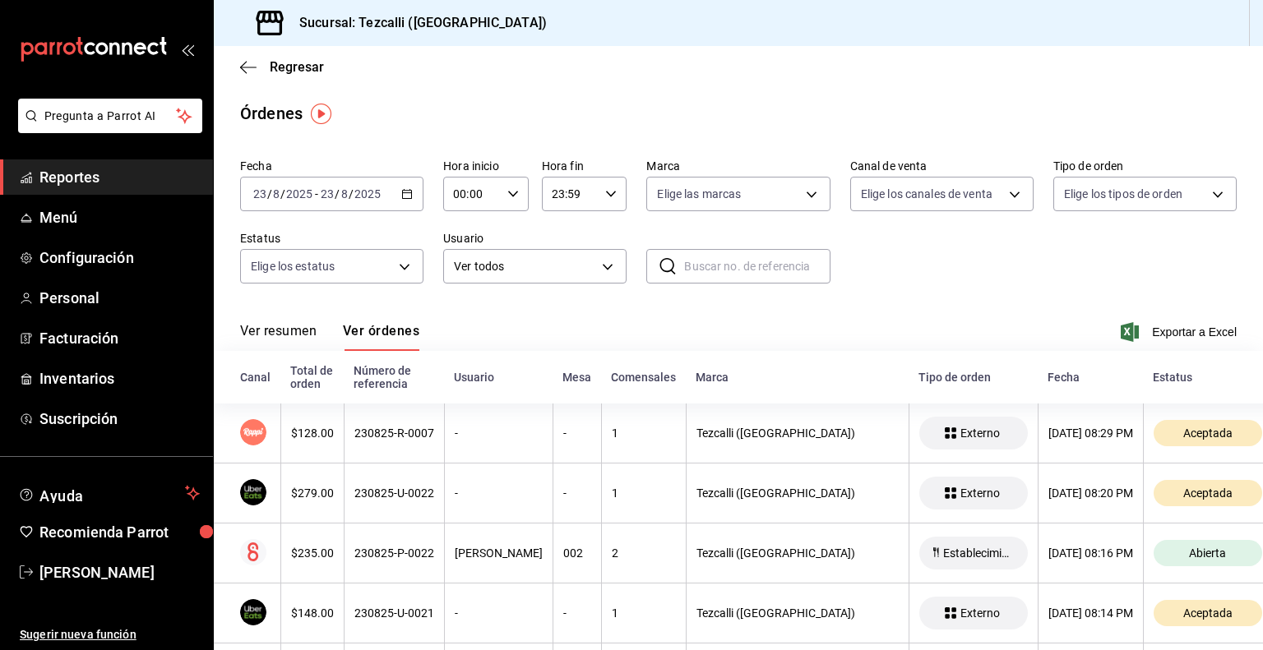
click at [307, 341] on button "Ver resumen" at bounding box center [278, 337] width 76 height 28
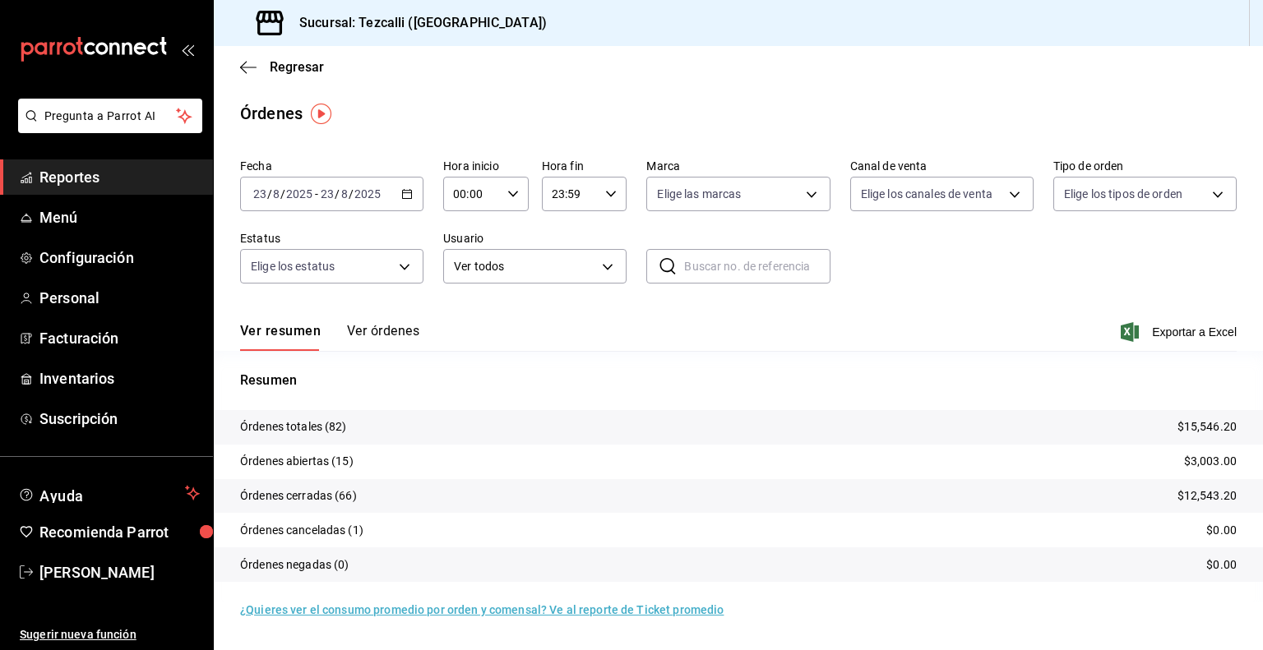
click at [395, 335] on button "Ver órdenes" at bounding box center [383, 337] width 72 height 28
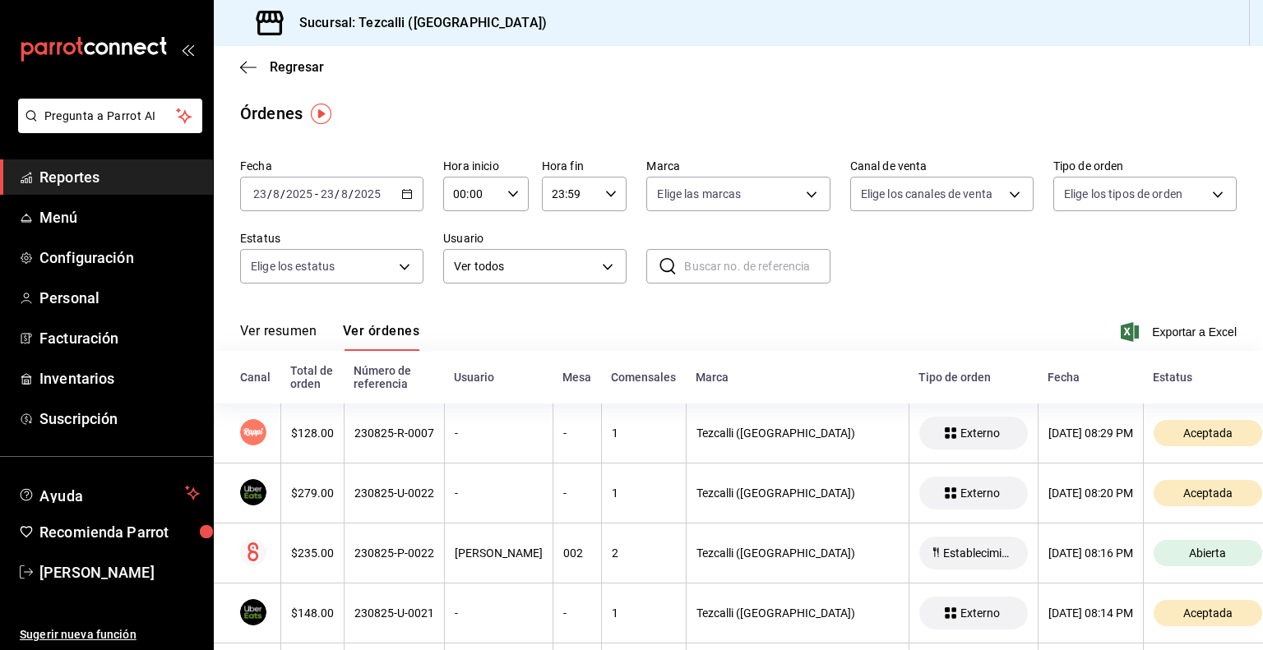
click at [270, 312] on div "Ver resumen Ver órdenes Exportar a Excel" at bounding box center [738, 327] width 996 height 48
click at [274, 330] on button "Ver resumen" at bounding box center [278, 337] width 76 height 28
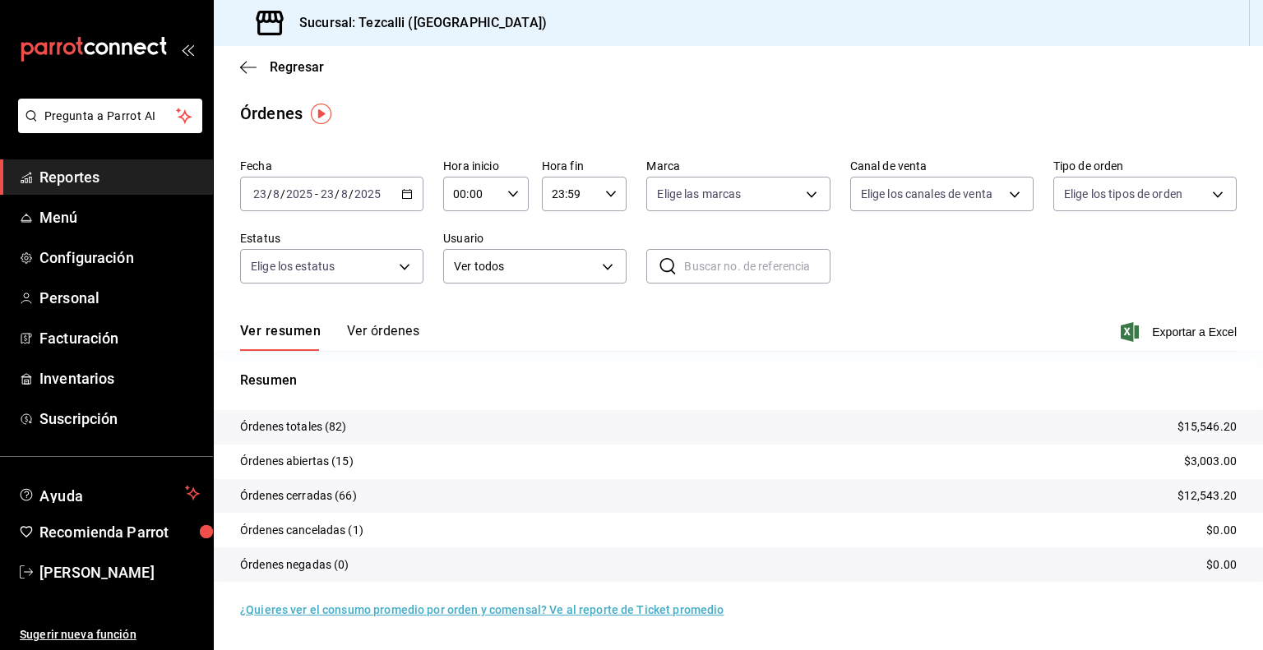
click at [392, 334] on button "Ver órdenes" at bounding box center [383, 337] width 72 height 28
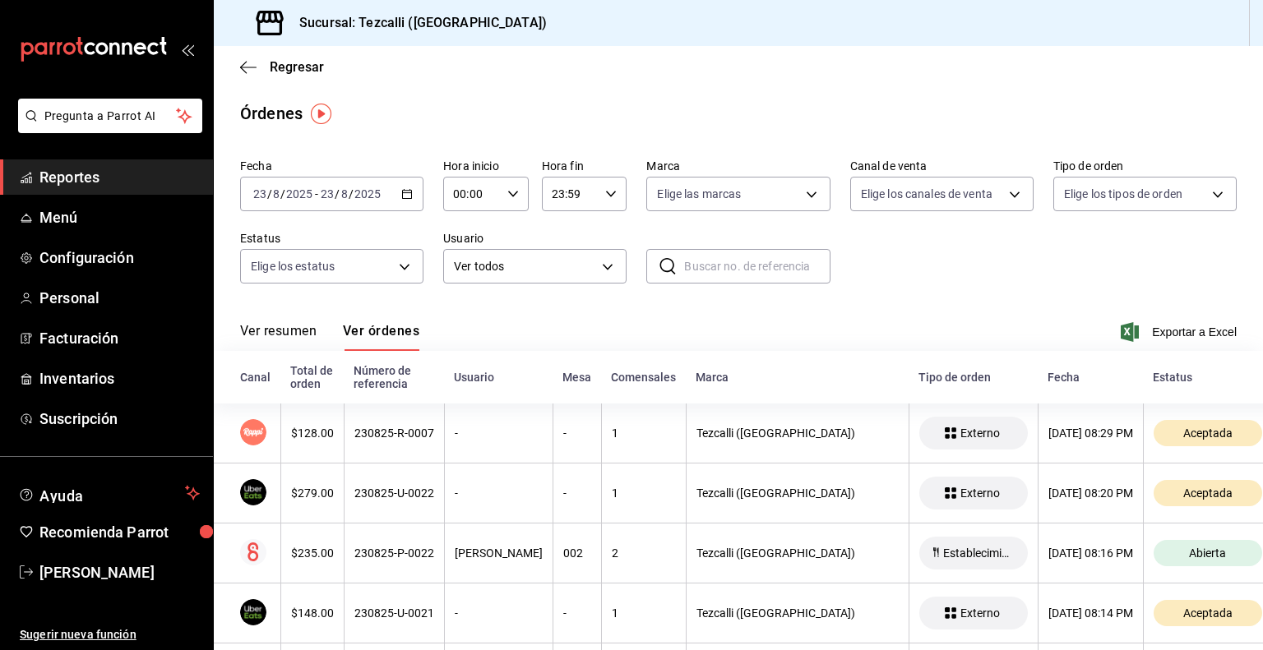
click at [293, 331] on button "Ver resumen" at bounding box center [278, 337] width 76 height 28
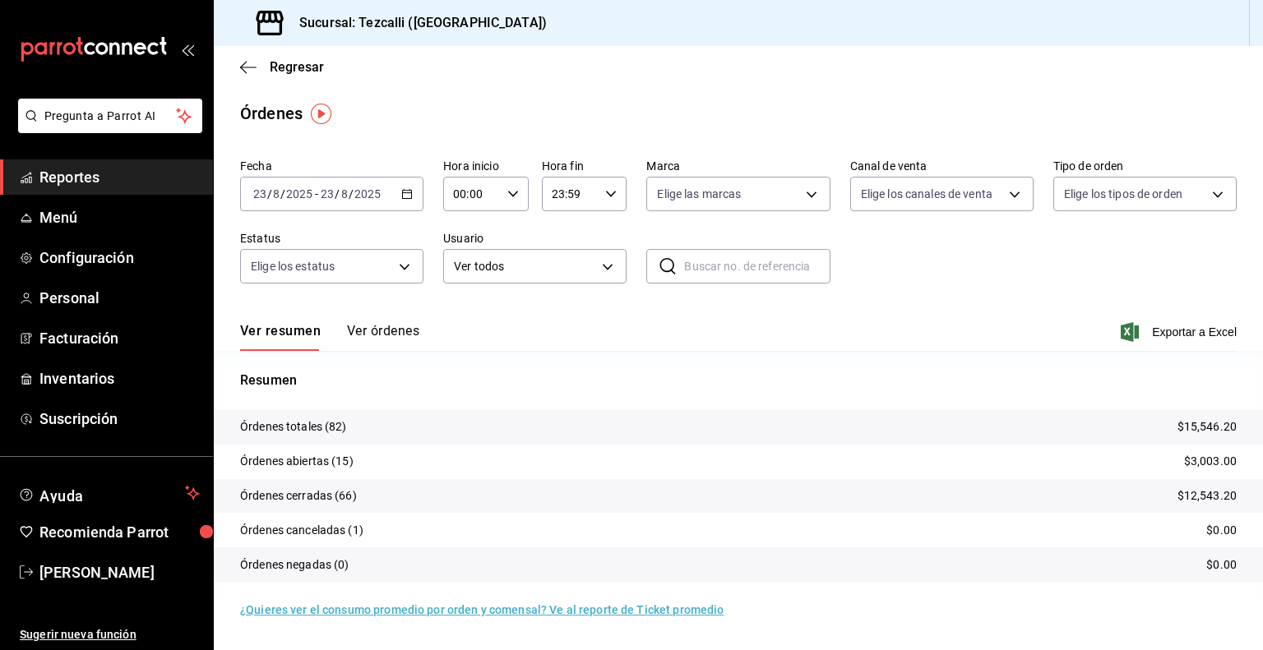
click at [377, 337] on button "Ver órdenes" at bounding box center [383, 337] width 72 height 28
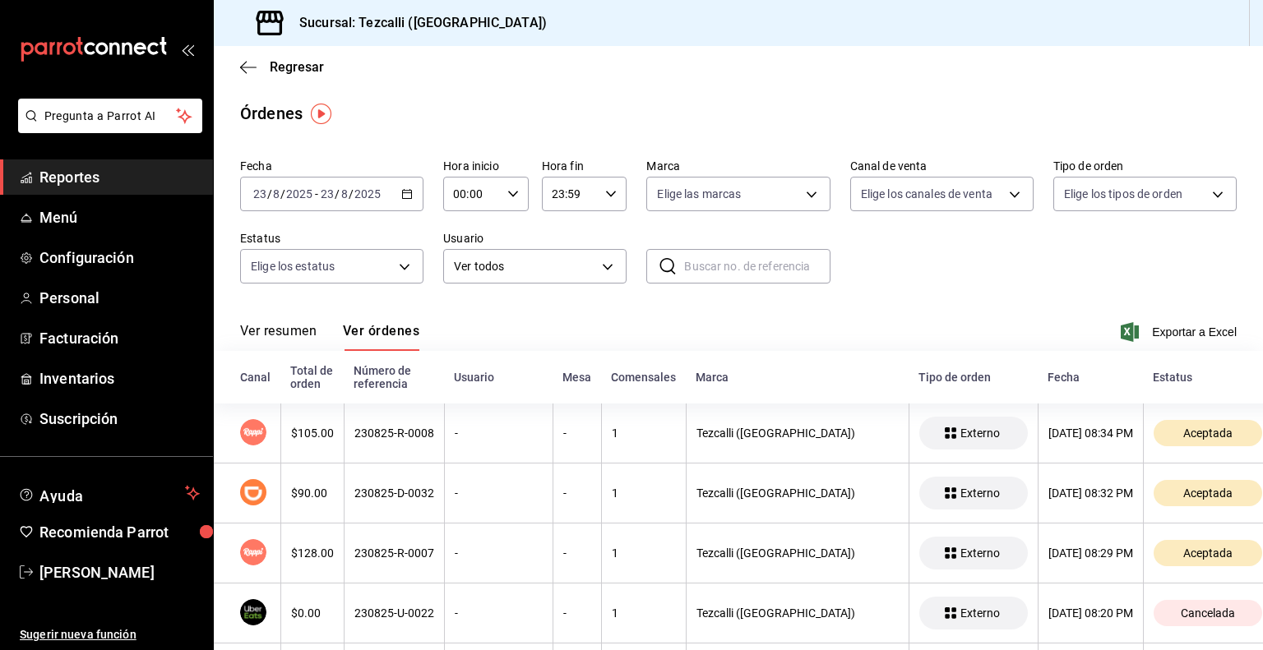
click at [304, 339] on button "Ver resumen" at bounding box center [278, 337] width 76 height 28
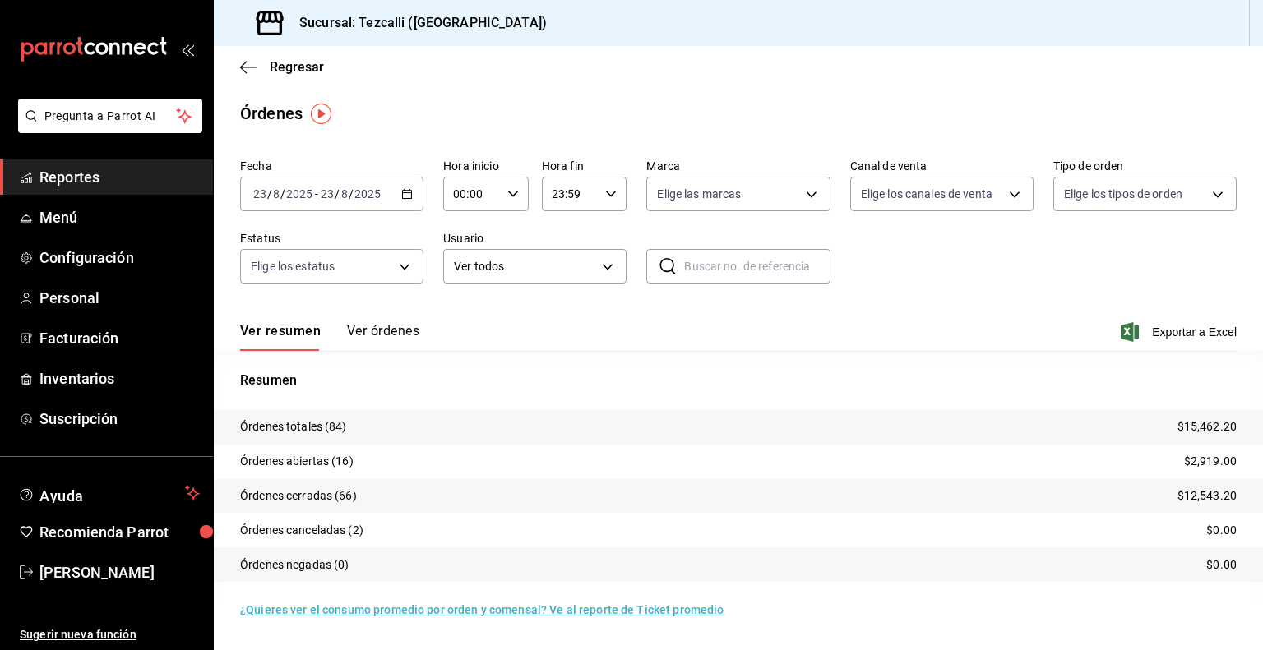
click at [408, 325] on button "Ver órdenes" at bounding box center [383, 337] width 72 height 28
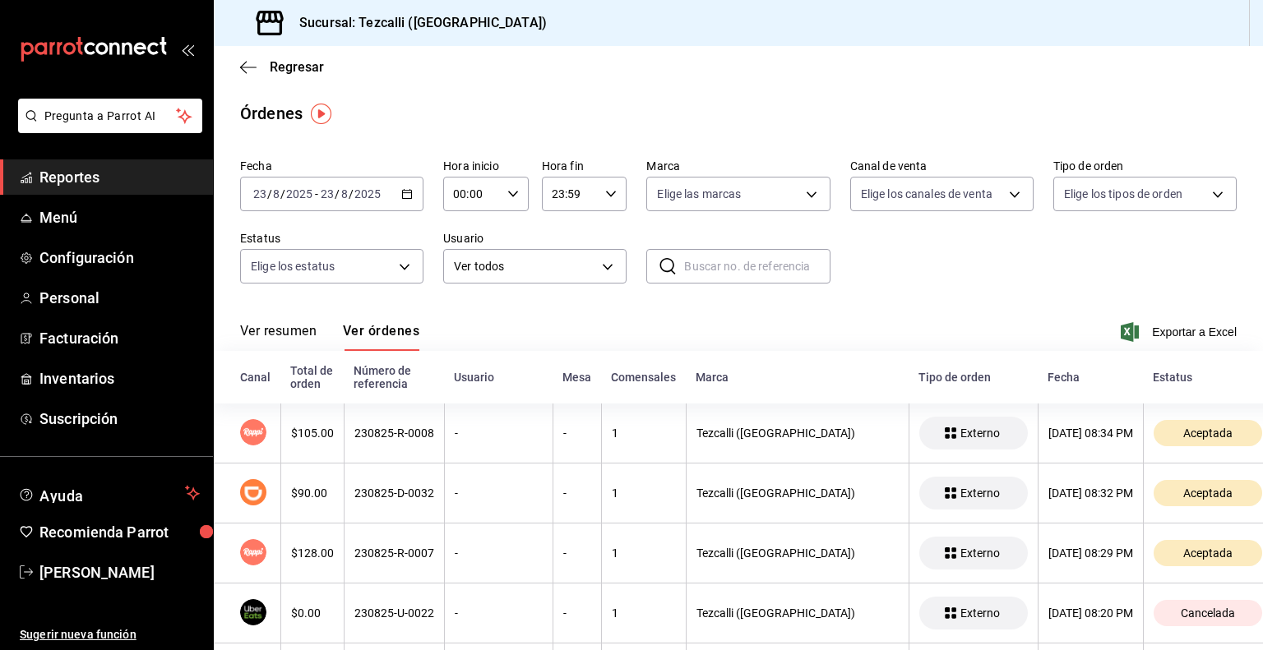
click at [309, 333] on button "Ver resumen" at bounding box center [278, 337] width 76 height 28
